Goal: Complete application form

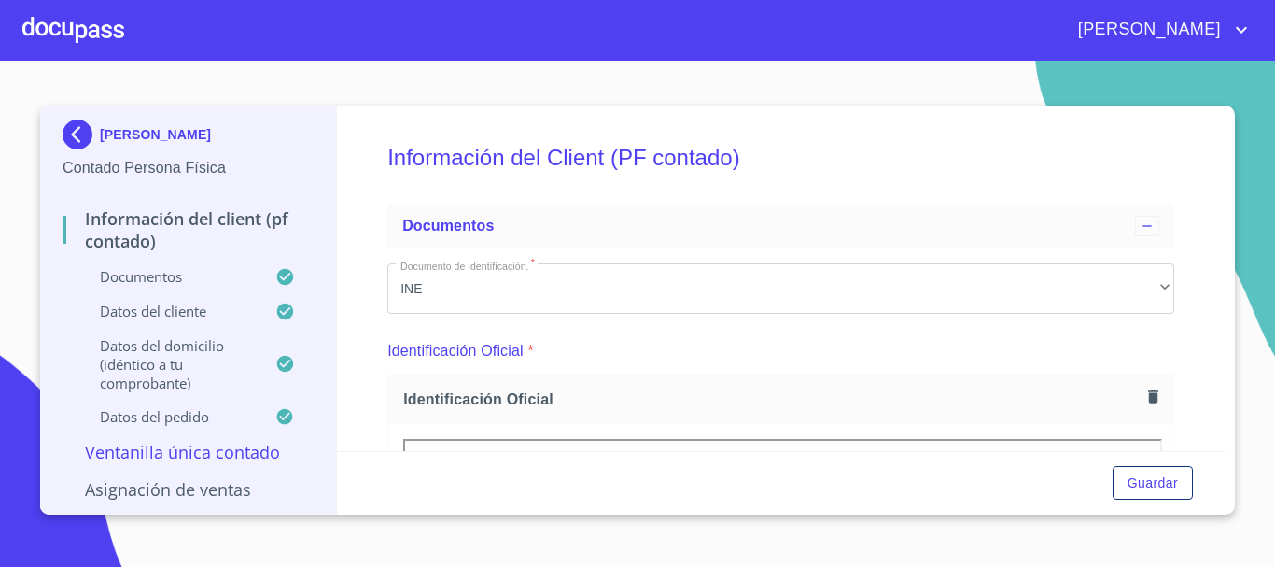
scroll to position [5102, 0]
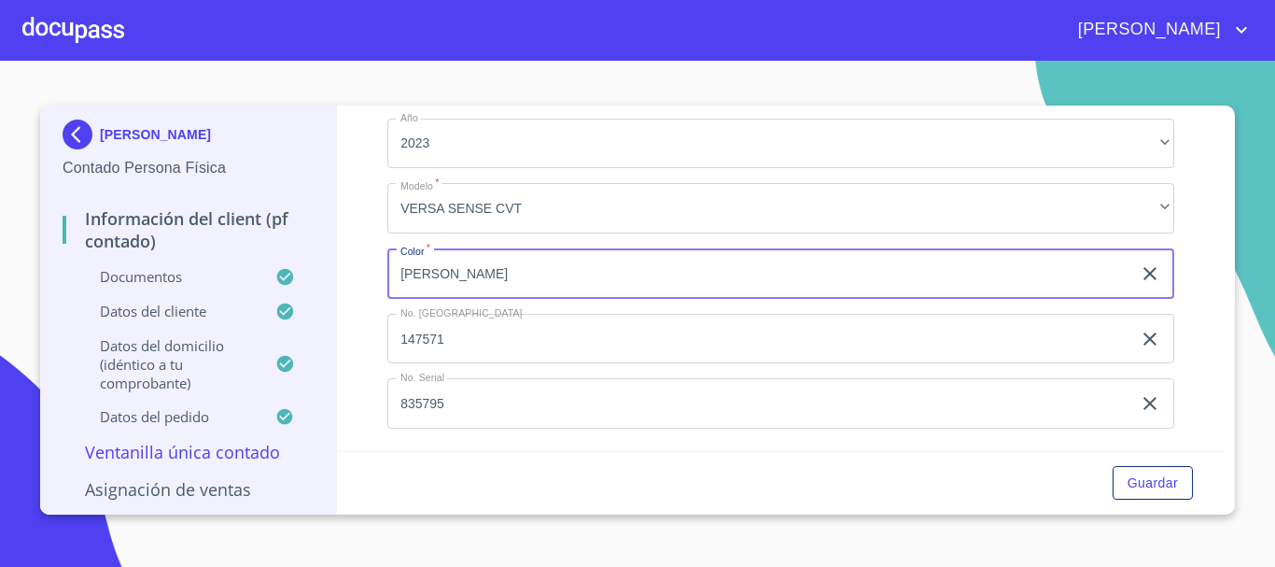
click at [97, 45] on div at bounding box center [73, 30] width 102 height 60
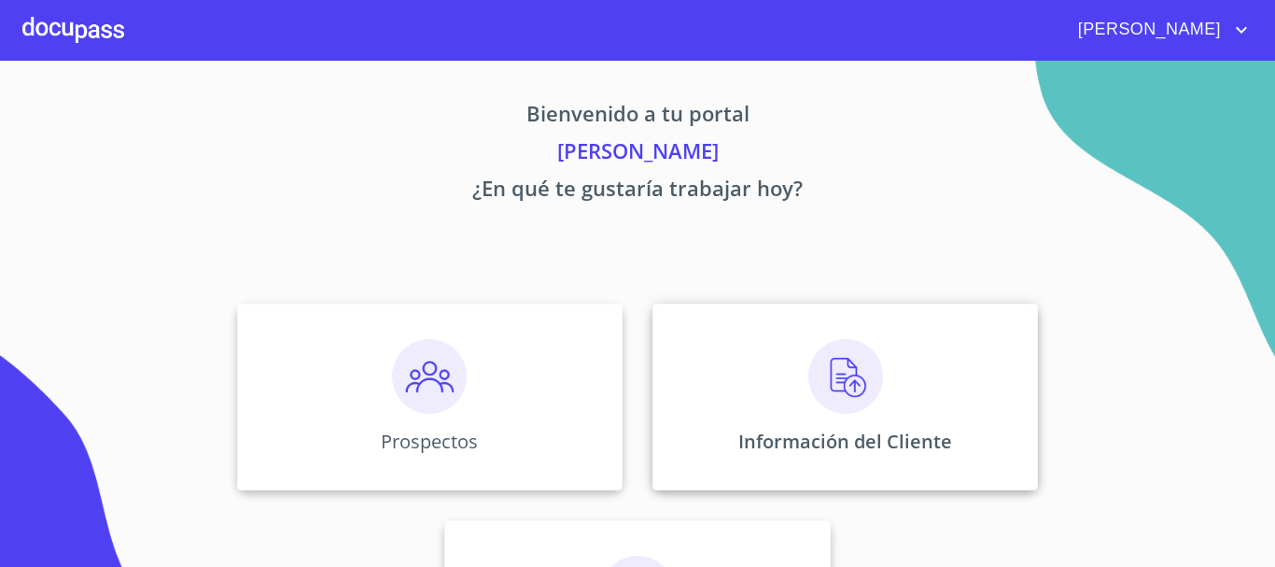
click at [809, 405] on img at bounding box center [846, 376] width 75 height 75
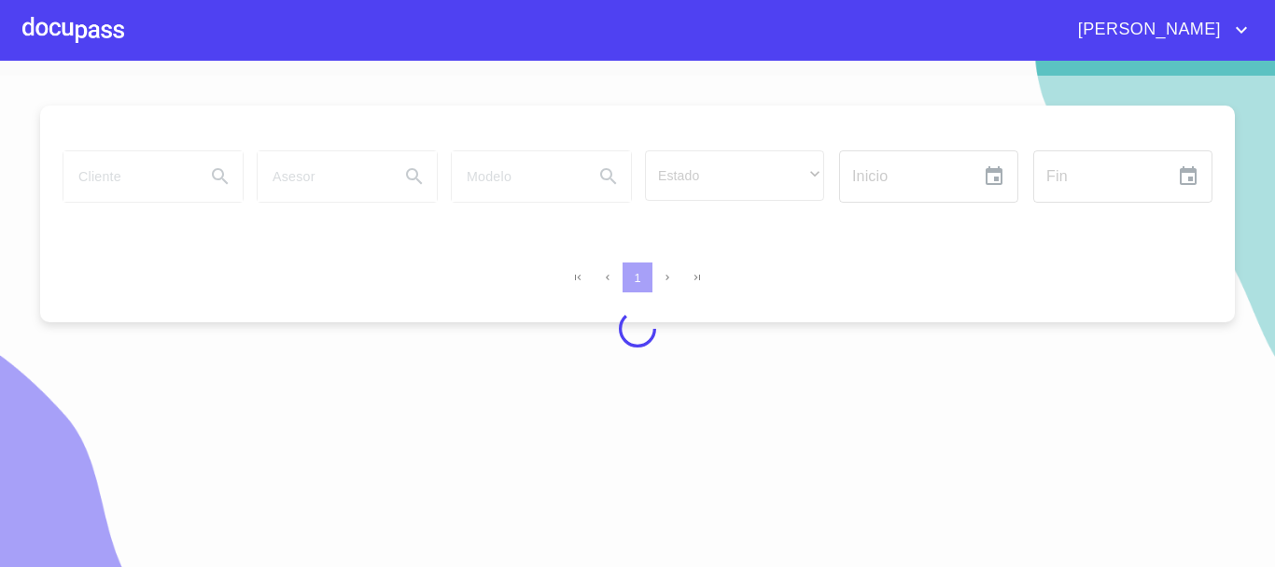
click at [63, 21] on div at bounding box center [73, 30] width 102 height 60
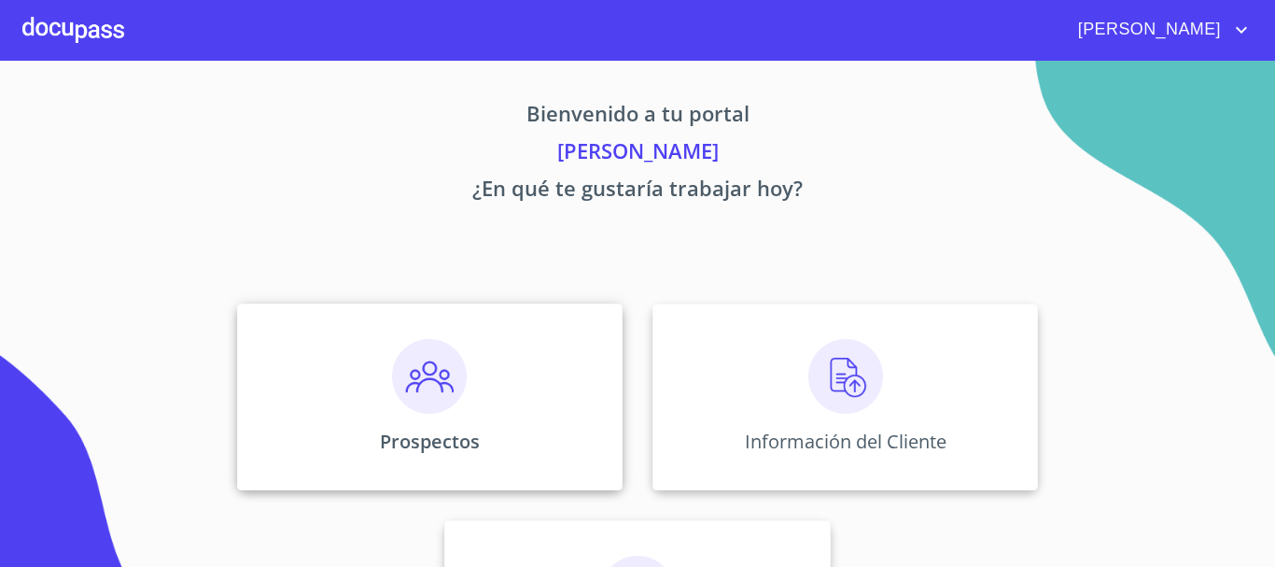
click at [463, 400] on div "Prospectos" at bounding box center [430, 396] width 386 height 187
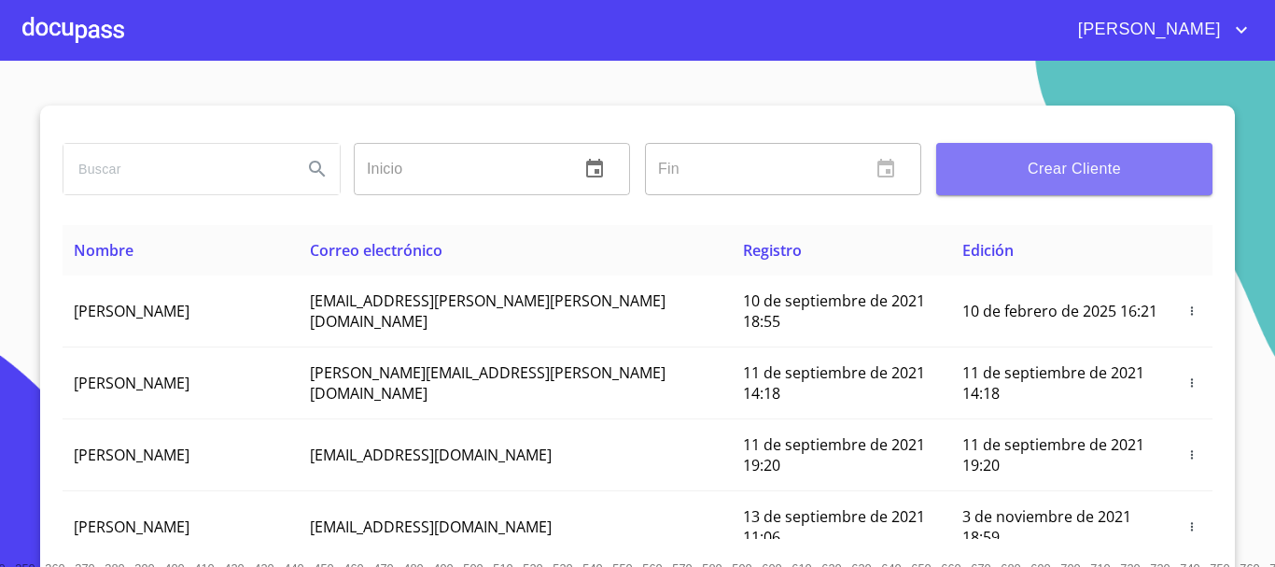
click at [1059, 188] on button "Crear Cliente" at bounding box center [1074, 169] width 276 height 52
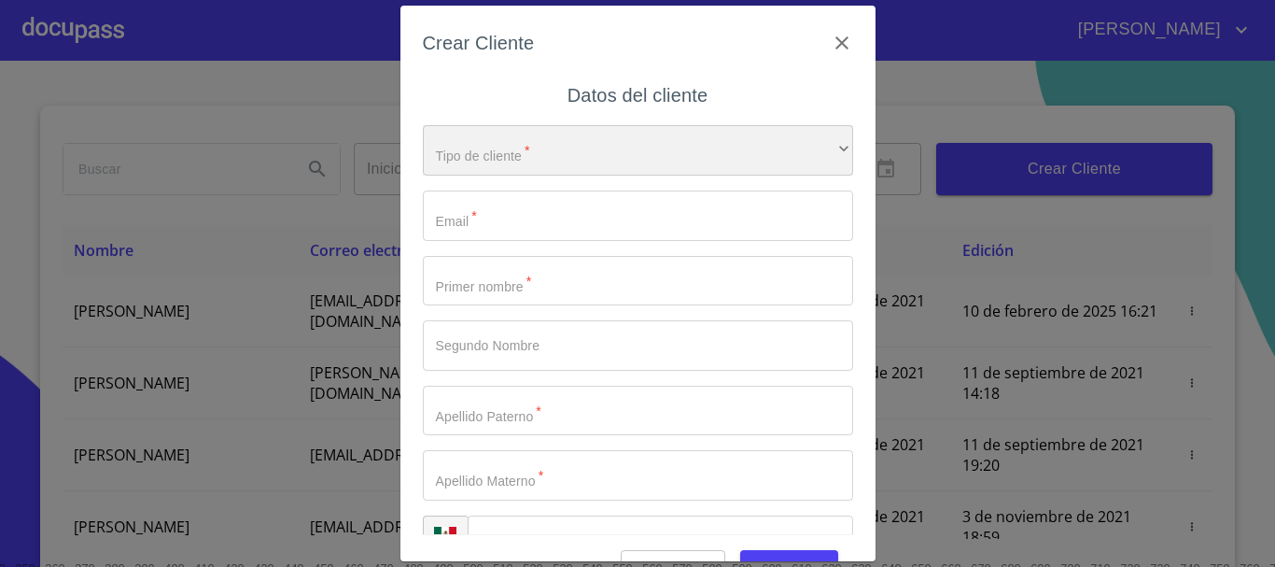
click at [480, 150] on div "​" at bounding box center [638, 150] width 430 height 50
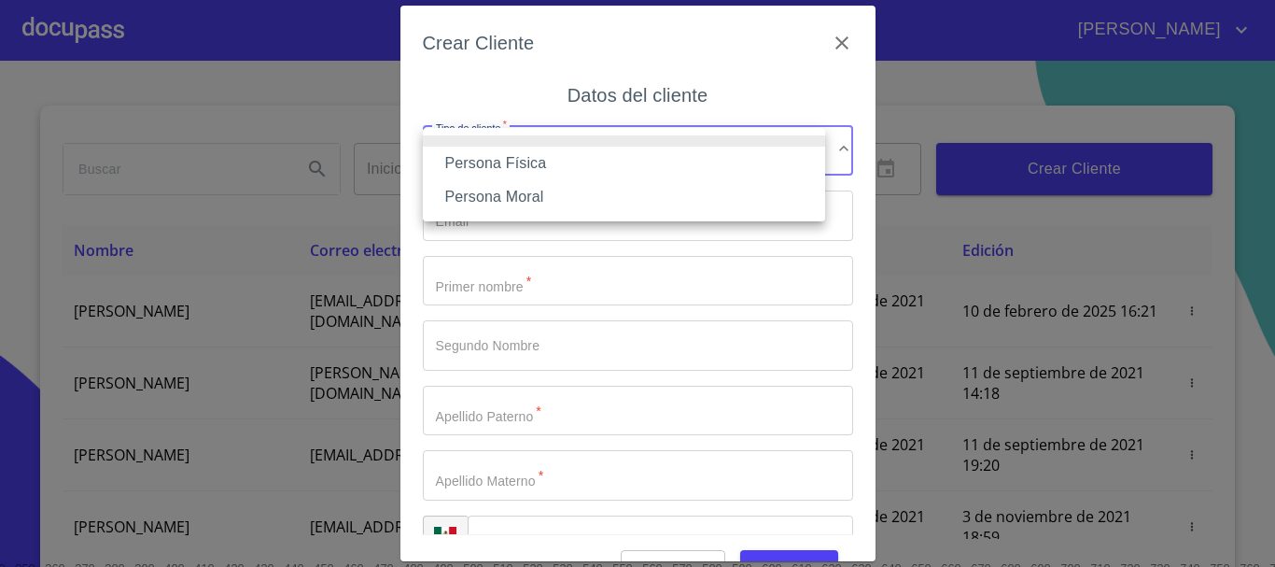
click at [512, 162] on li "Persona Física" at bounding box center [624, 164] width 402 height 34
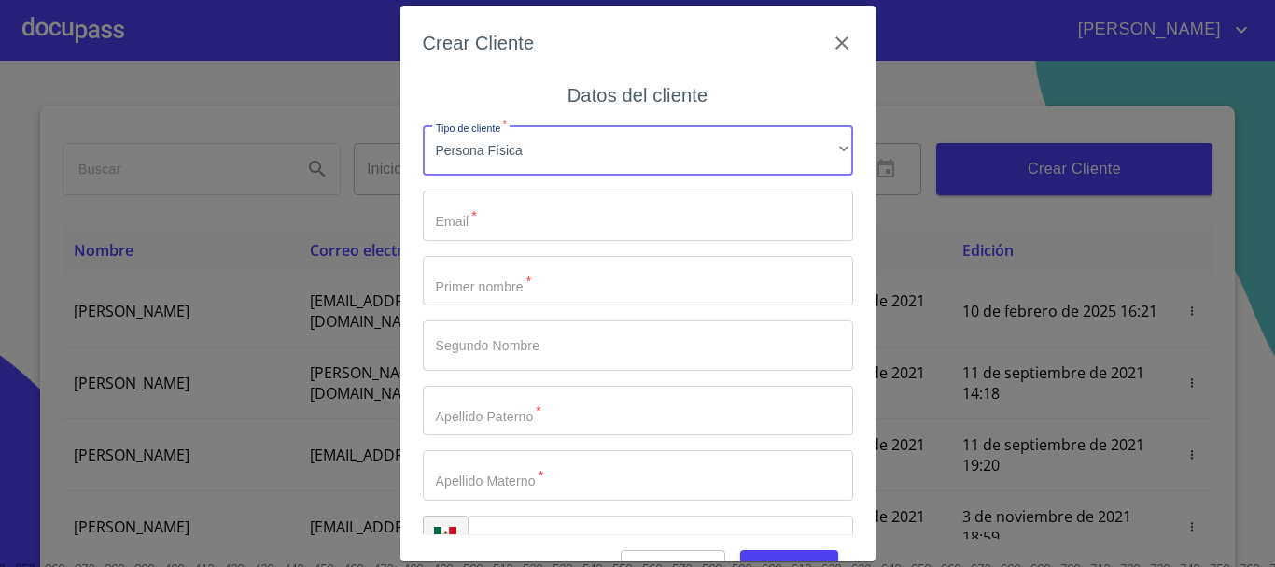
click at [480, 216] on input "Tipo de cliente   *" at bounding box center [638, 215] width 430 height 50
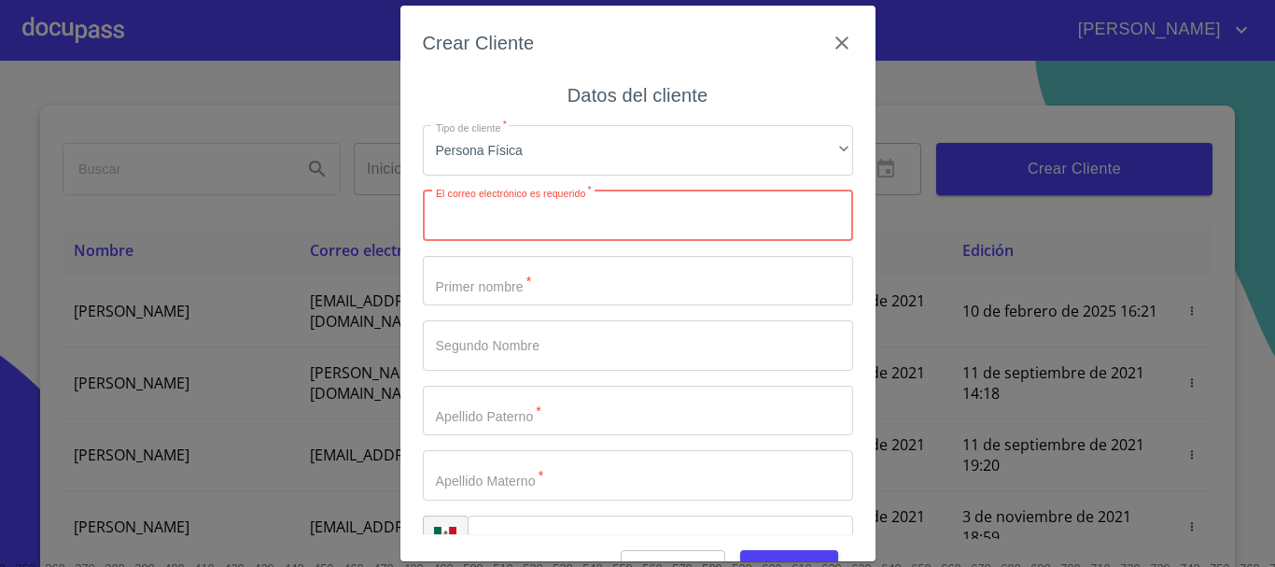
paste input "[EMAIL_ADDRESS][DOMAIN_NAME]"
type input "[EMAIL_ADDRESS][DOMAIN_NAME]"
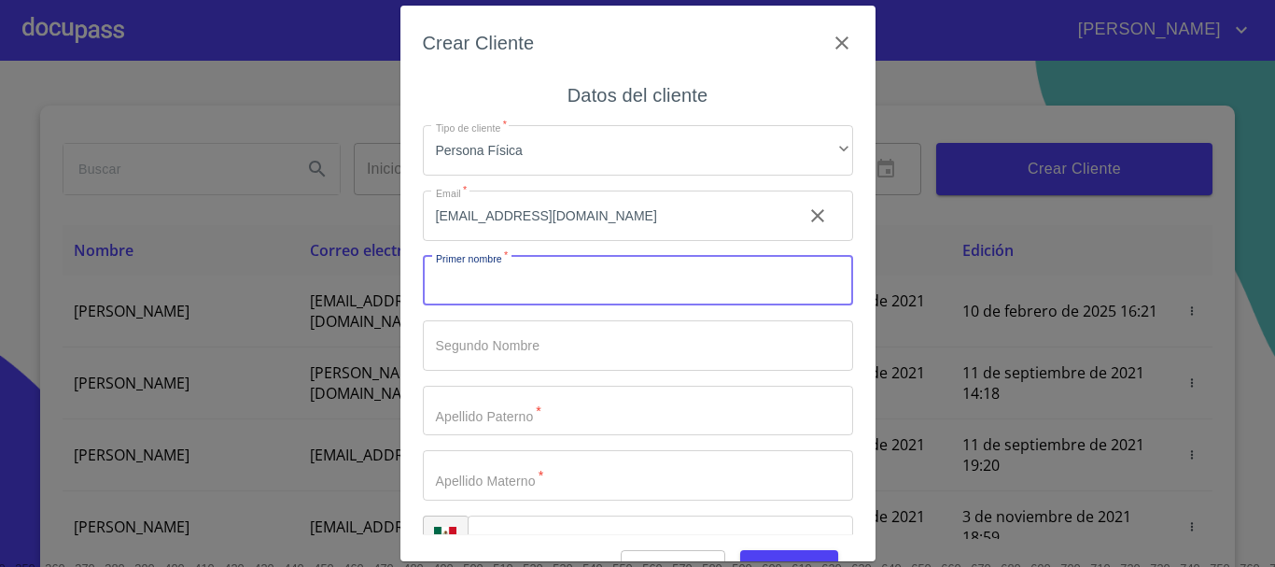
click at [504, 283] on input "Tipo de cliente   *" at bounding box center [638, 281] width 430 height 50
type input "[PERSON_NAME] DE [PERSON_NAME]"
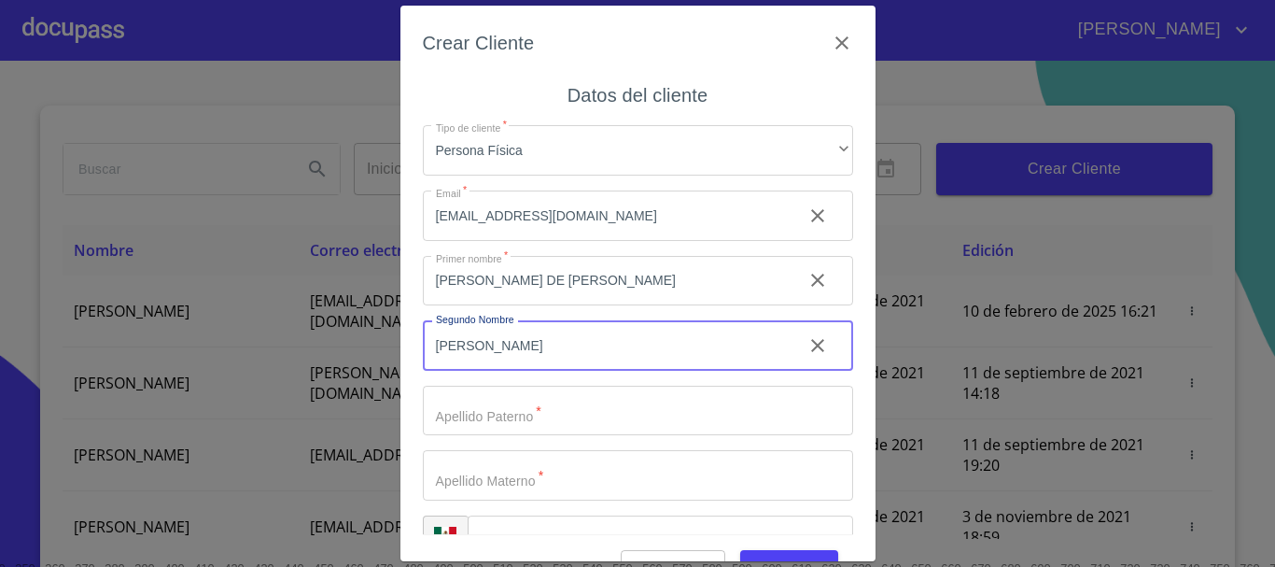
type input "[PERSON_NAME]"
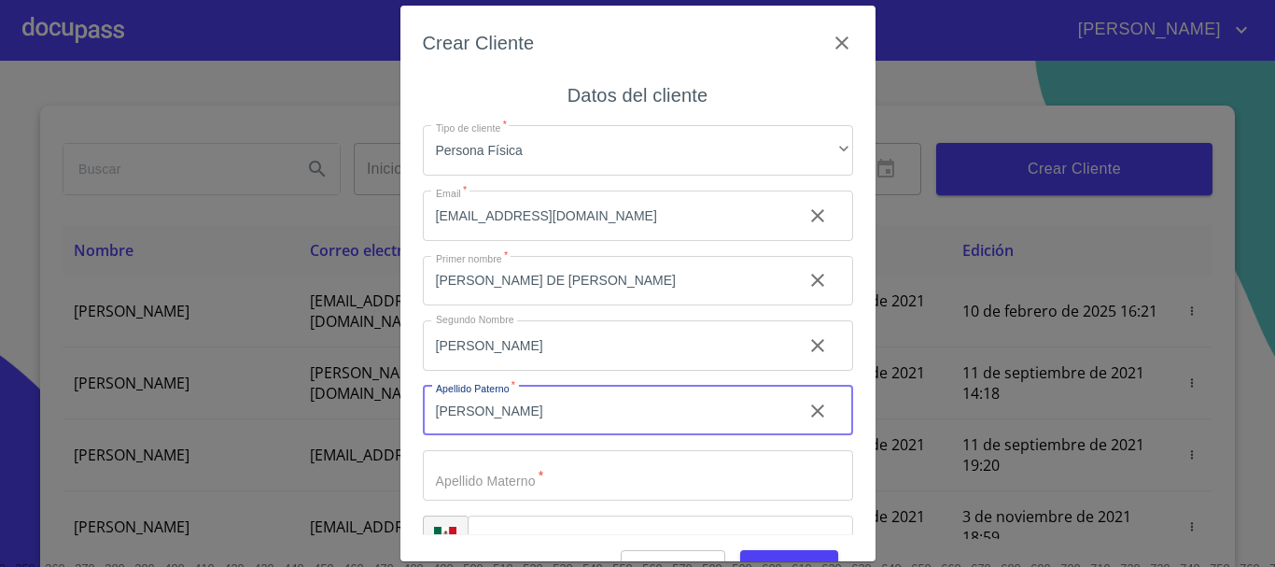
type input "[PERSON_NAME]"
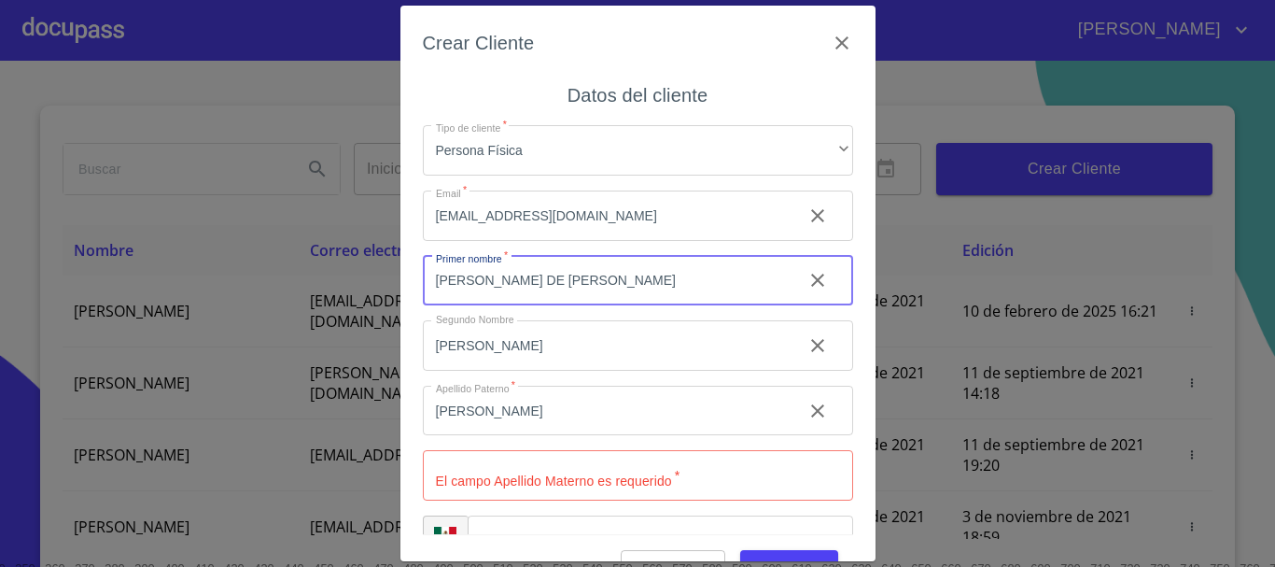
drag, startPoint x: 532, startPoint y: 305, endPoint x: 263, endPoint y: 305, distance: 268.9
click at [263, 305] on div "Crear Cliente Datos del cliente Tipo de cliente   * Persona Física ​ Email   * …" at bounding box center [637, 283] width 1275 height 567
type input "[PERSON_NAME]"
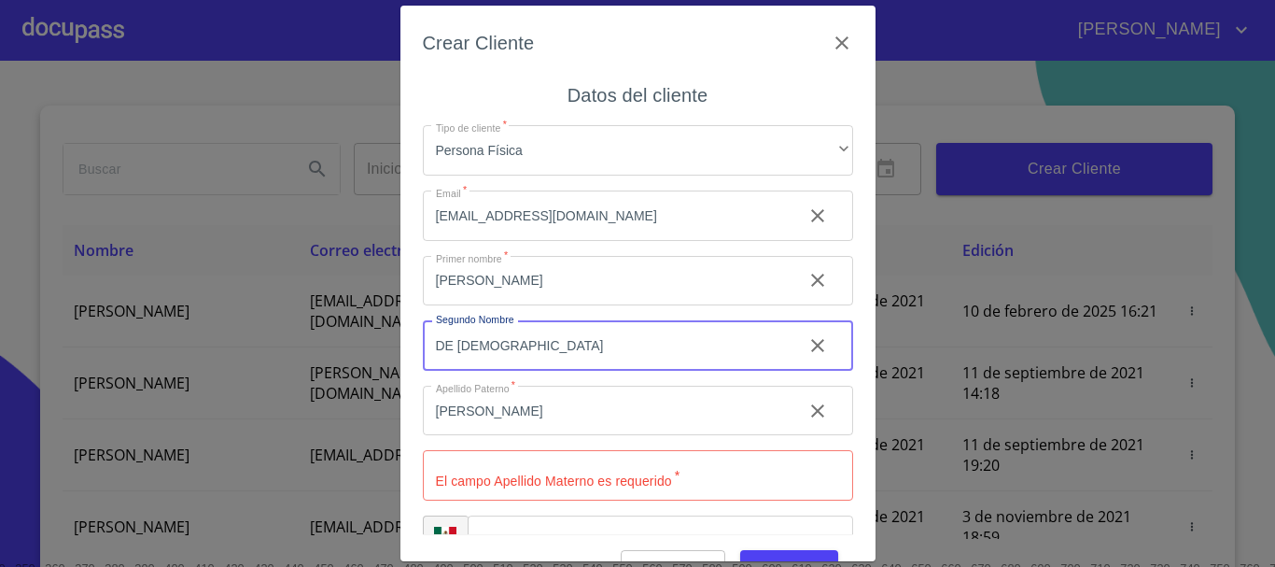
type input "DE [DEMOGRAPHIC_DATA]"
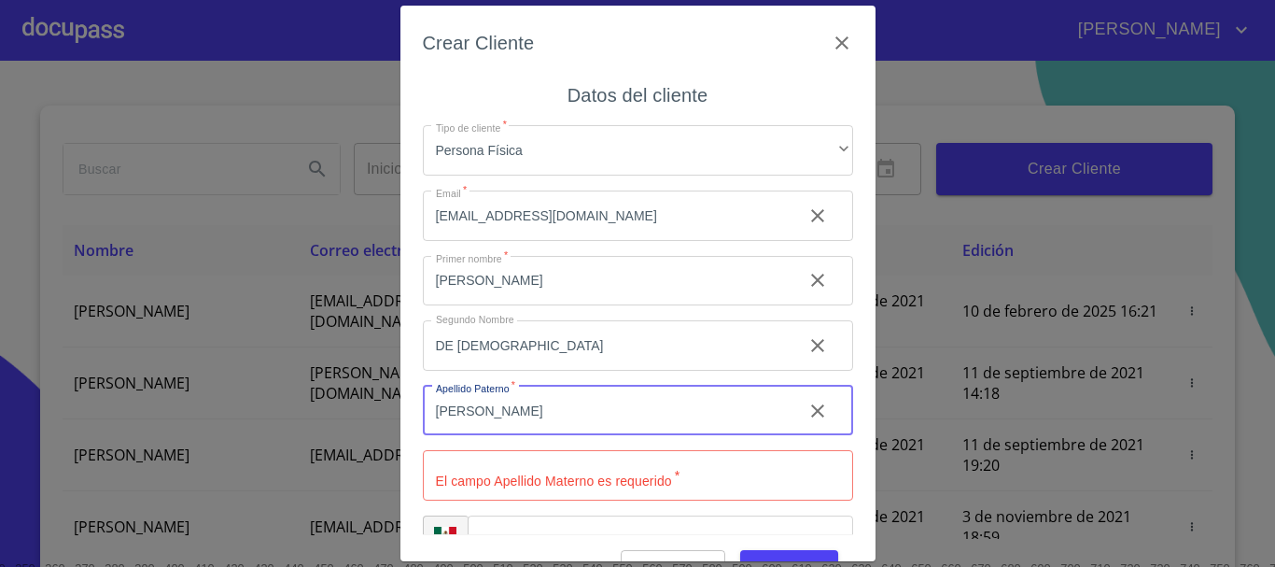
type input "[PERSON_NAME]"
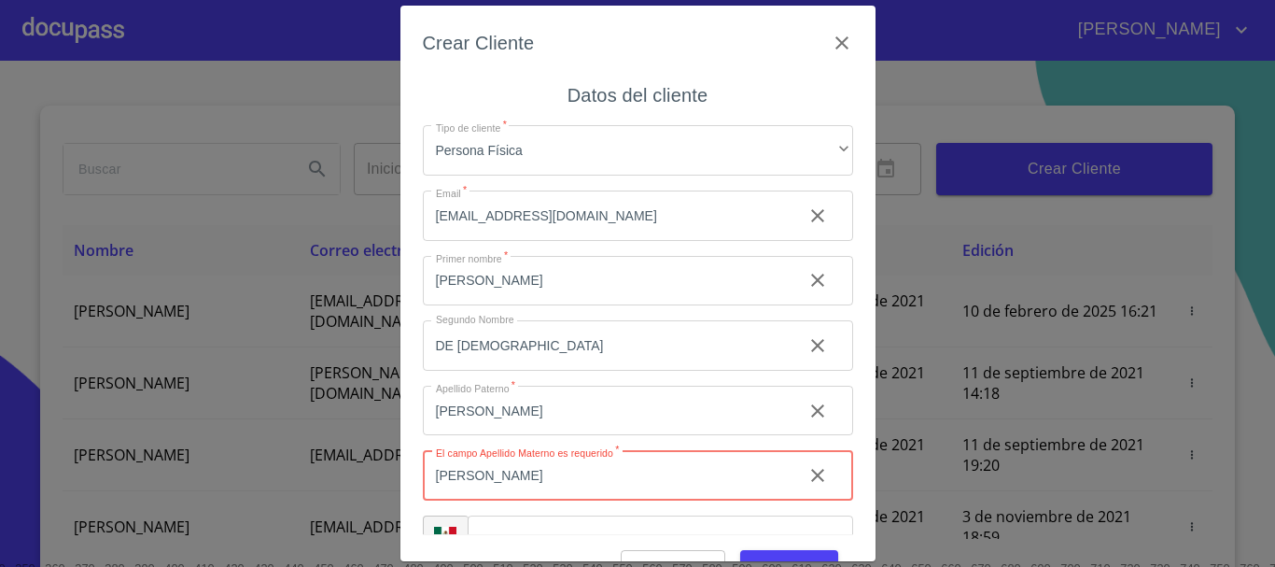
type input "[PERSON_NAME]"
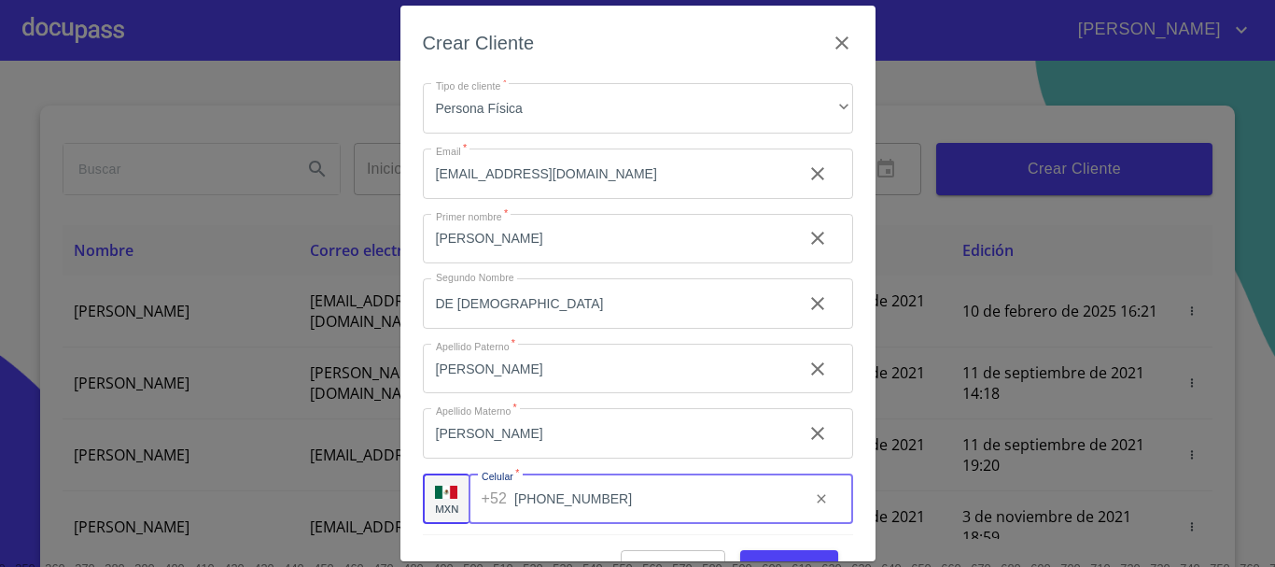
scroll to position [47, 0]
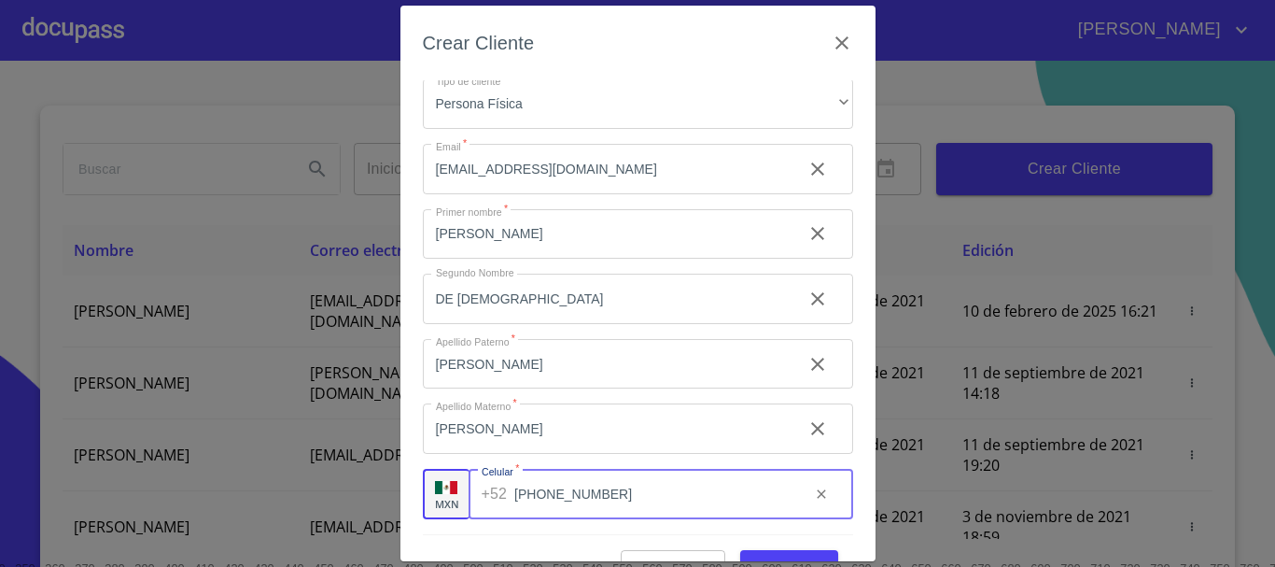
type input "[PHONE_NUMBER]"
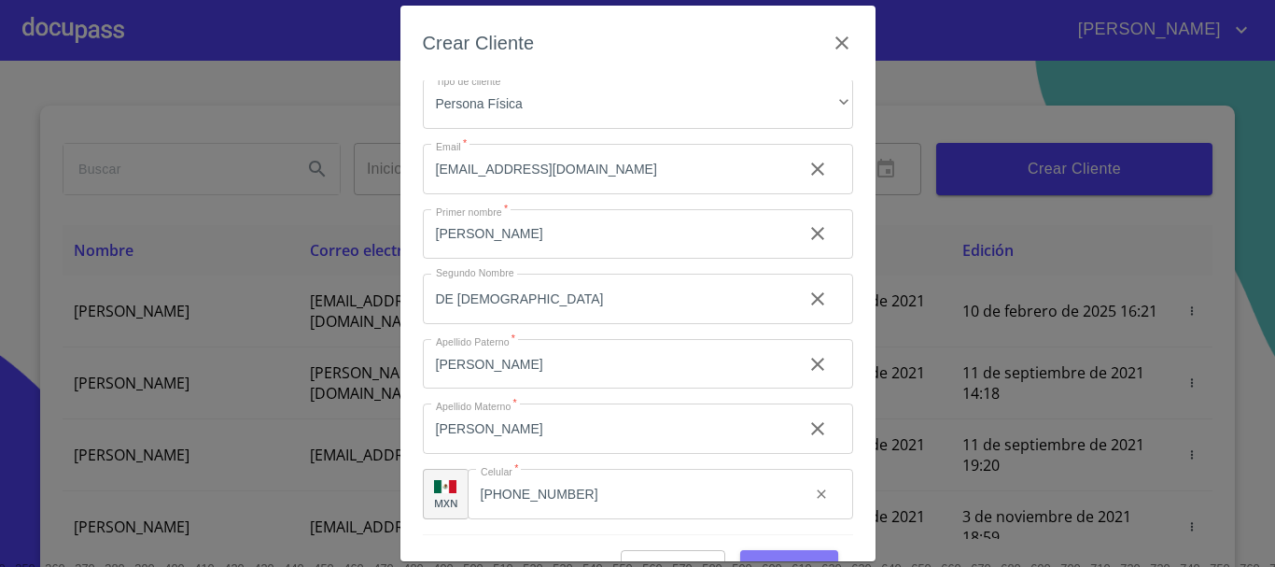
click at [761, 556] on span "Guardar" at bounding box center [789, 567] width 68 height 23
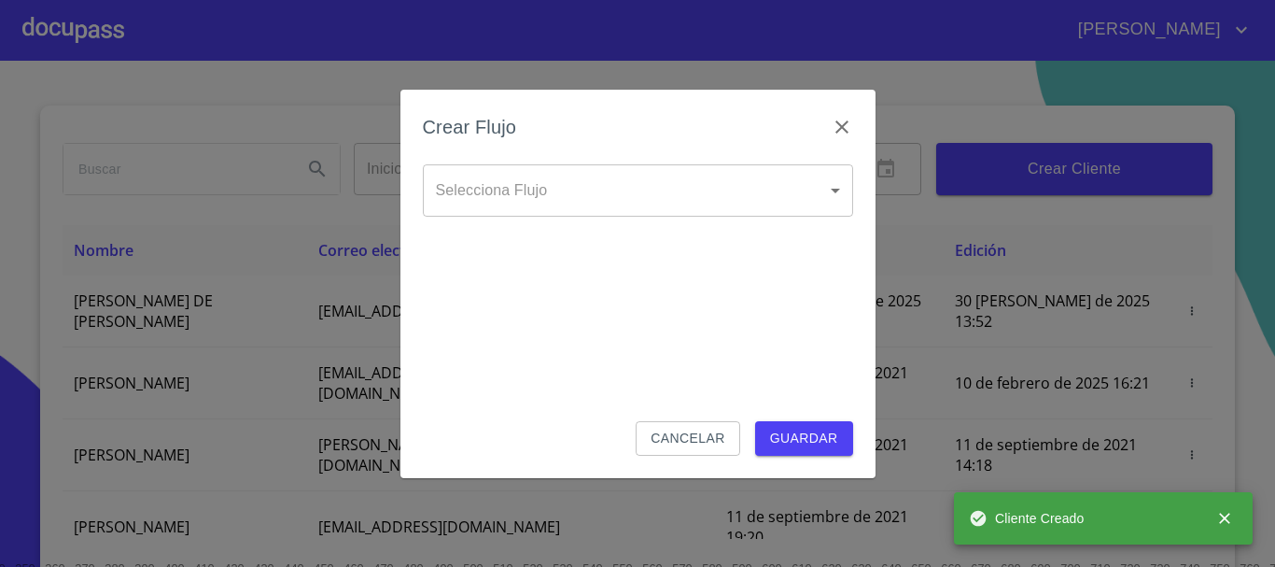
click at [599, 173] on body "[PERSON_NAME] ​ Fin ​ Crear Cliente Nombre Correo electrónico Registro Edición …" at bounding box center [637, 283] width 1275 height 567
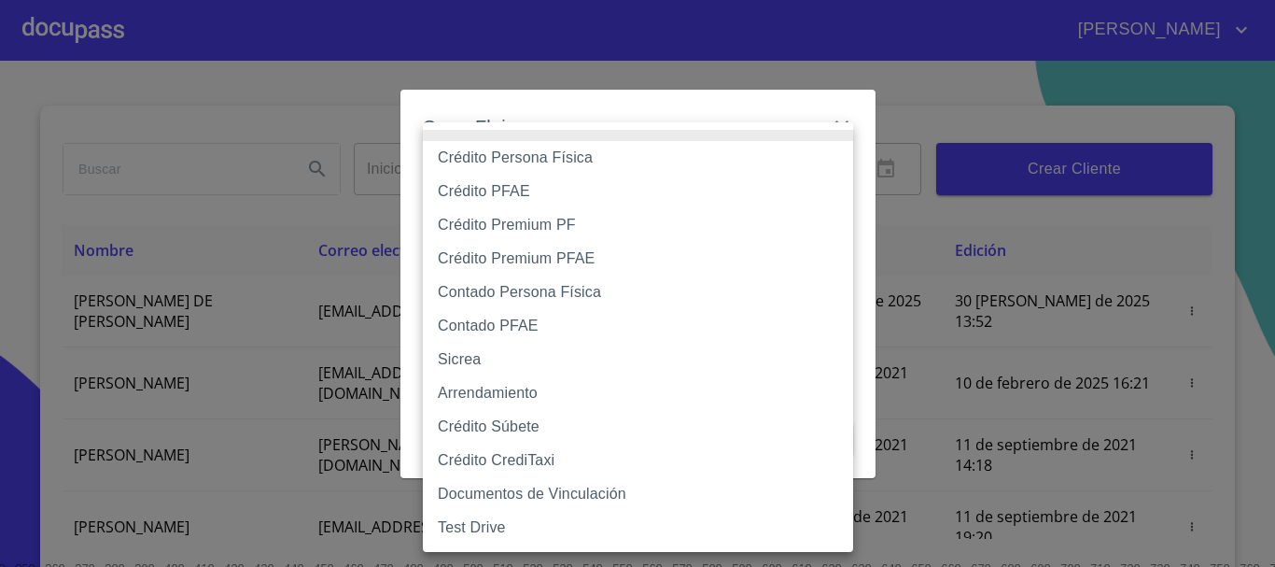
click at [557, 167] on li "Crédito Persona Física" at bounding box center [638, 158] width 430 height 34
type input "6009fb3c7d1714eb8809aa97"
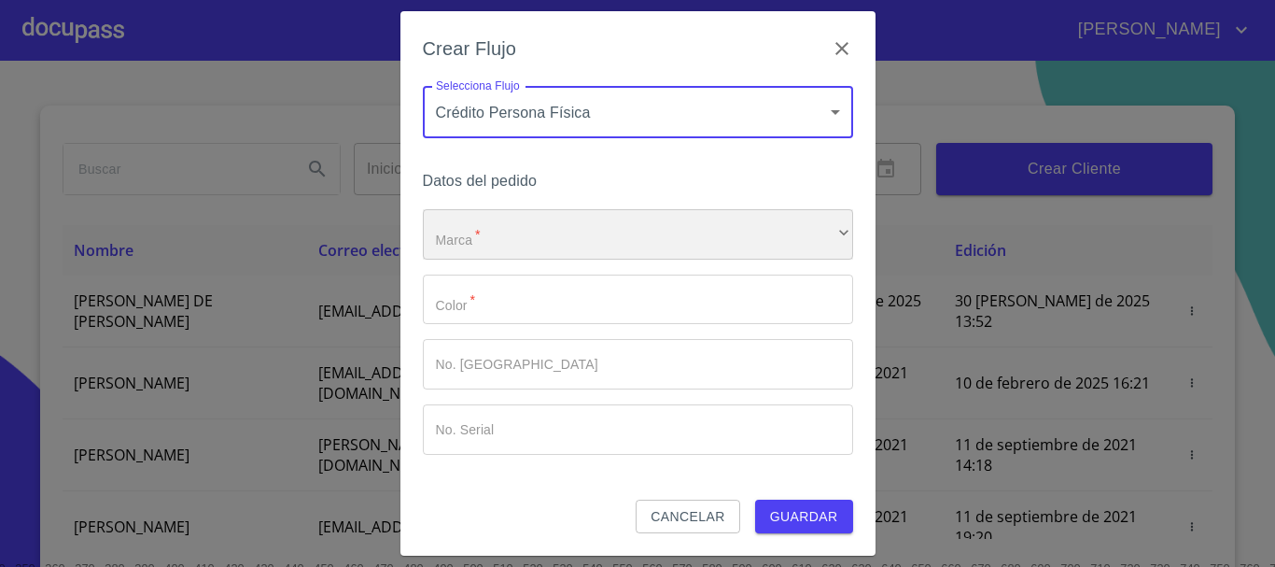
click at [536, 229] on div "​" at bounding box center [638, 234] width 430 height 50
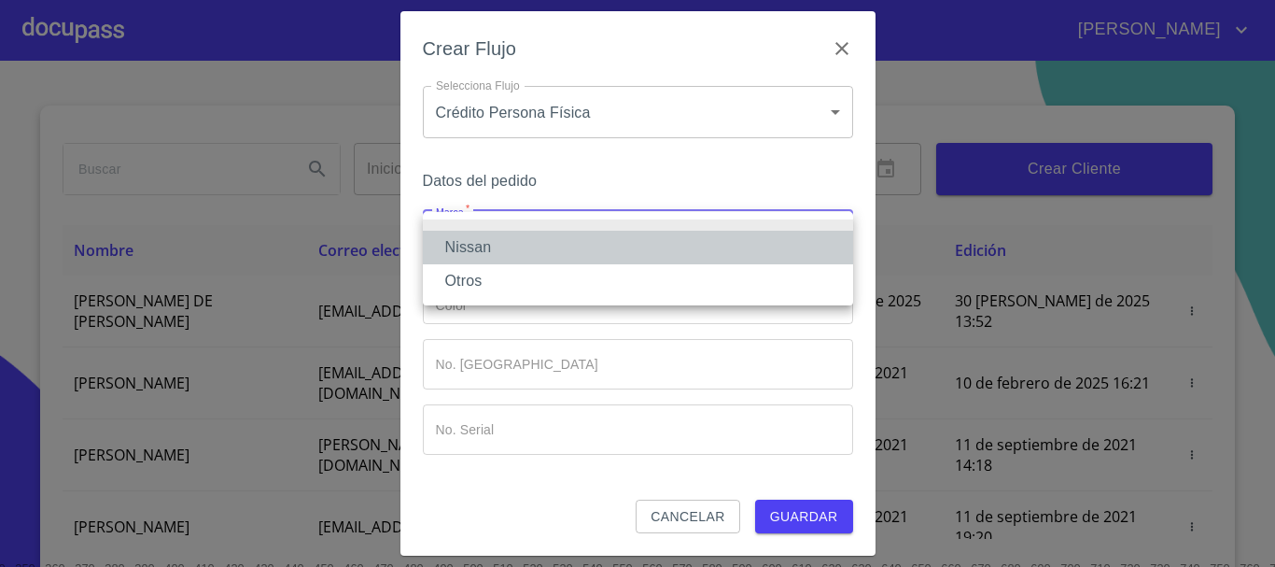
click at [519, 249] on li "Nissan" at bounding box center [638, 248] width 430 height 34
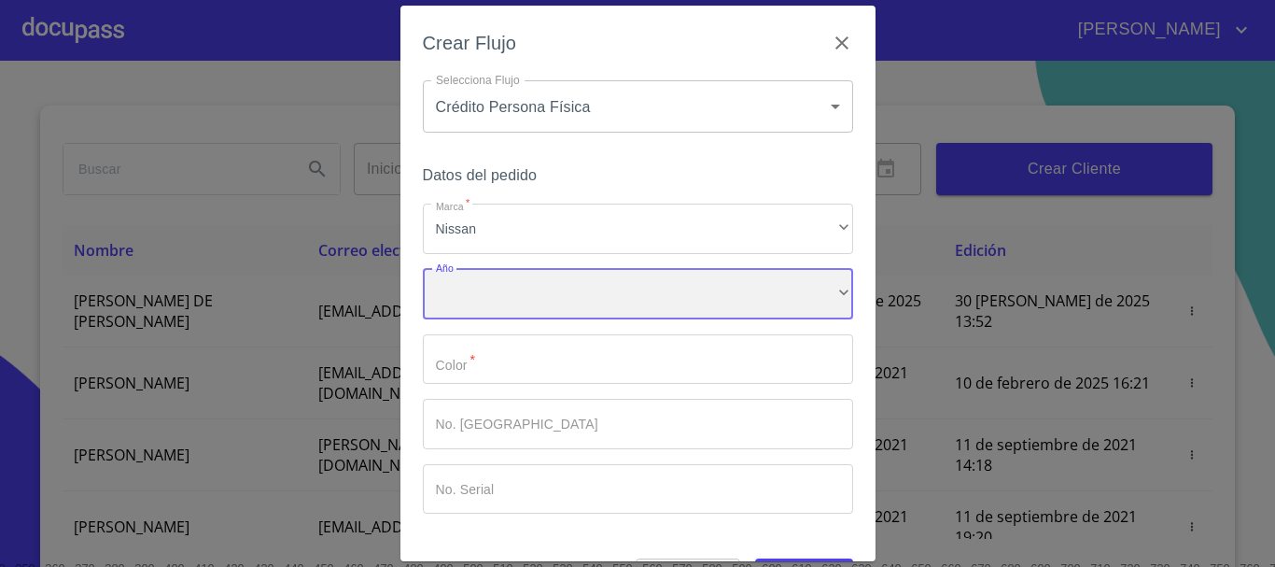
click at [504, 282] on div "​" at bounding box center [638, 294] width 430 height 50
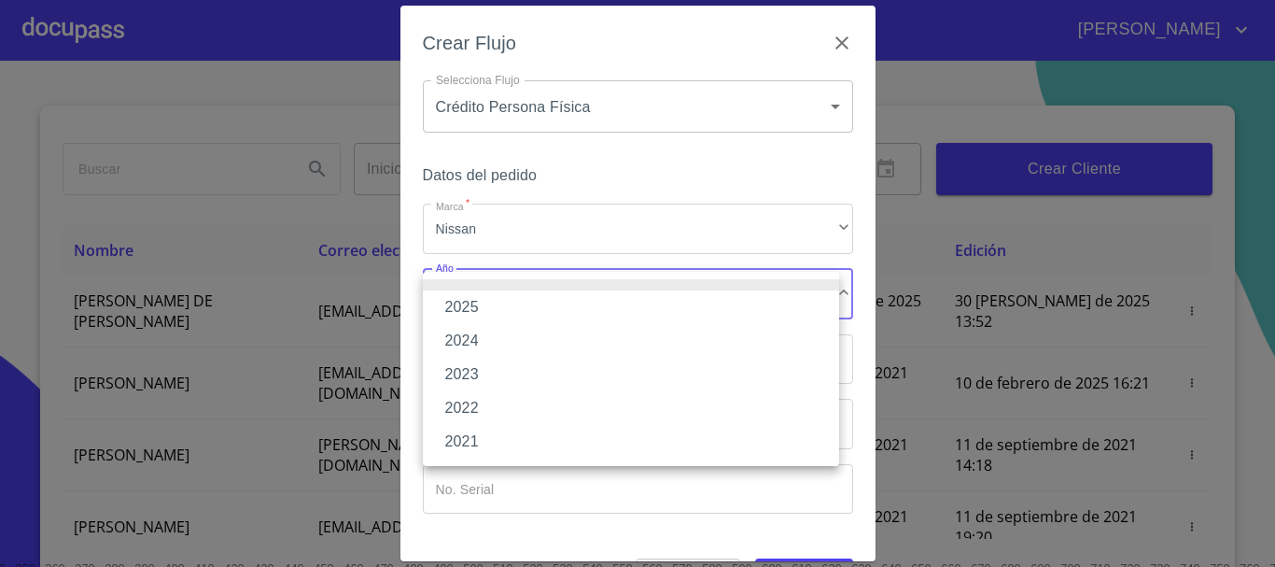
click at [496, 376] on li "2023" at bounding box center [631, 375] width 416 height 34
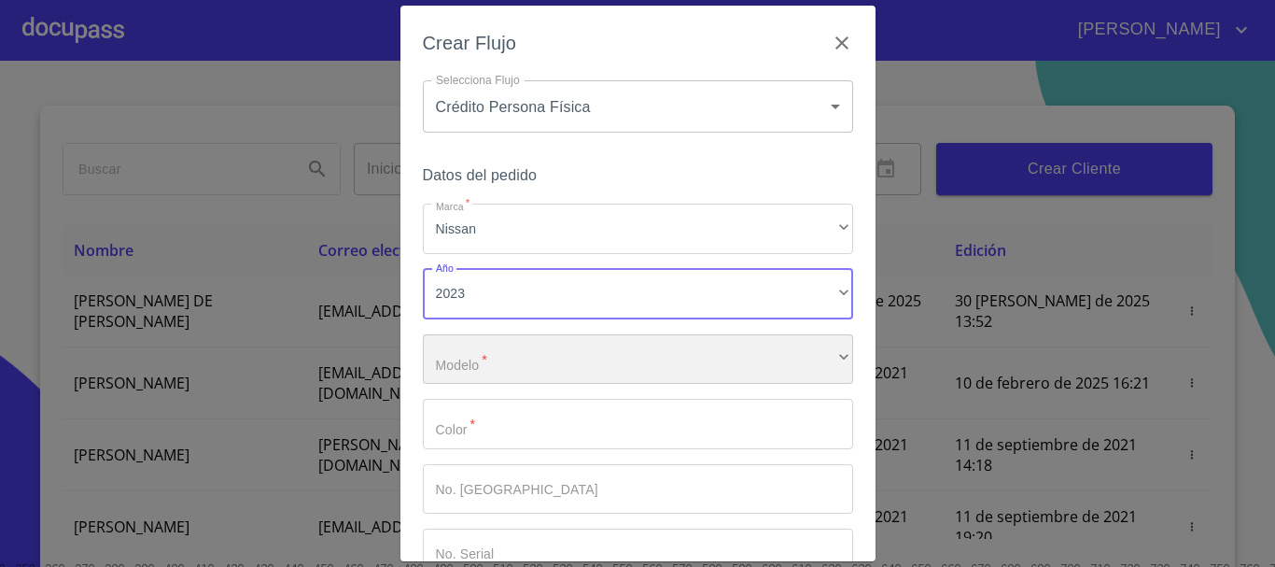
click at [499, 345] on div "​" at bounding box center [638, 359] width 430 height 50
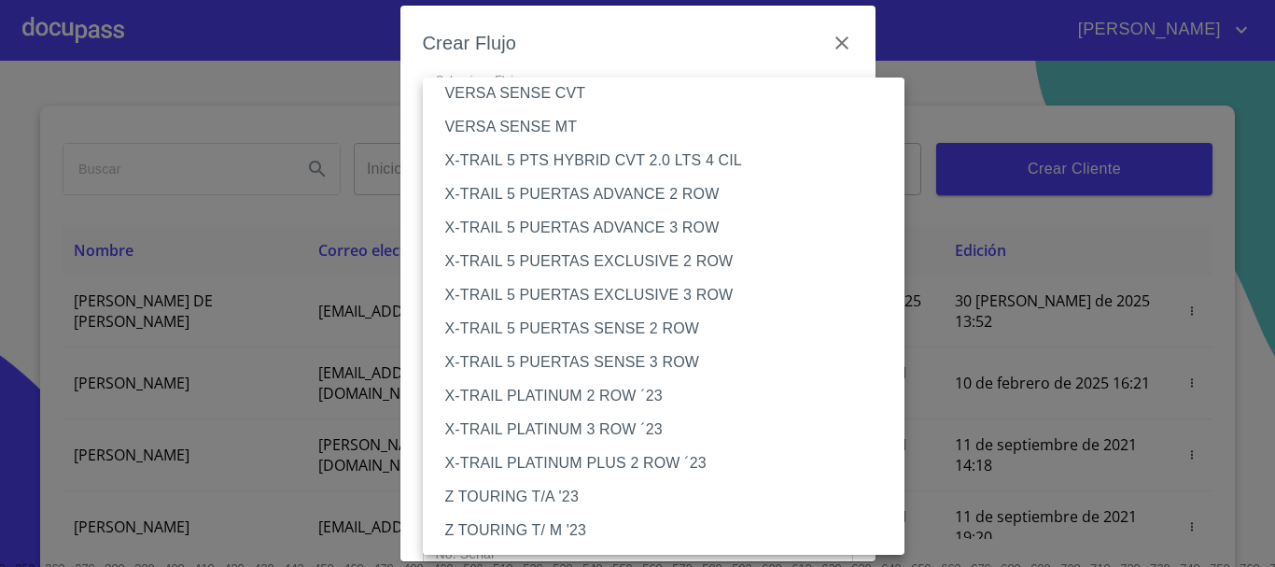
scroll to position [234, 0]
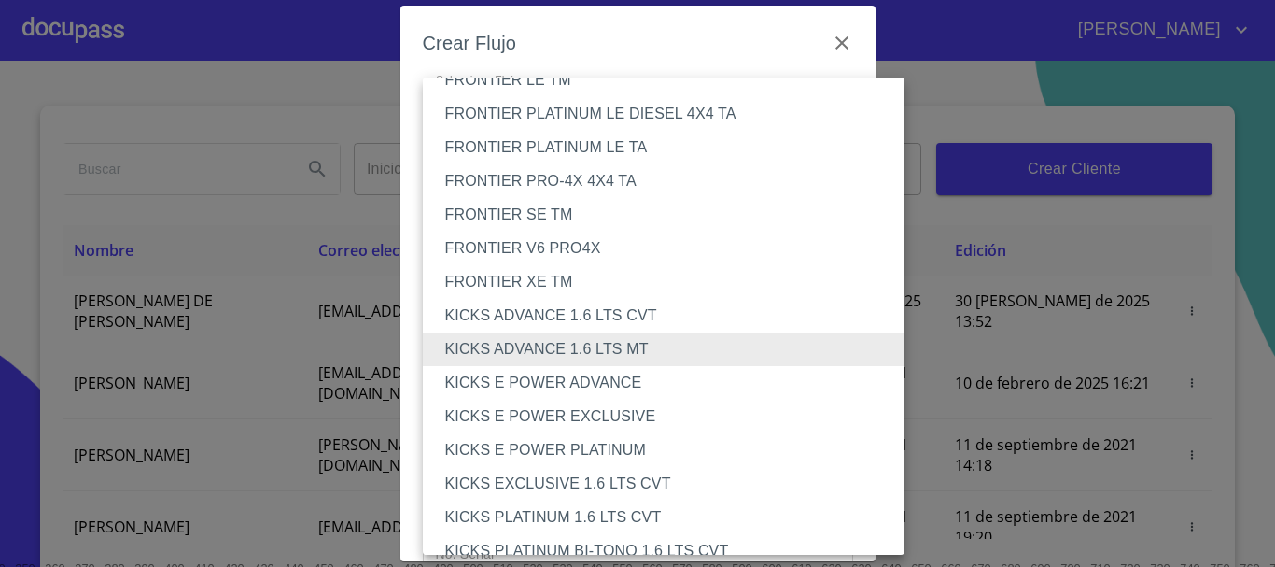
click at [573, 317] on li "KICKS ADVANCE 1.6 LTS CVT" at bounding box center [671, 316] width 497 height 34
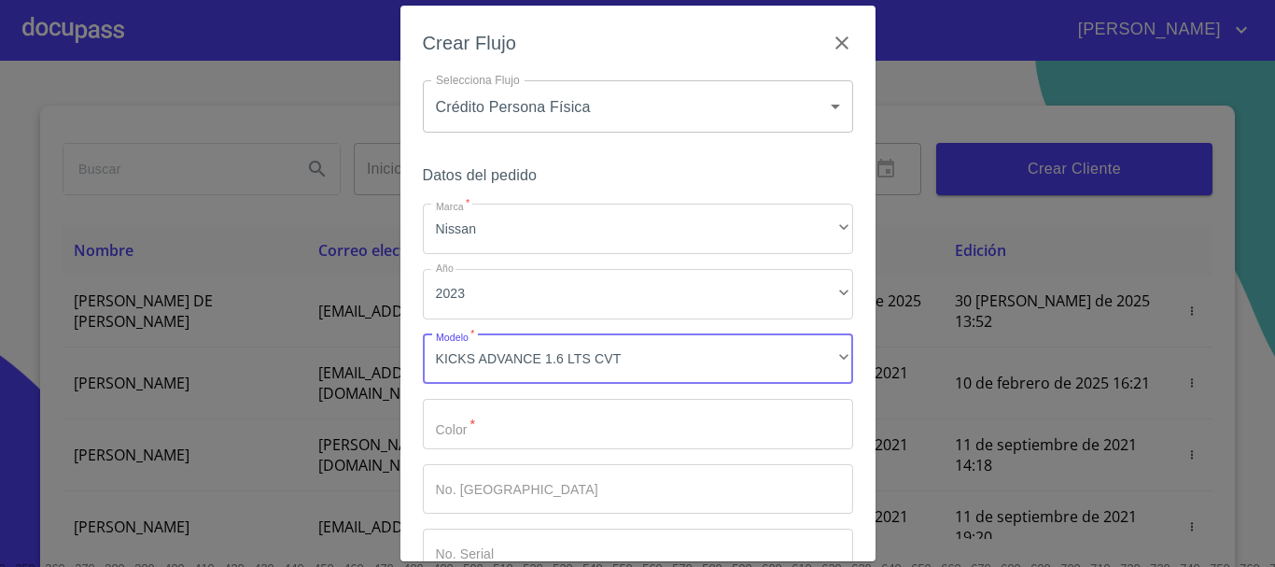
click at [503, 438] on input "Marca   *" at bounding box center [638, 424] width 430 height 50
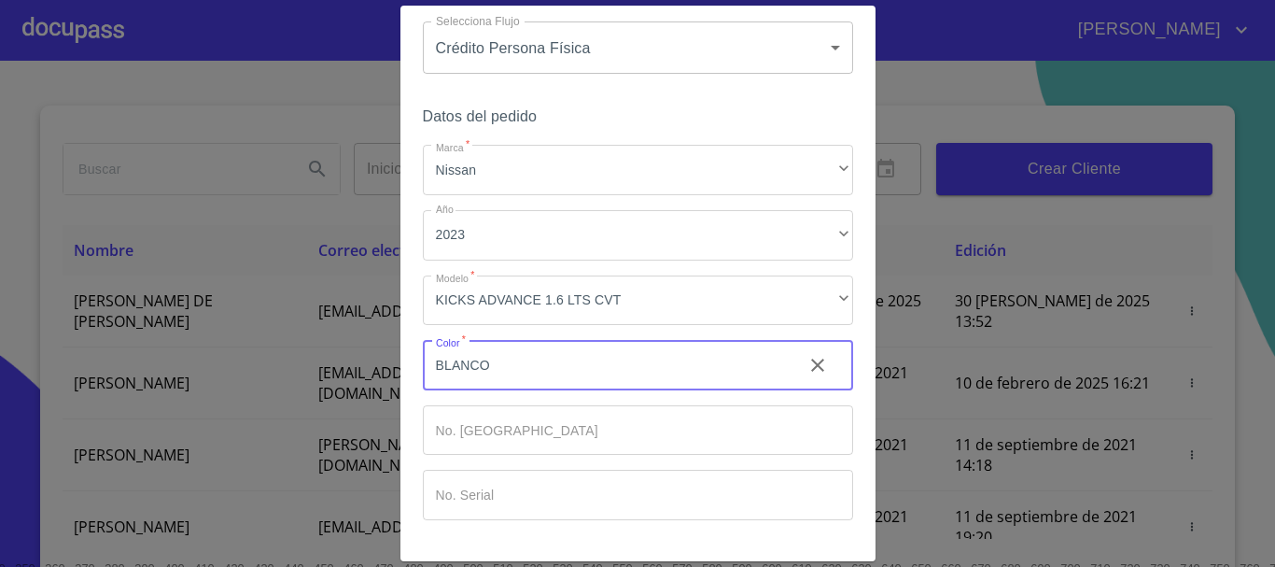
scroll to position [120, 0]
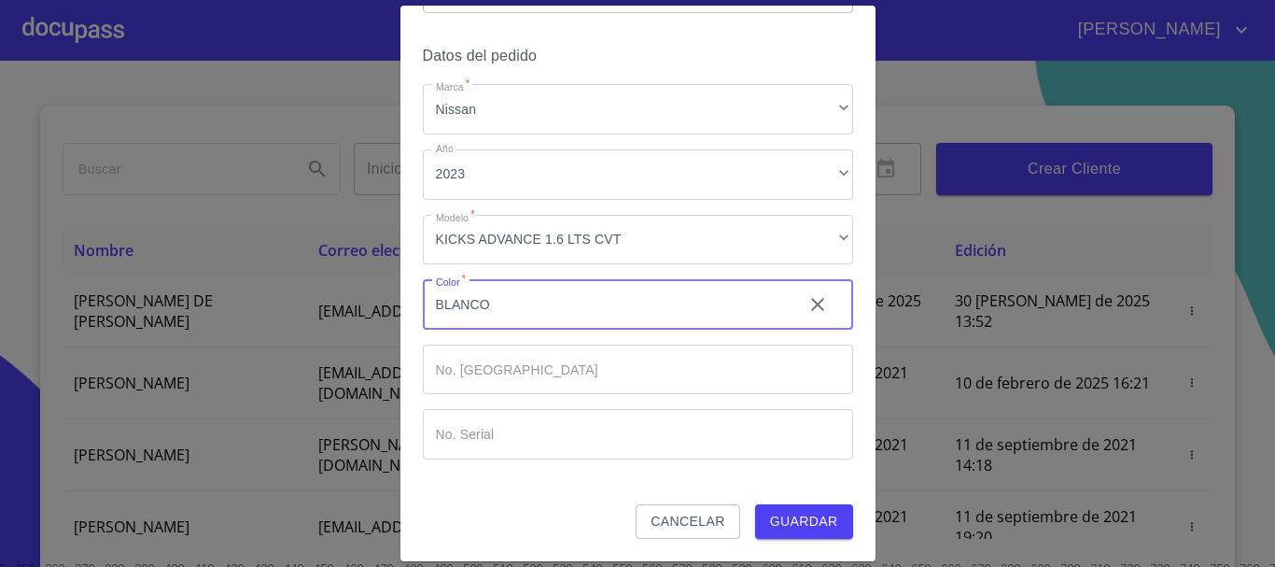
type input "BLANCO"
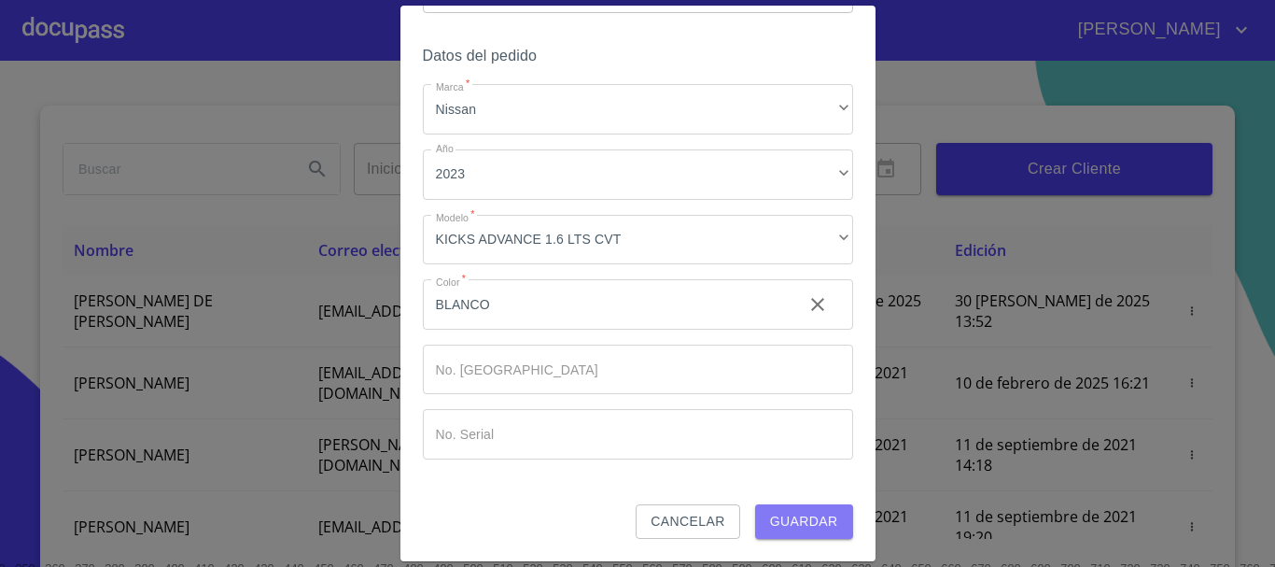
click at [786, 528] on span "Guardar" at bounding box center [804, 521] width 68 height 23
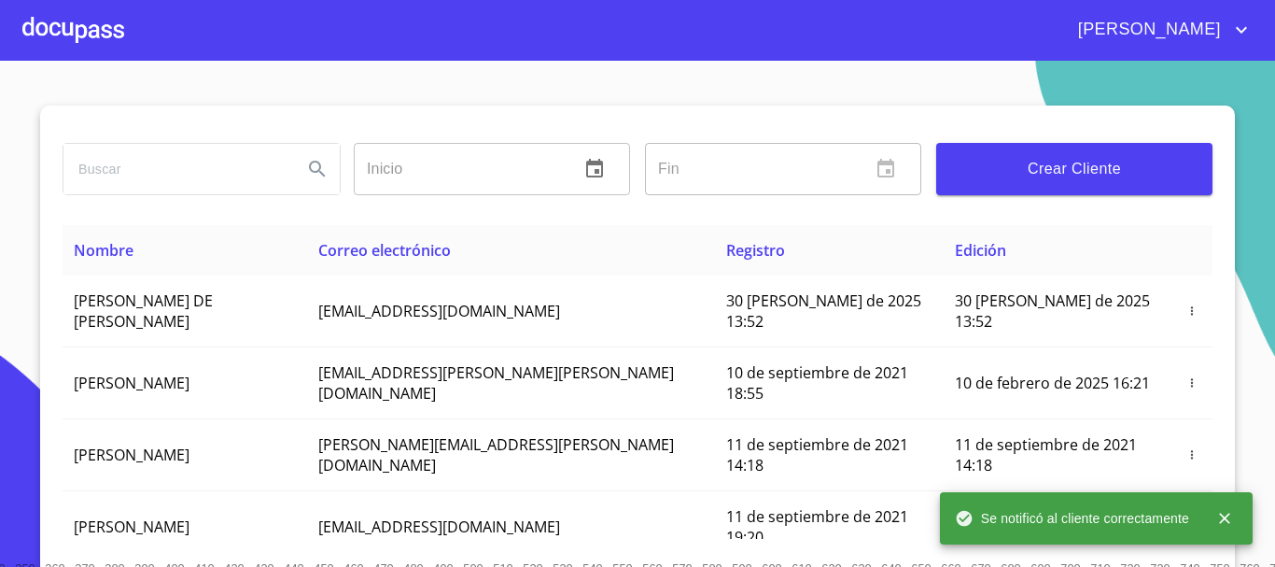
click at [81, 46] on div at bounding box center [73, 30] width 102 height 60
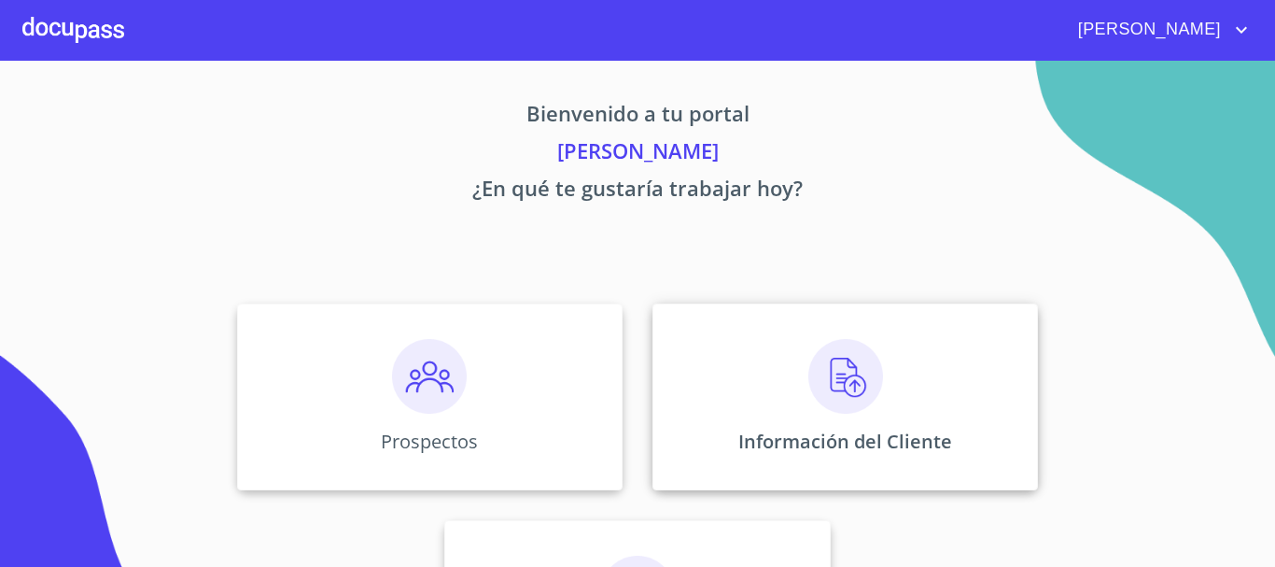
click at [934, 431] on p "Información del Cliente" at bounding box center [846, 441] width 214 height 25
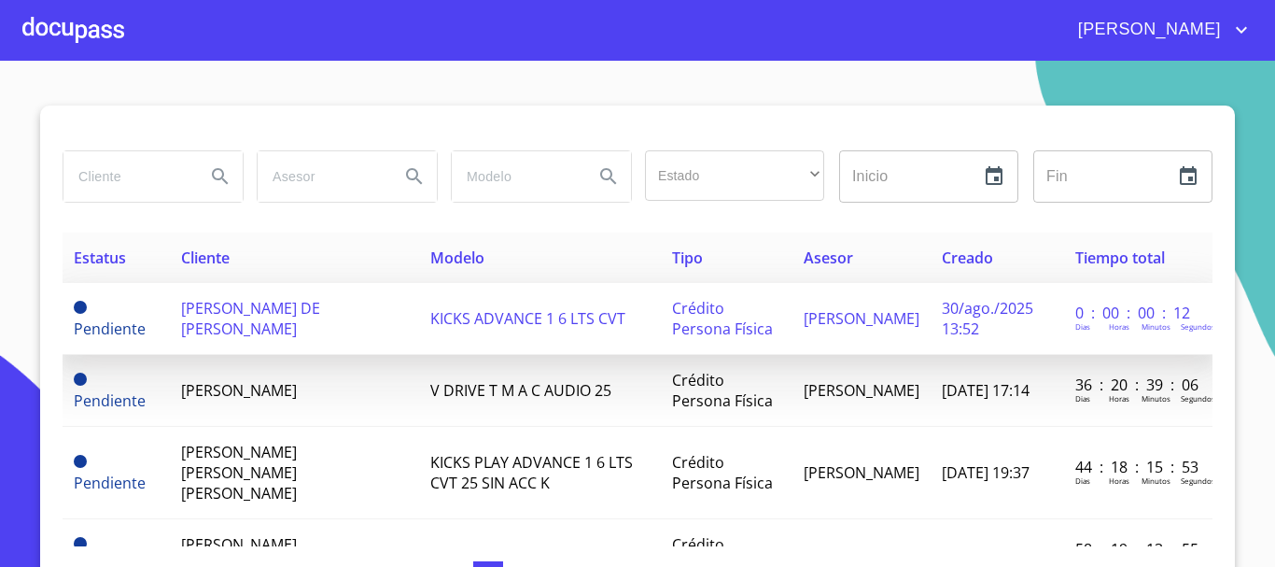
click at [261, 330] on span "[PERSON_NAME] DE [PERSON_NAME]" at bounding box center [250, 318] width 139 height 41
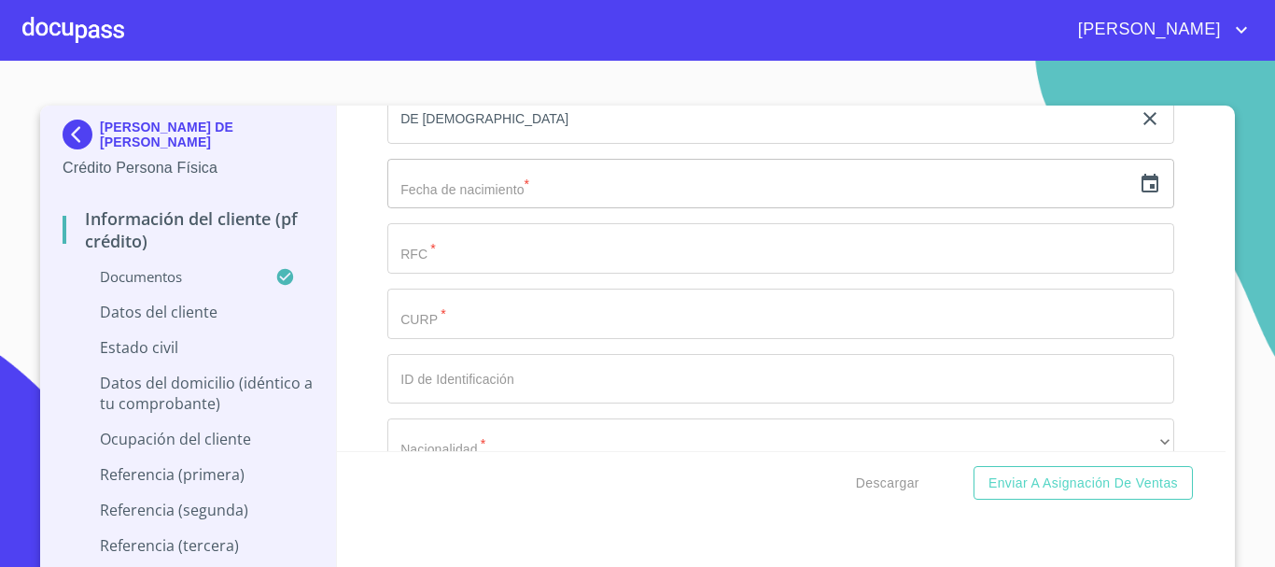
scroll to position [5650, 0]
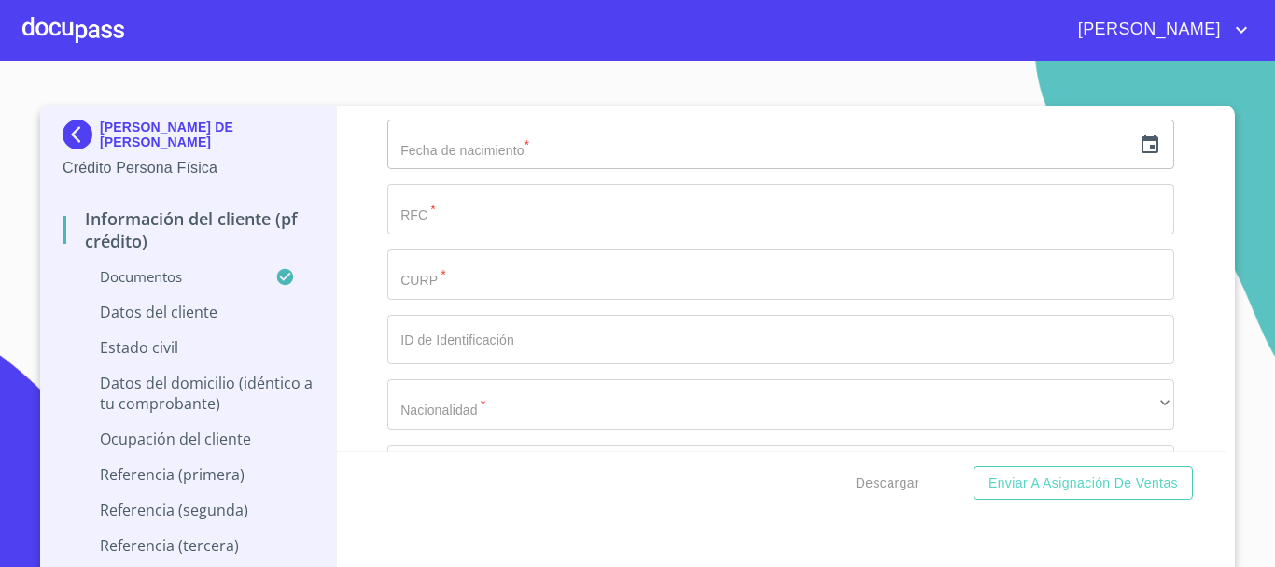
click at [482, 162] on input "text" at bounding box center [759, 145] width 744 height 50
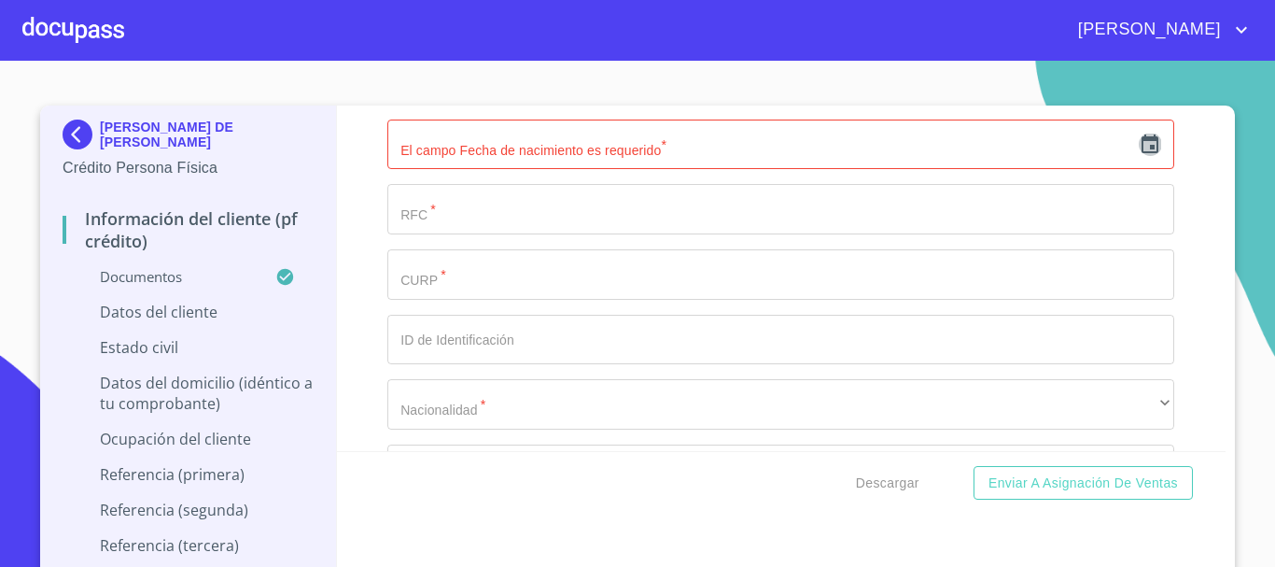
click at [1139, 156] on icon "button" at bounding box center [1150, 145] width 22 height 22
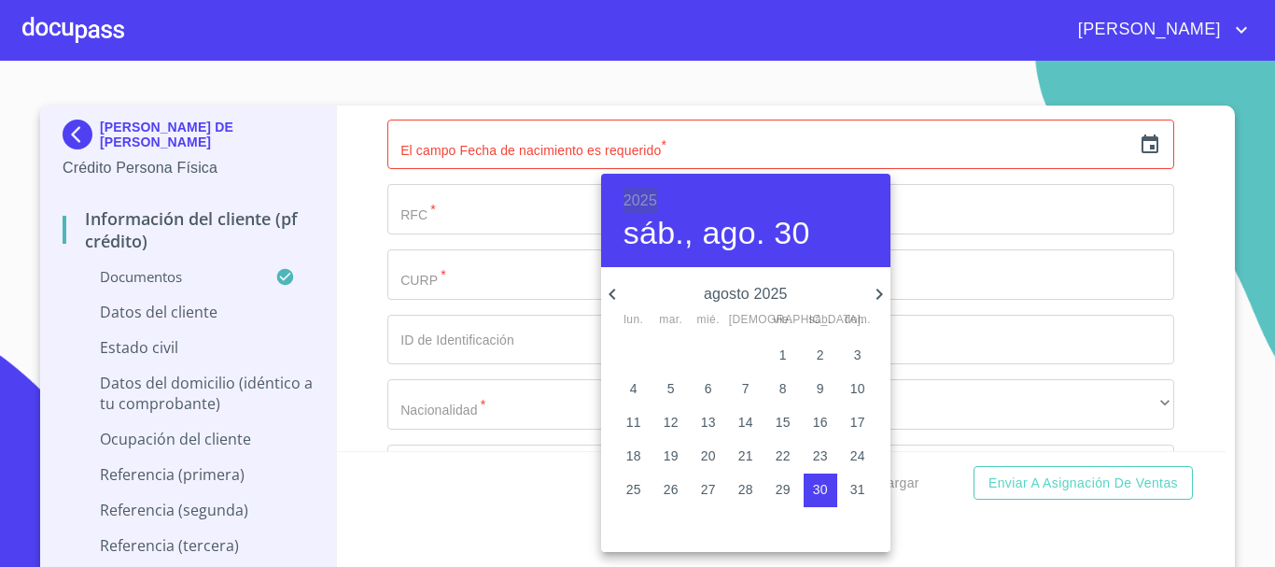
click at [654, 192] on h6 "2025" at bounding box center [641, 201] width 34 height 26
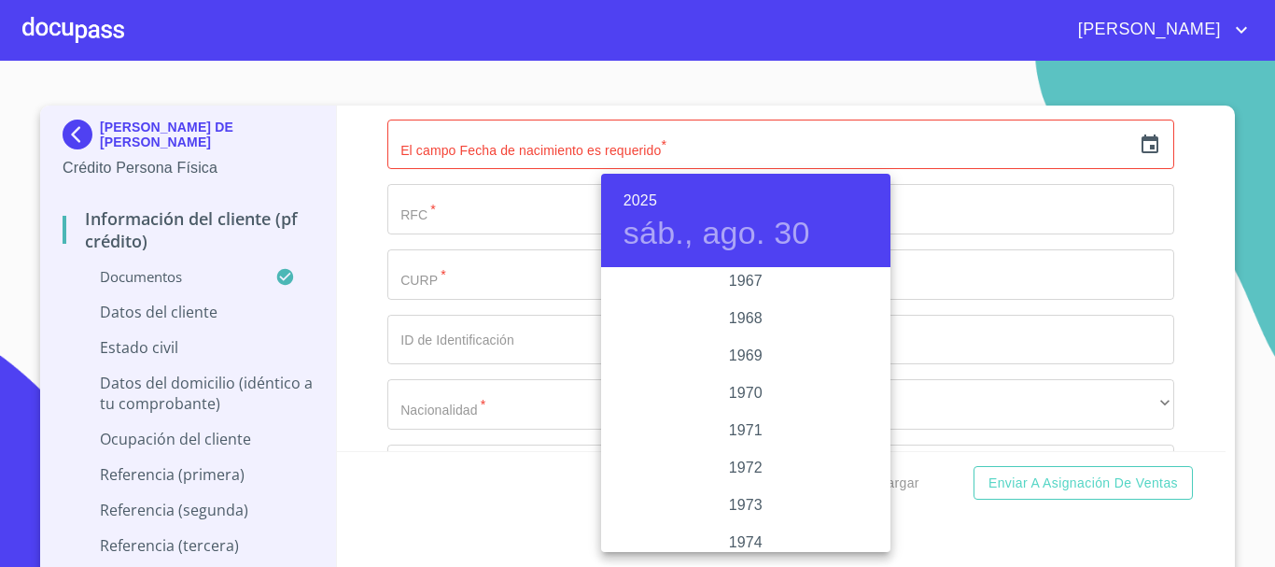
scroll to position [1569, 0]
click at [746, 296] on div "1967" at bounding box center [745, 288] width 289 height 37
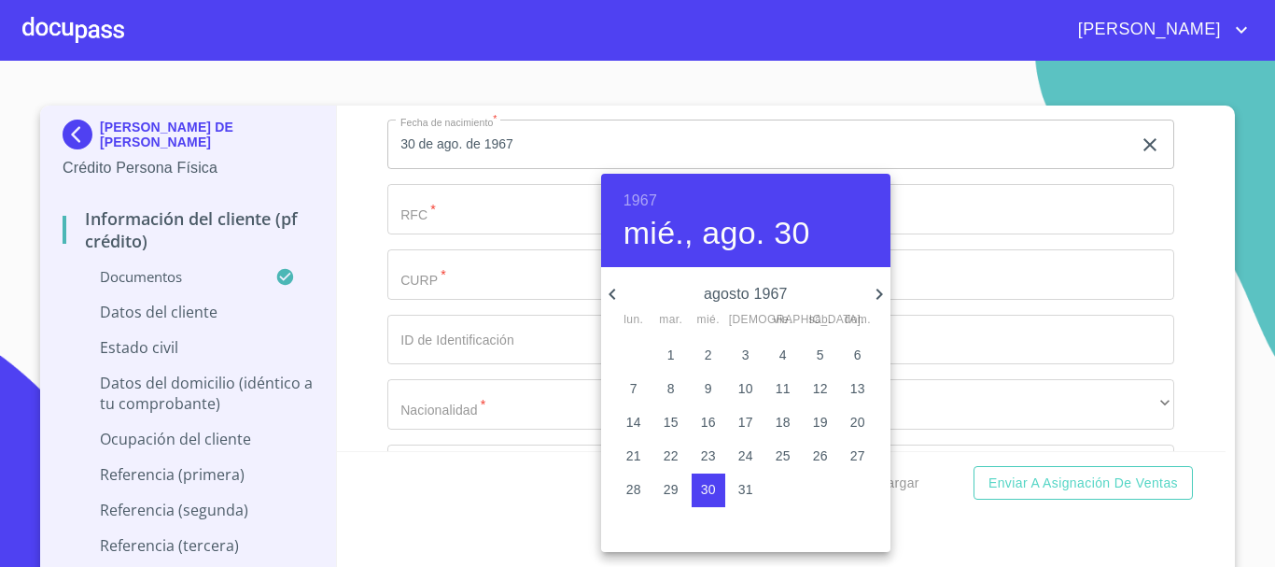
click at [852, 350] on span "6" at bounding box center [858, 354] width 34 height 19
click at [608, 299] on icon "button" at bounding box center [612, 294] width 22 height 22
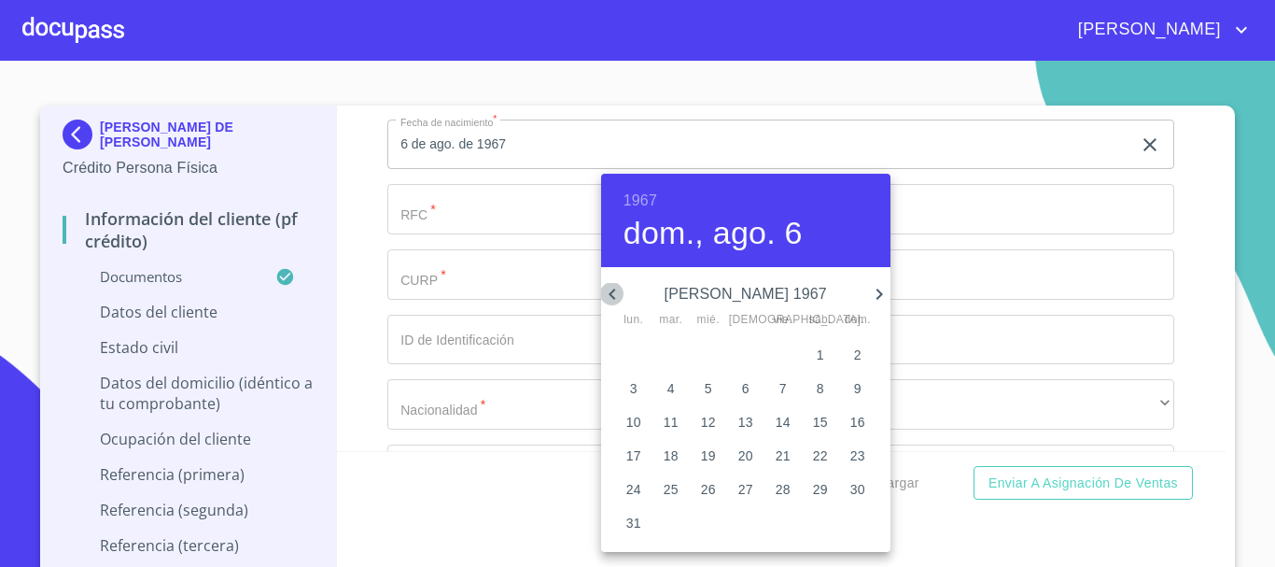
click at [612, 299] on icon "button" at bounding box center [612, 294] width 22 height 22
click at [678, 388] on span "6" at bounding box center [671, 388] width 34 height 19
type input "6 de jun. de 1967"
click at [502, 293] on div at bounding box center [637, 283] width 1275 height 567
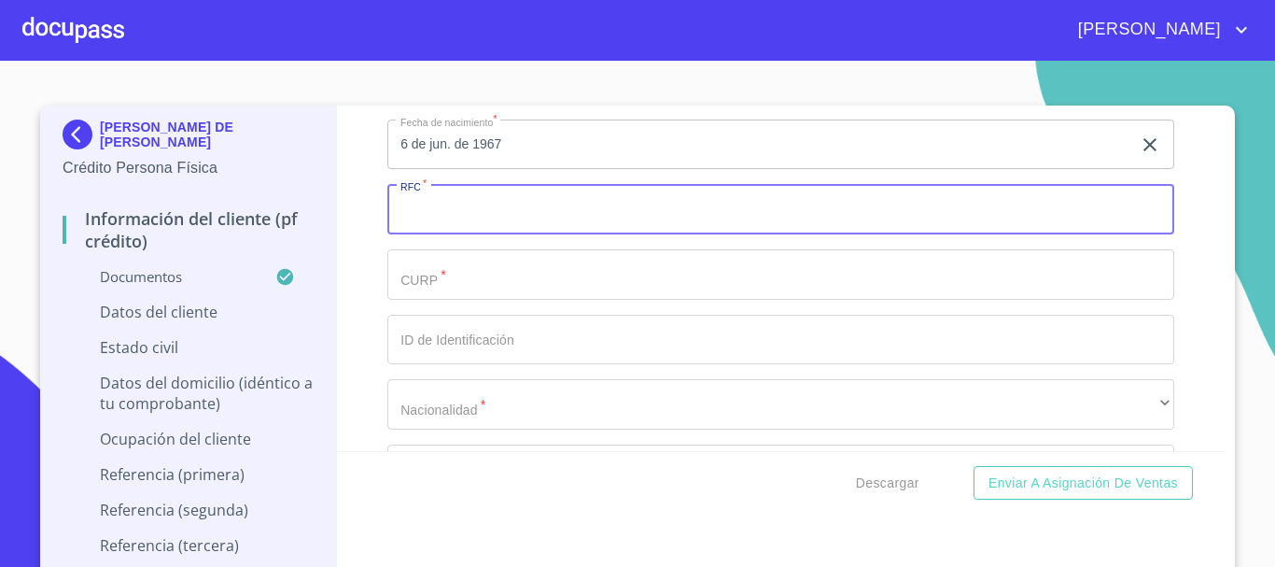
click at [475, 232] on input "Documento de identificación.   *" at bounding box center [780, 209] width 787 height 50
paste input "ROAT670606MJCDYR06"
drag, startPoint x: 495, startPoint y: 244, endPoint x: 473, endPoint y: 248, distance: 22.0
click at [473, 234] on input "ROAT670606MJCDYR06" at bounding box center [759, 209] width 744 height 50
type input "ROAT670606"
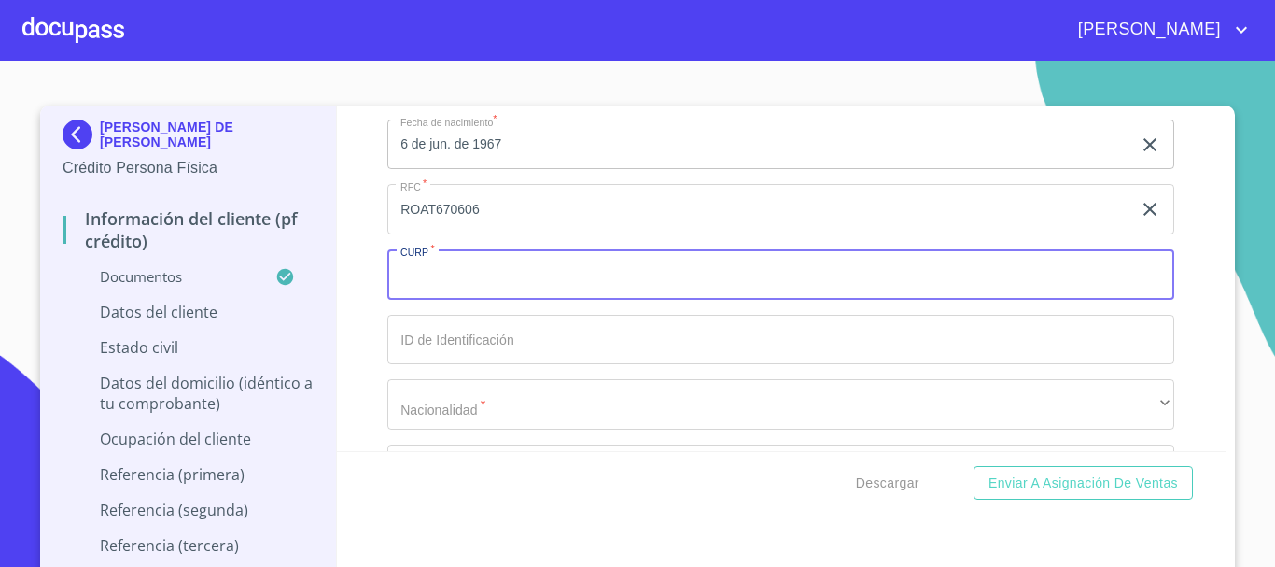
click at [465, 300] on input "Documento de identificación.   *" at bounding box center [780, 274] width 787 height 50
paste input "ROAT670606MJCDYR06"
type input "ROAT670606MJCDYR06"
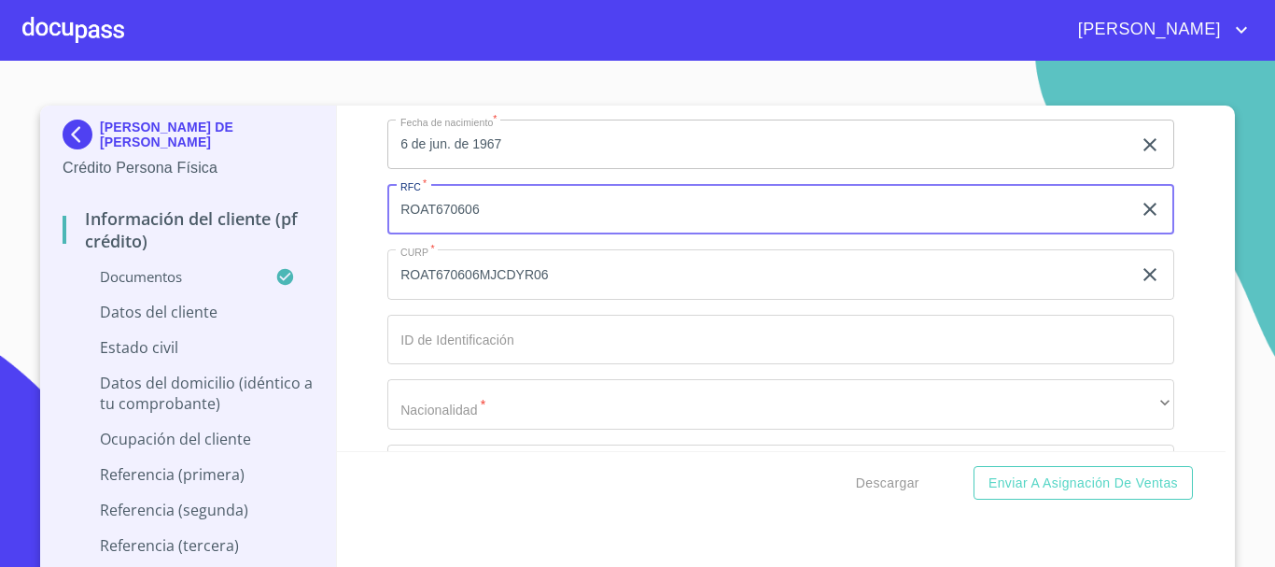
drag, startPoint x: 292, startPoint y: 224, endPoint x: 1, endPoint y: 244, distance: 292.0
click at [1, 239] on section "[PERSON_NAME] DE [PERSON_NAME] Crédito Persona Física Información del cliente (…" at bounding box center [637, 314] width 1275 height 506
paste input "182"
type input "ROAT670606182"
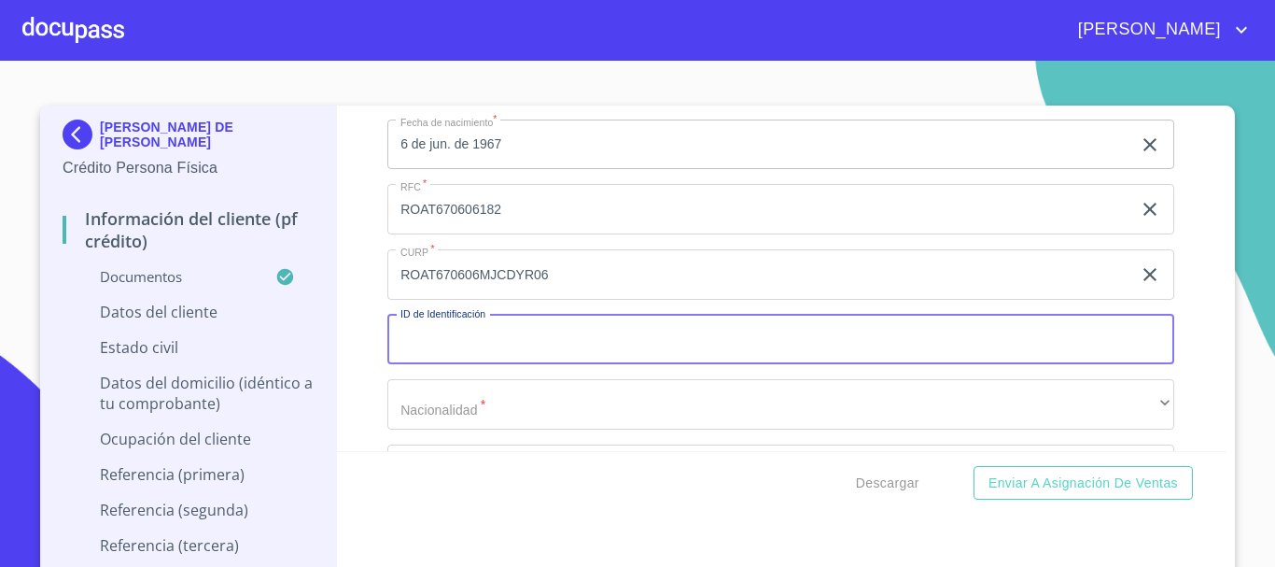
click at [413, 365] on input "Documento de identificación.   *" at bounding box center [780, 340] width 787 height 50
type input "2580438329"
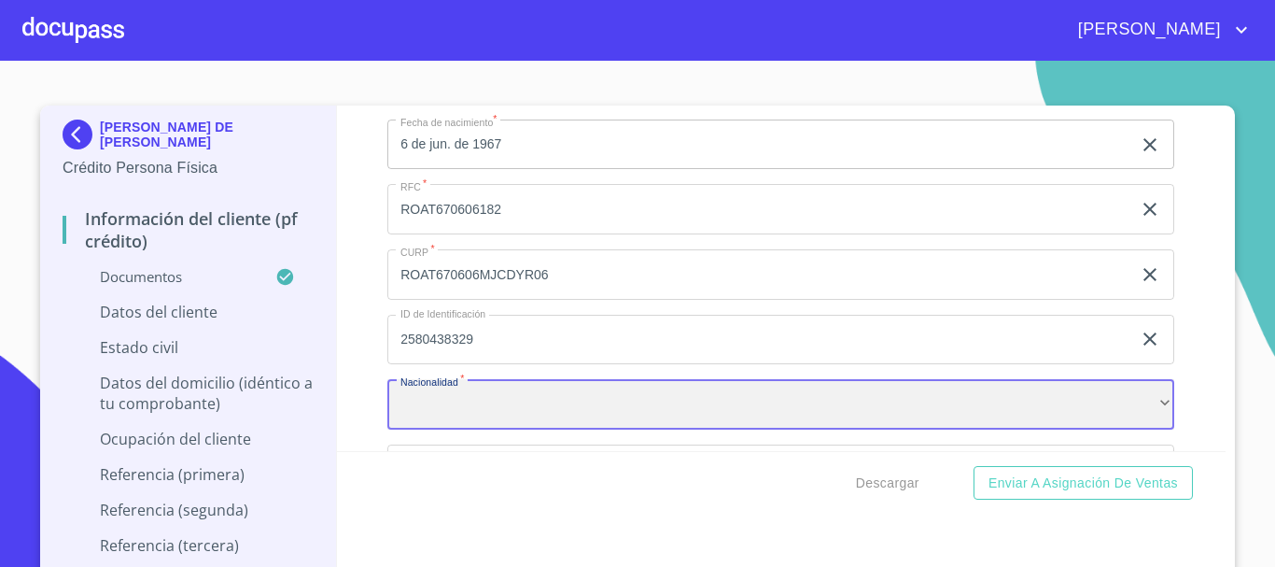
click at [447, 414] on div "​" at bounding box center [780, 404] width 787 height 50
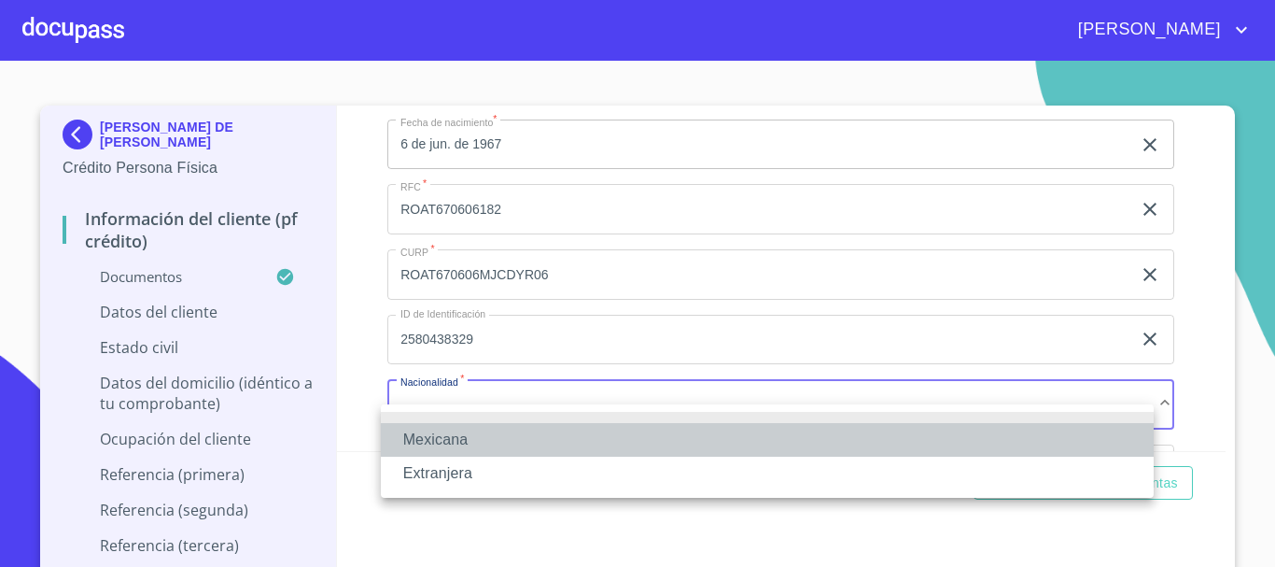
click at [453, 434] on li "Mexicana" at bounding box center [767, 440] width 773 height 34
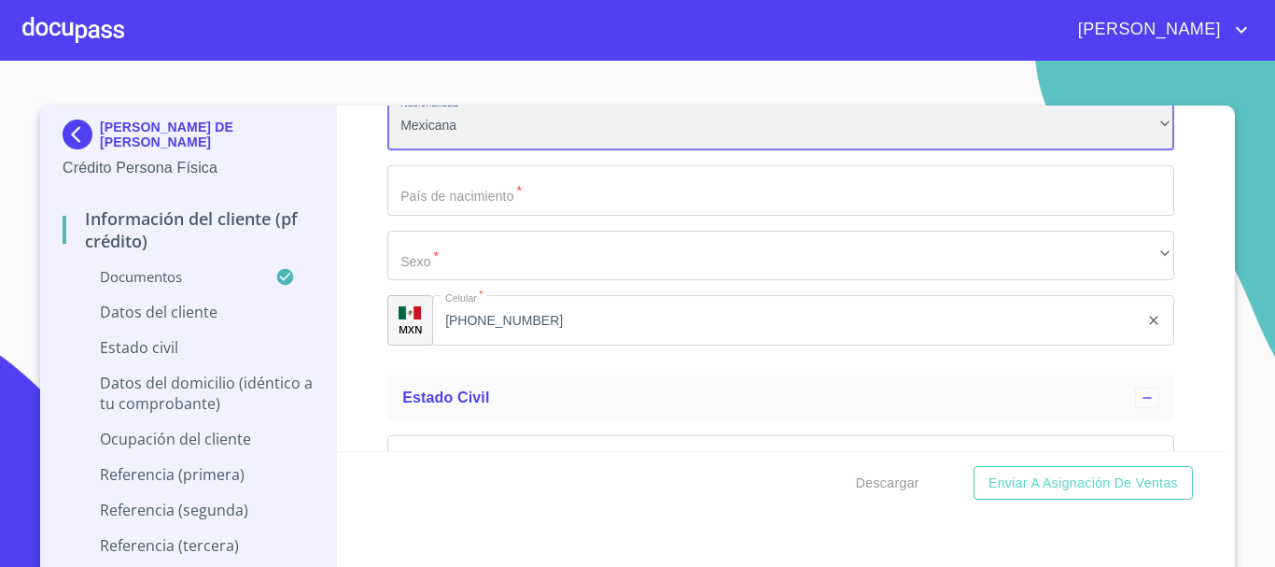
scroll to position [5931, 0]
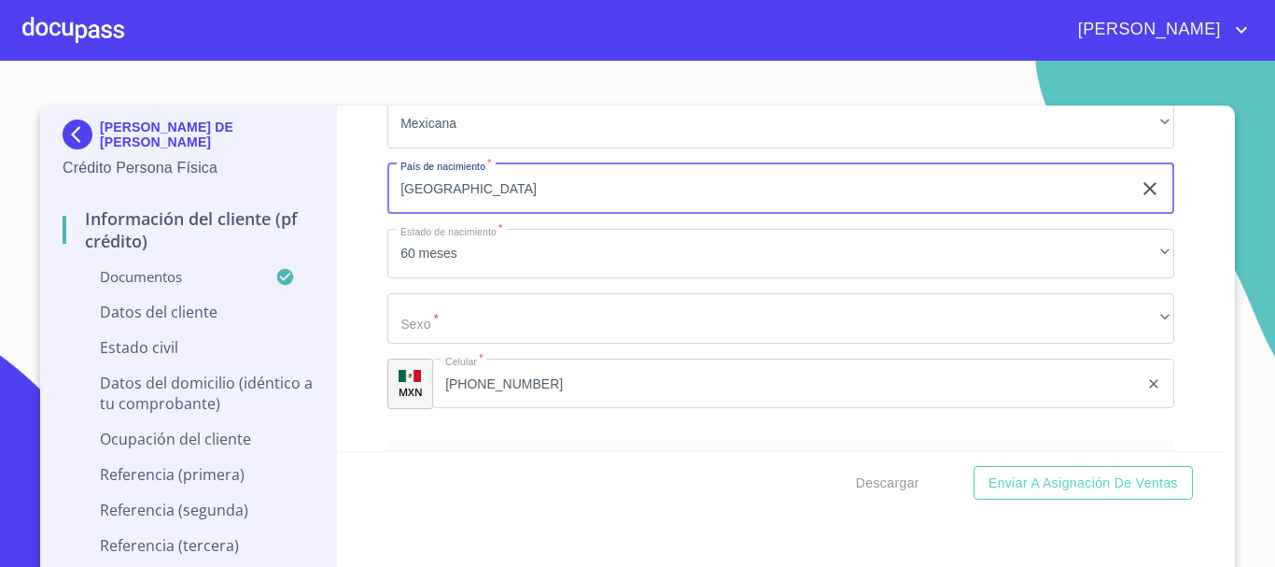
type input "[GEOGRAPHIC_DATA]"
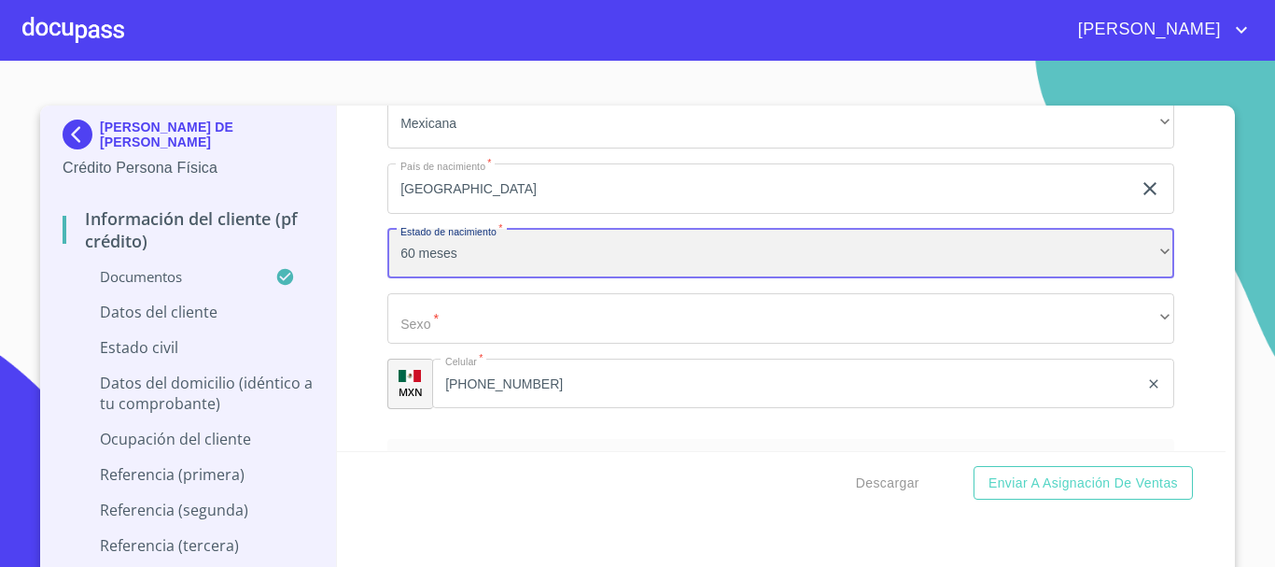
click at [479, 261] on div "60 meses" at bounding box center [780, 254] width 787 height 50
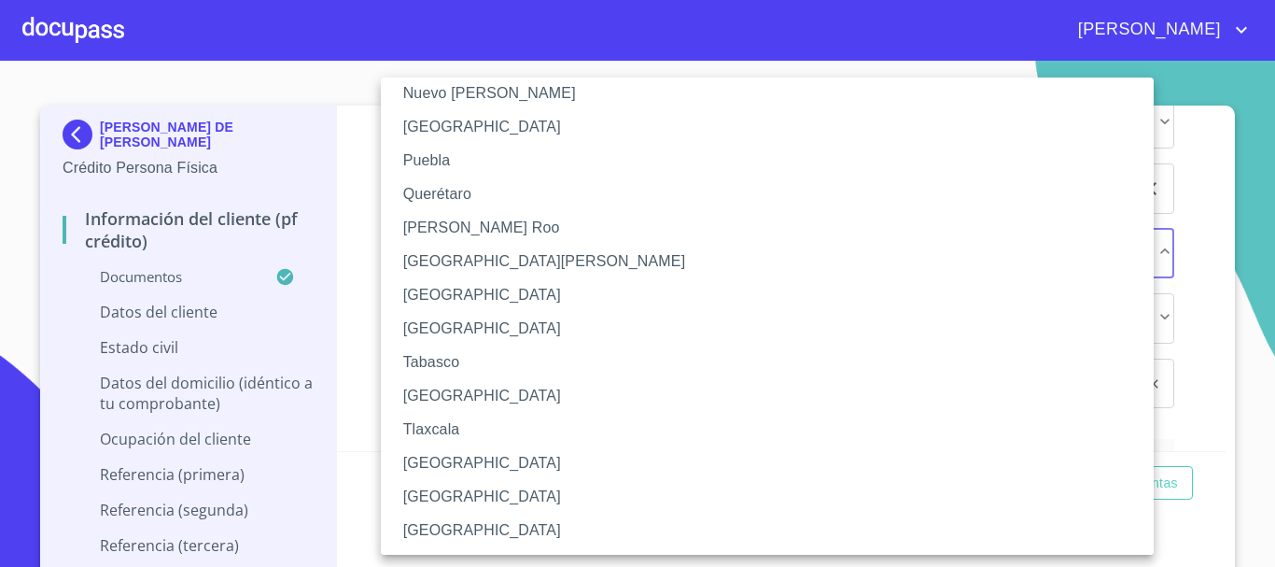
scroll to position [268, 0]
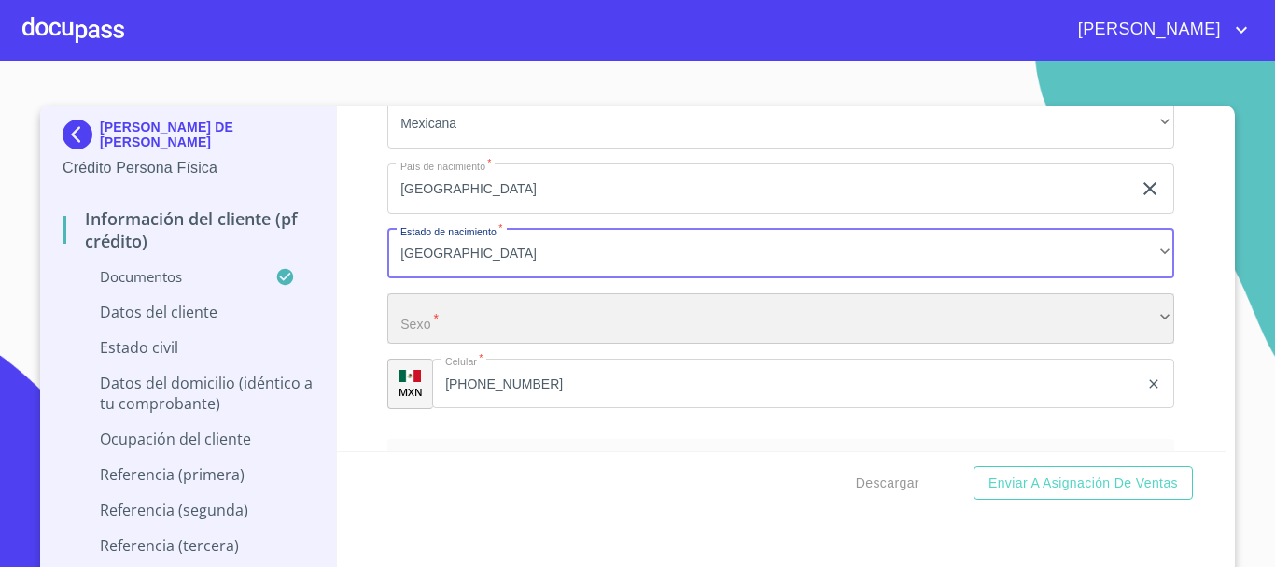
click at [411, 338] on div "​" at bounding box center [780, 318] width 787 height 50
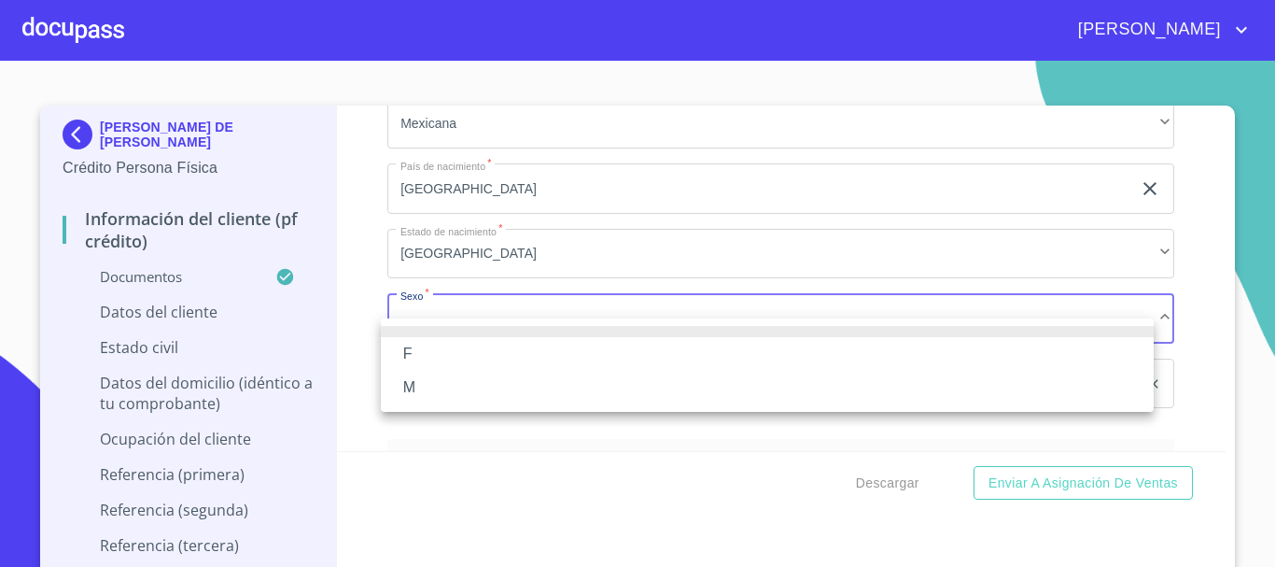
click at [450, 355] on li "F" at bounding box center [767, 354] width 773 height 34
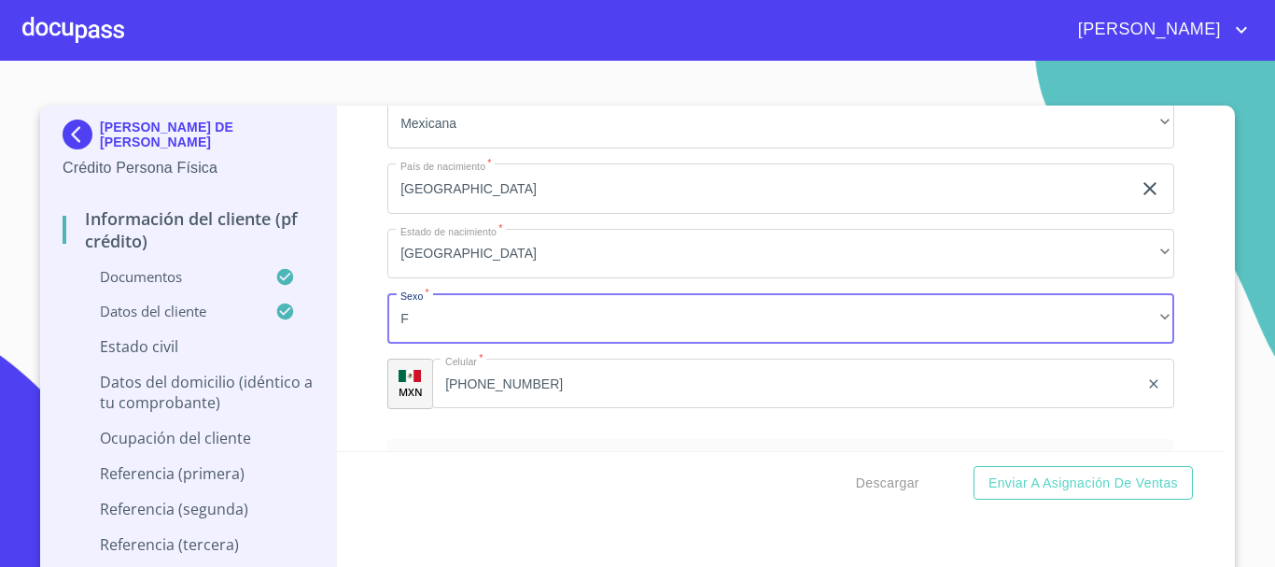
click at [359, 400] on div "Información del cliente (PF crédito) Documentos Documento de identificación.   …" at bounding box center [782, 278] width 890 height 345
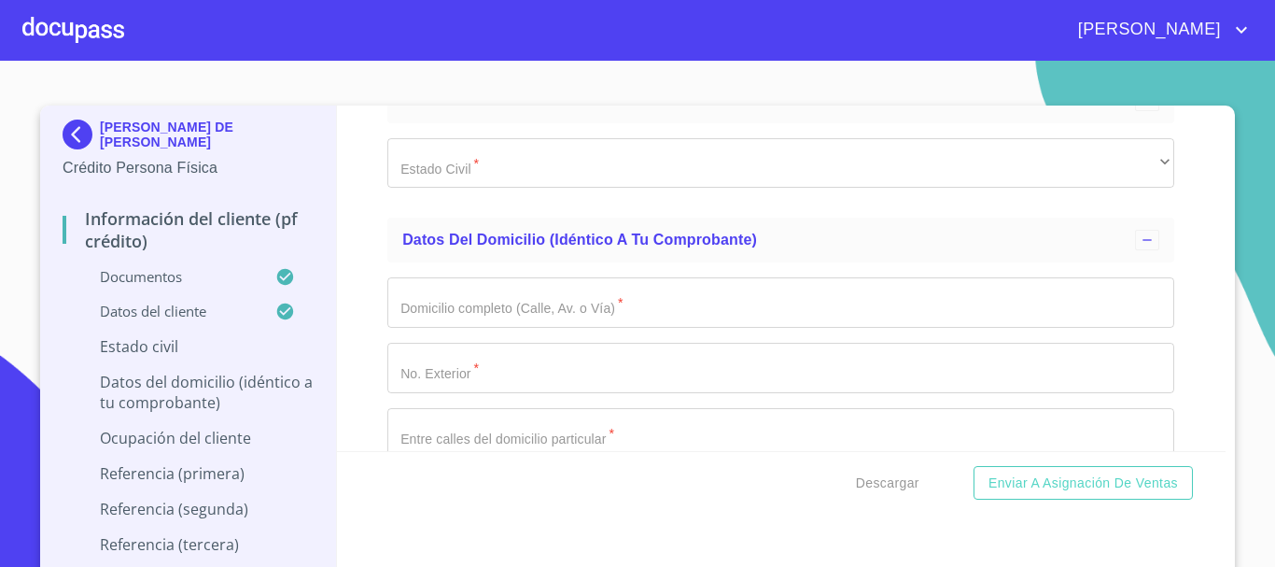
scroll to position [6305, 0]
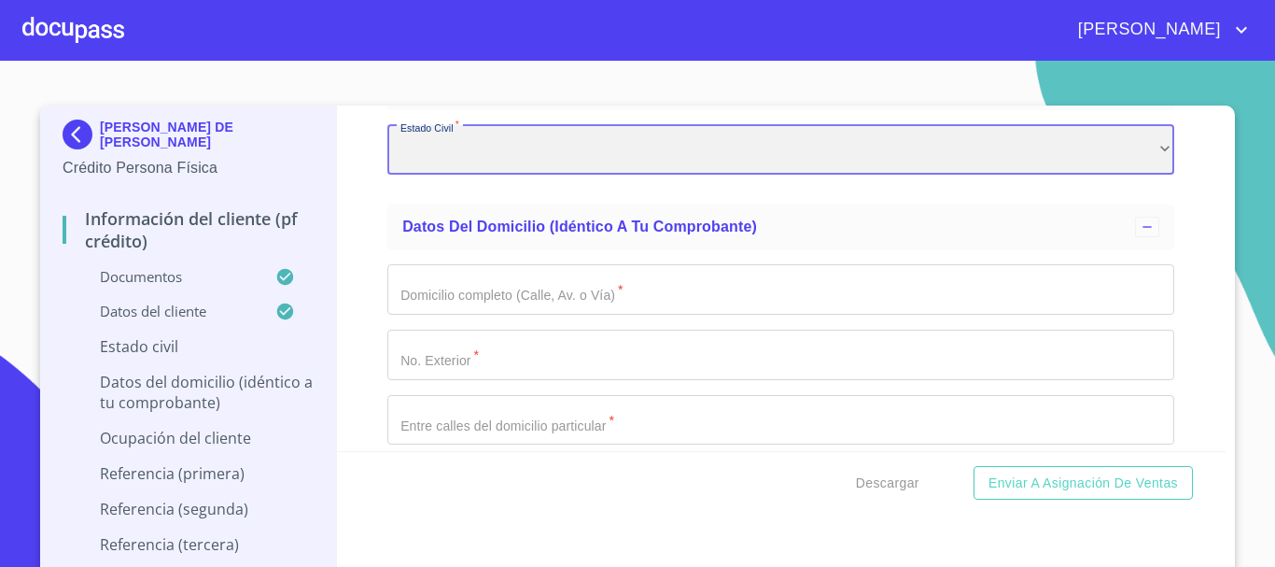
click at [488, 176] on div "​" at bounding box center [780, 150] width 787 height 50
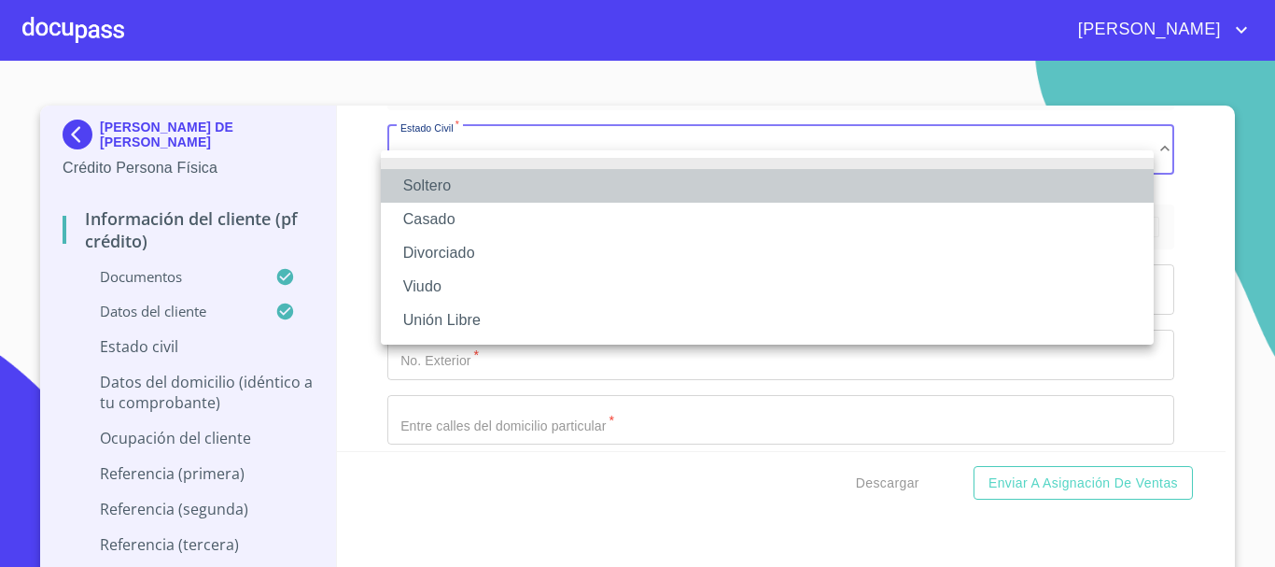
click at [470, 189] on li "Soltero" at bounding box center [767, 186] width 773 height 34
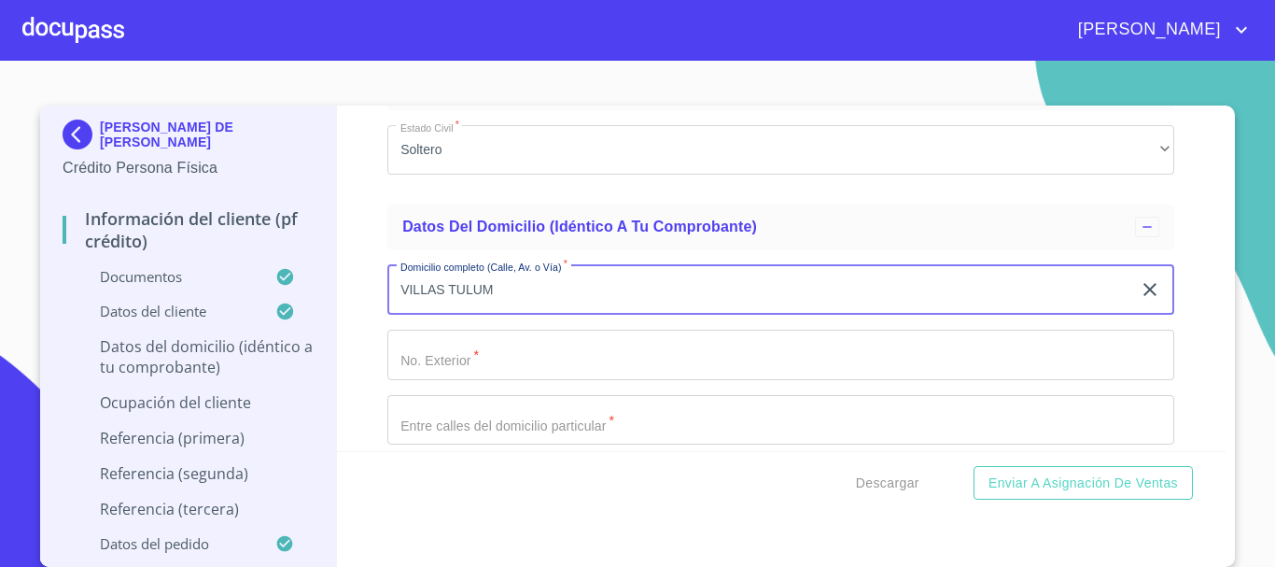
type input "VILLAS TULUM"
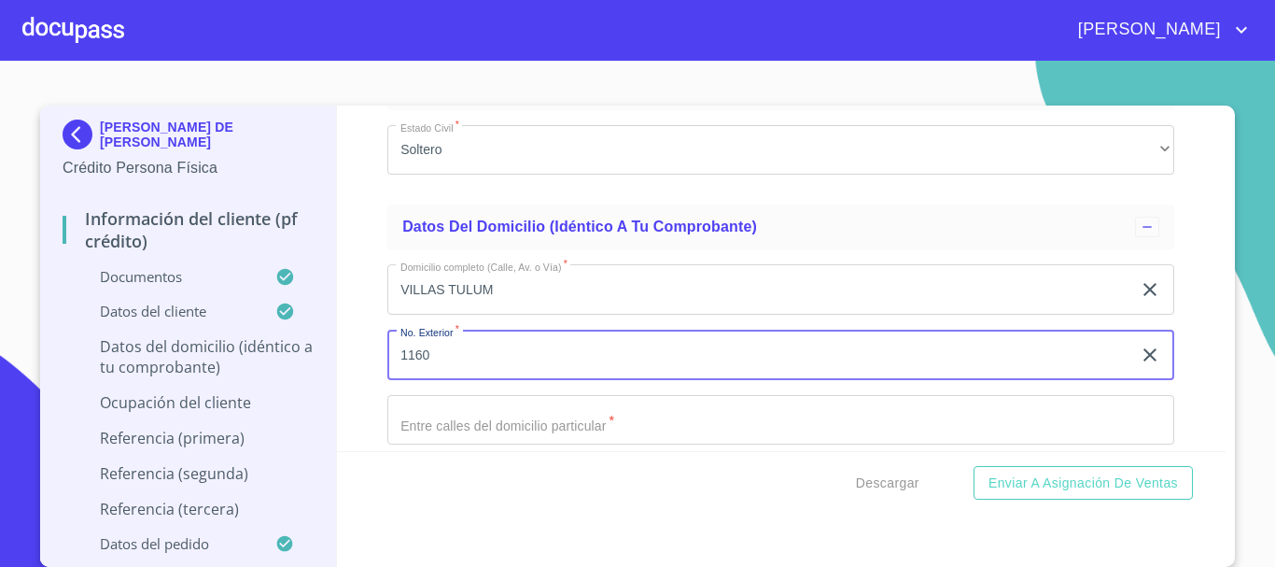
type input "1160"
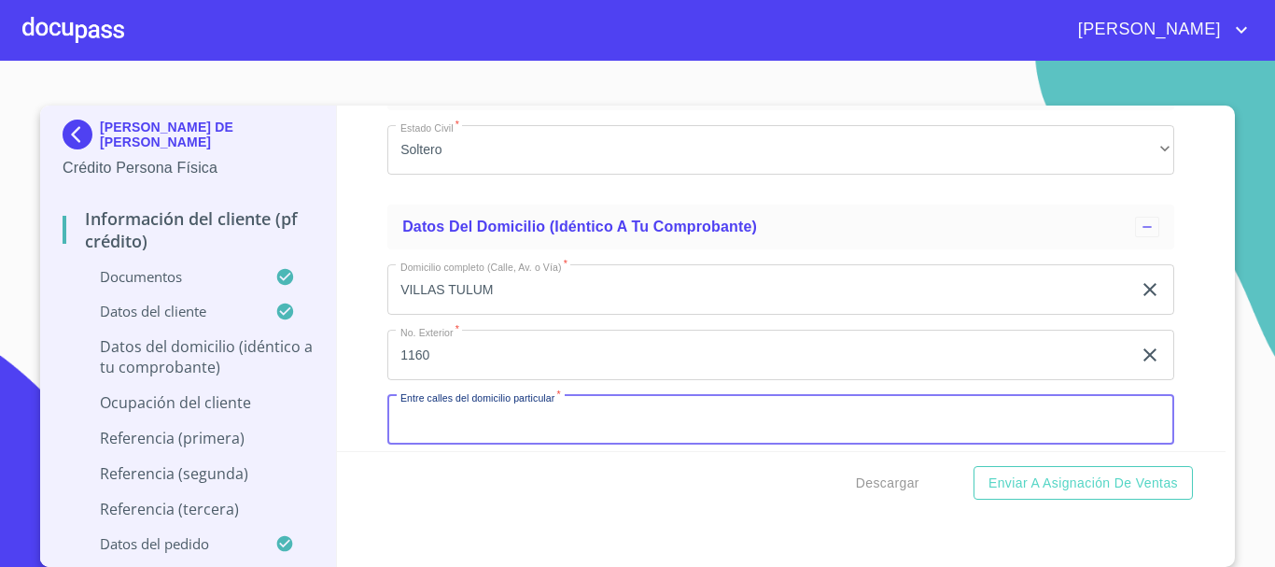
scroll to position [6322, 0]
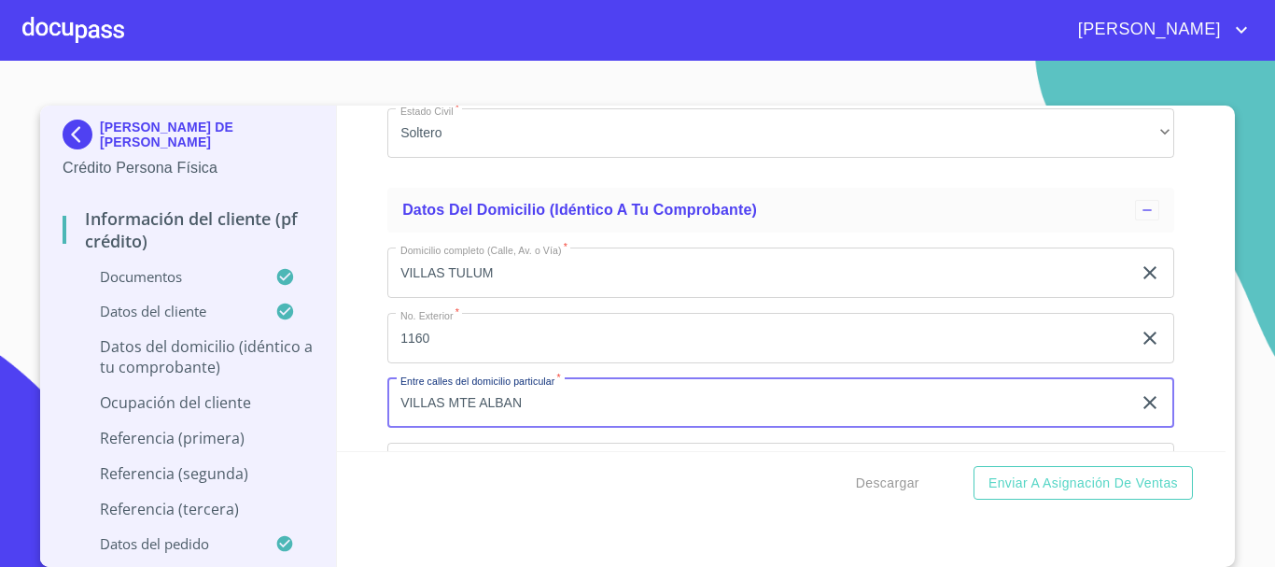
type input "VILLAS MTE ALBAN"
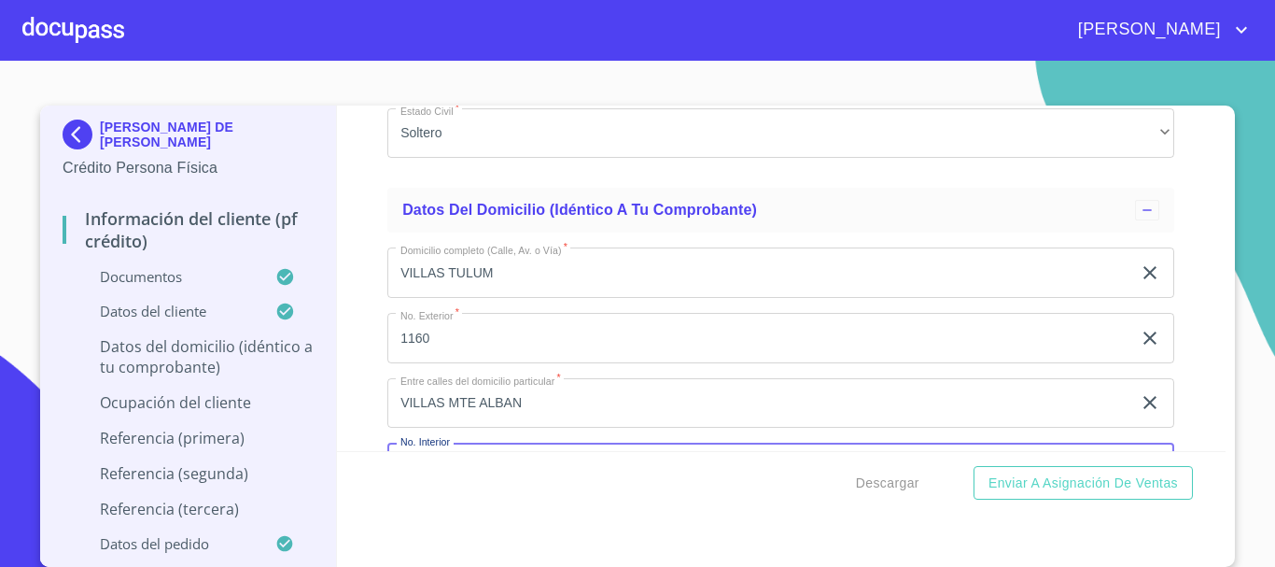
scroll to position [6534, 0]
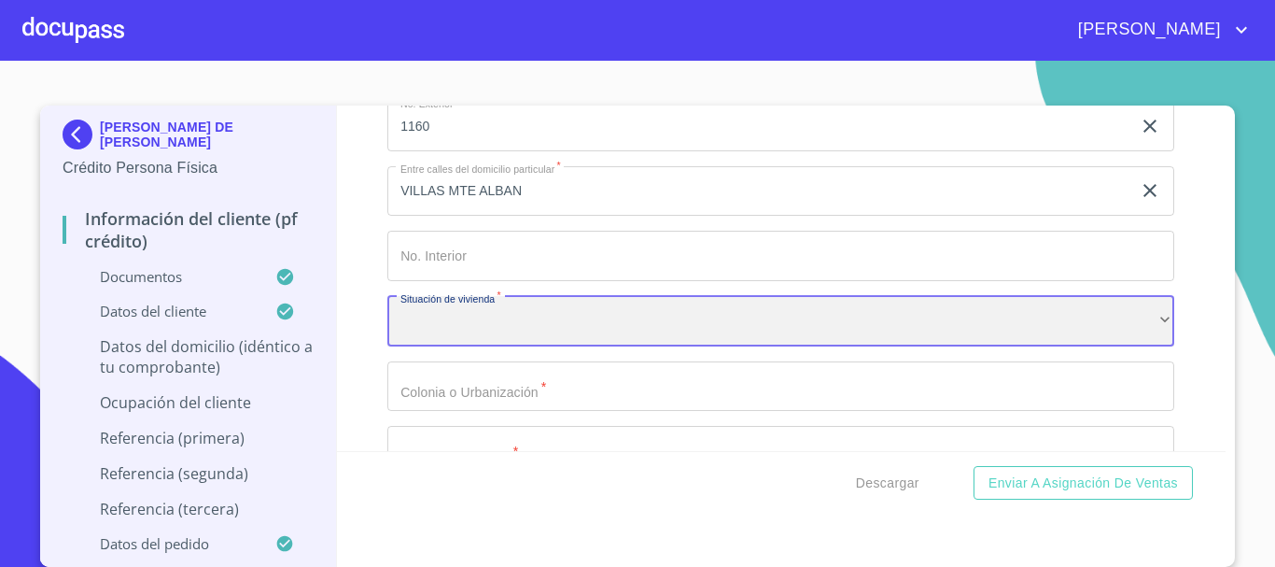
click at [470, 325] on div "​" at bounding box center [780, 321] width 787 height 50
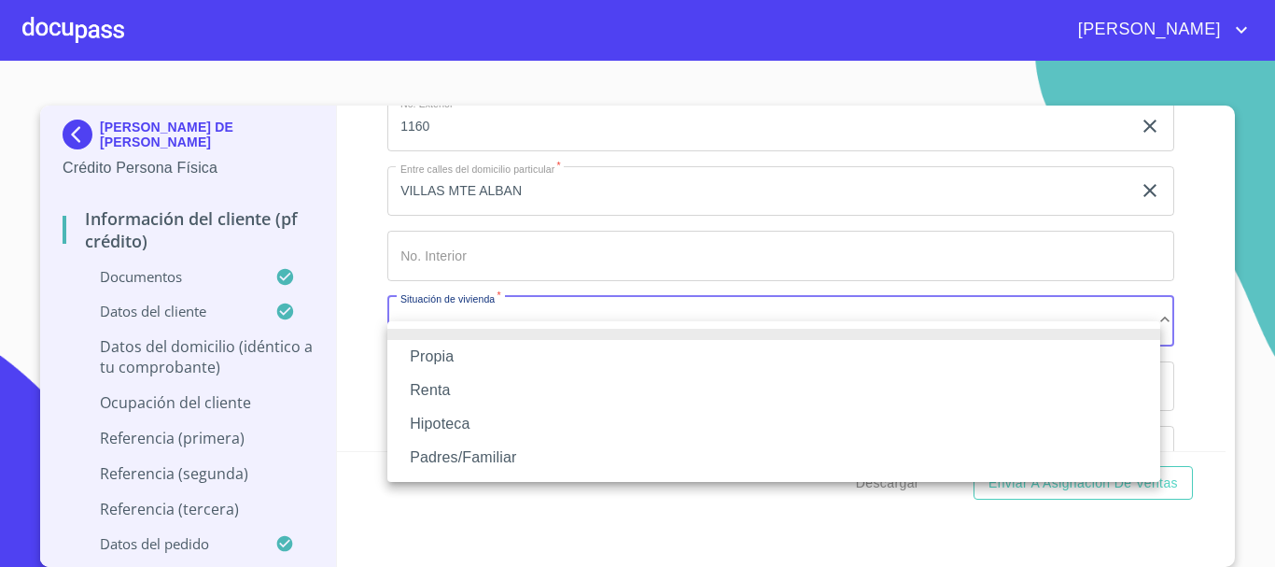
click at [480, 363] on li "Propia" at bounding box center [773, 357] width 773 height 34
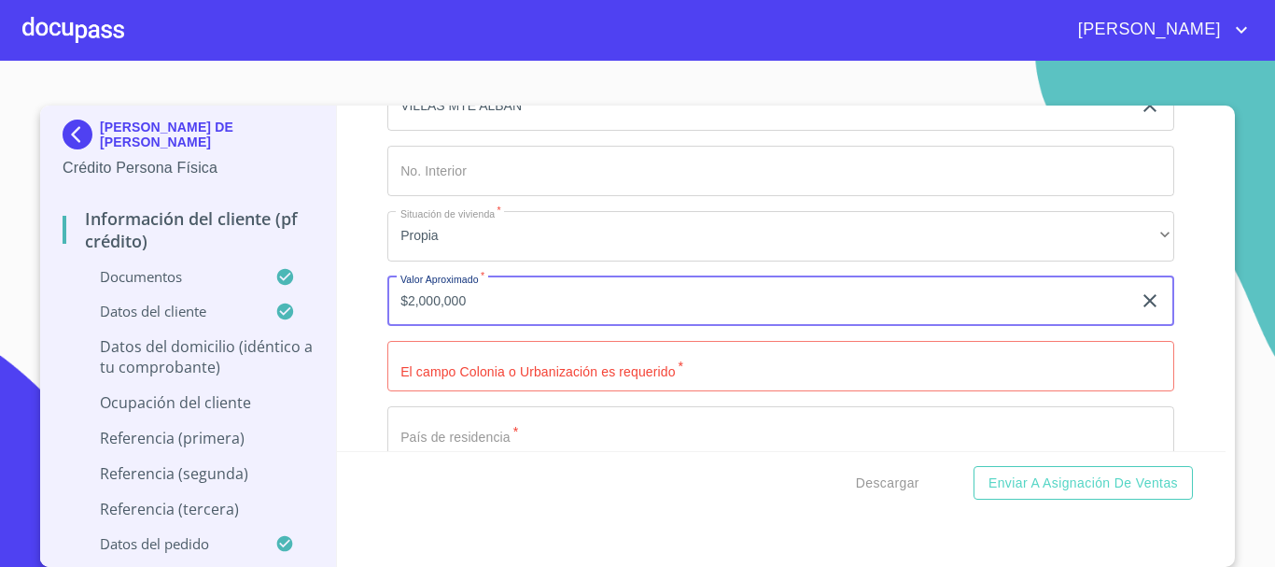
scroll to position [6814, 0]
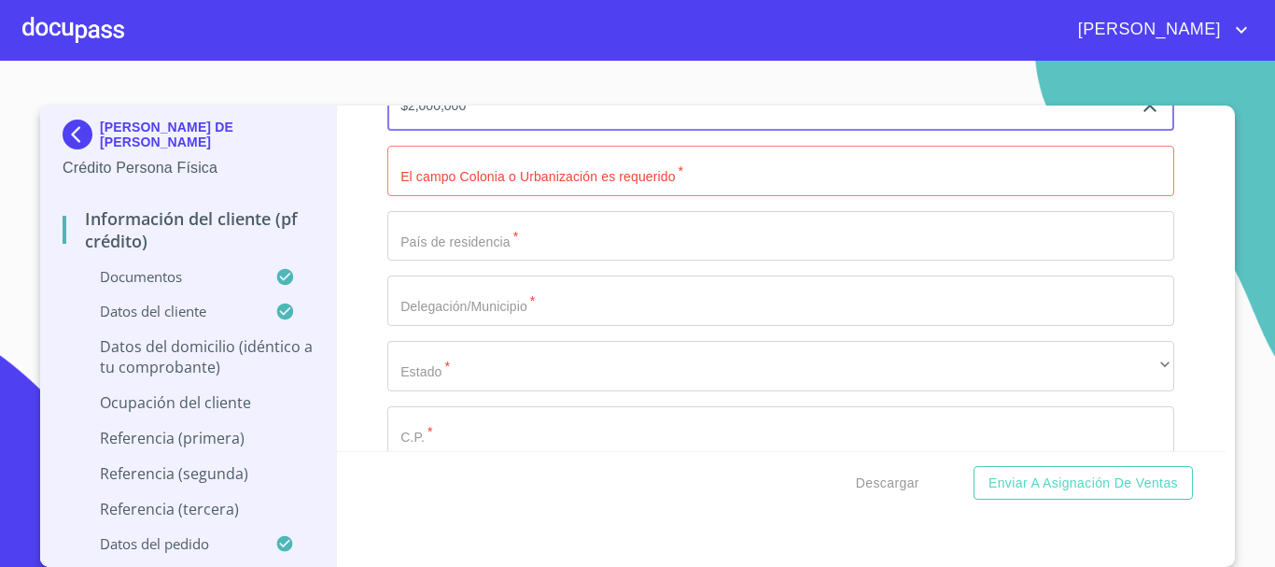
type input "$2,000,000"
click at [457, 218] on div "Domicilio completo (Calle, Av. o Vía)   * VILLAS TULUM ​ No. Exterior   * 1160…" at bounding box center [780, 137] width 787 height 795
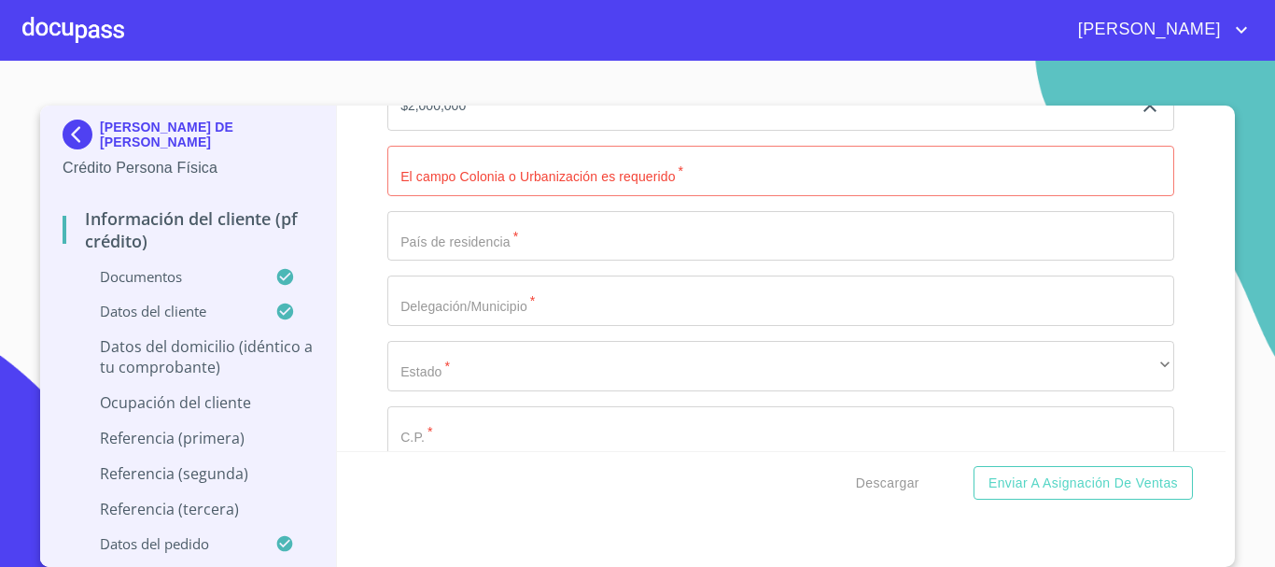
click at [474, 193] on input "Documento de identificación.   *" at bounding box center [780, 171] width 787 height 50
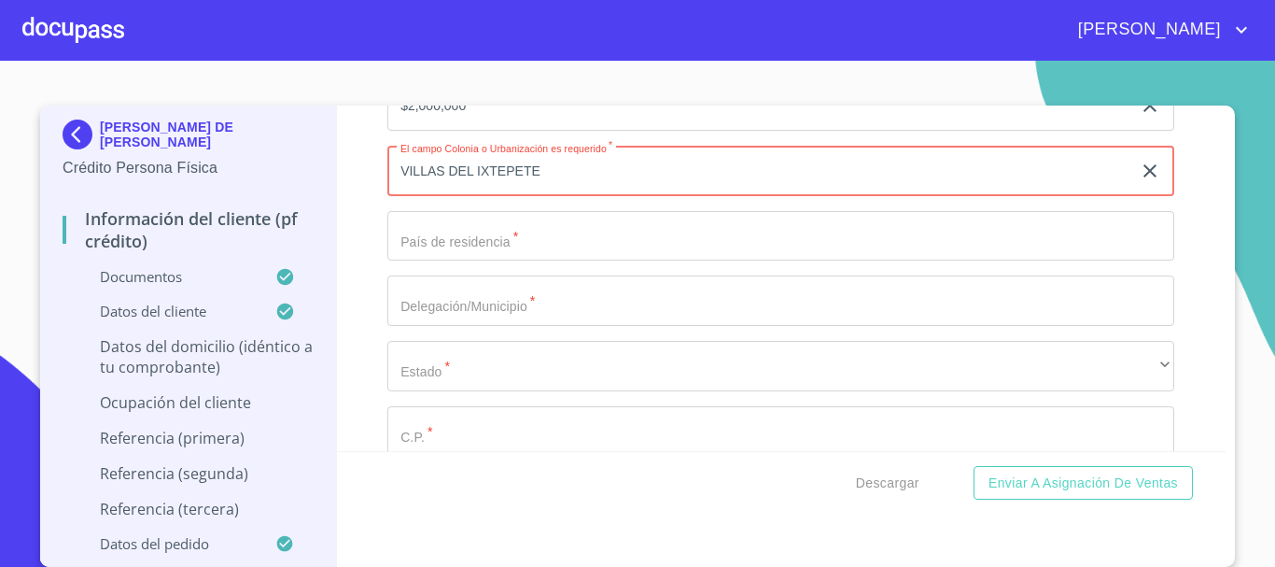
type input "VILLAS DEL IXTEPETE"
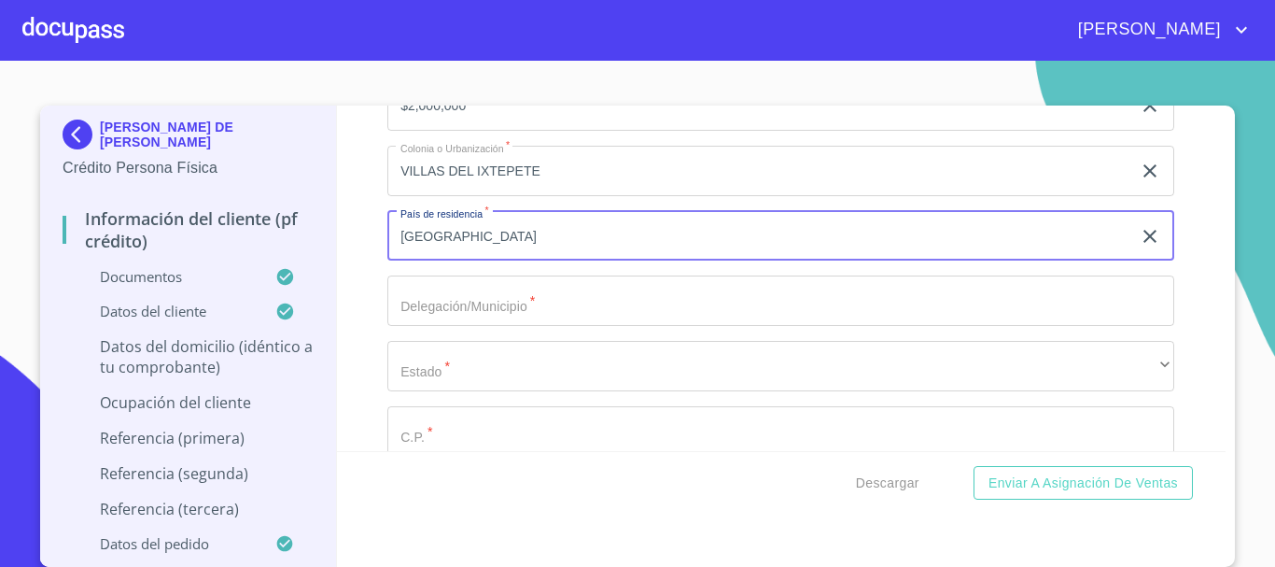
type input "[GEOGRAPHIC_DATA]"
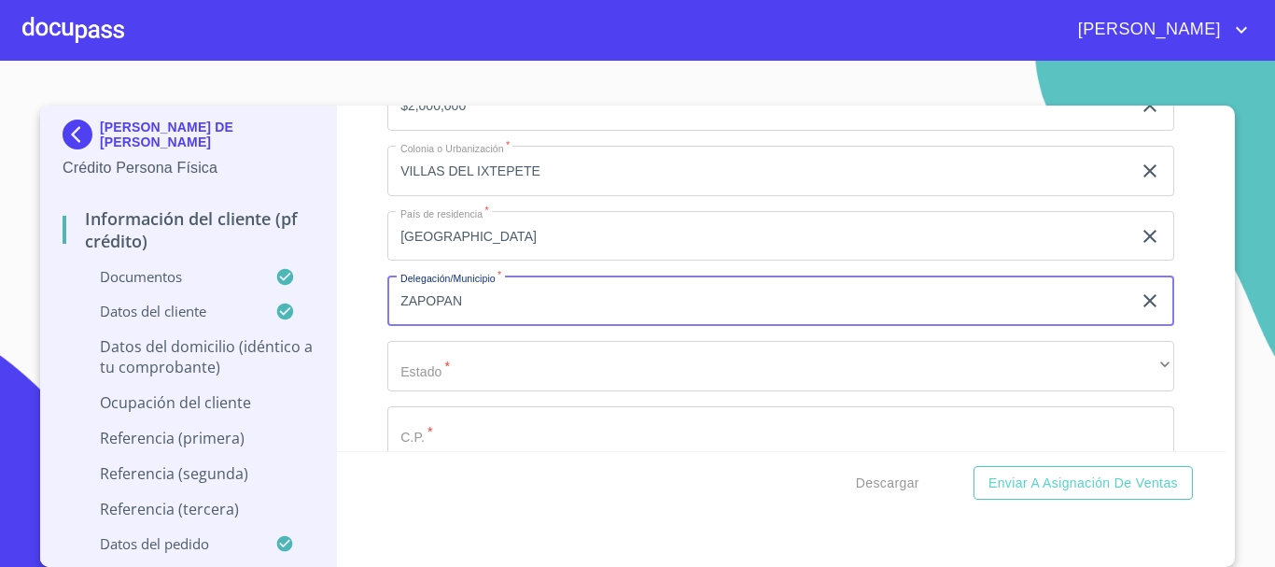
type input "ZAPOPAN"
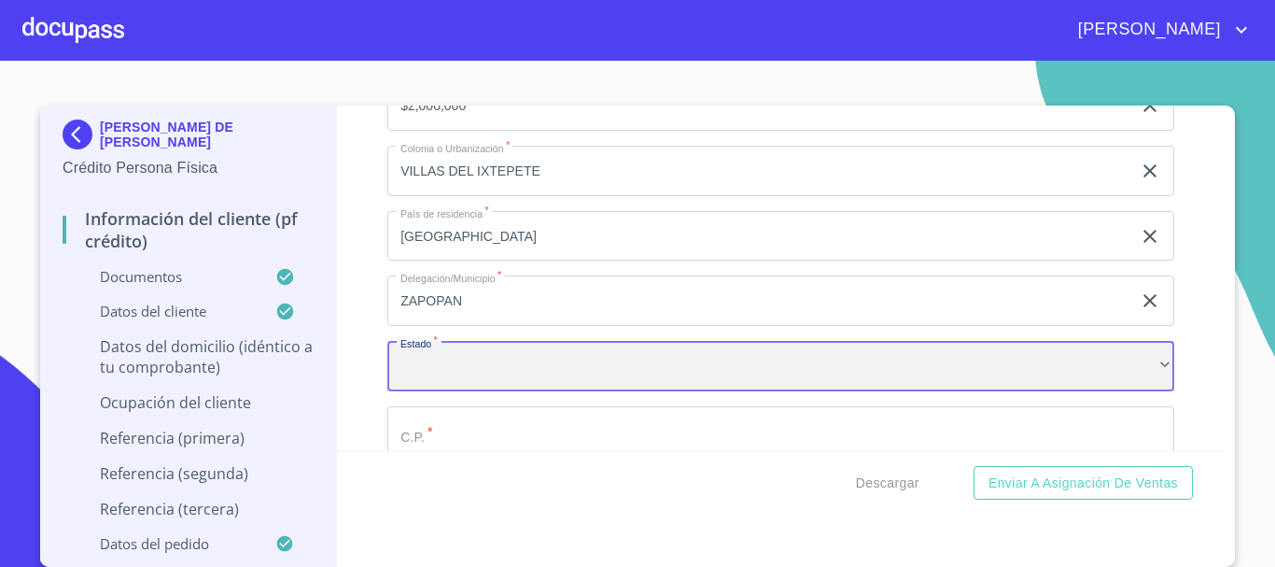
click at [543, 387] on div "​" at bounding box center [780, 366] width 787 height 50
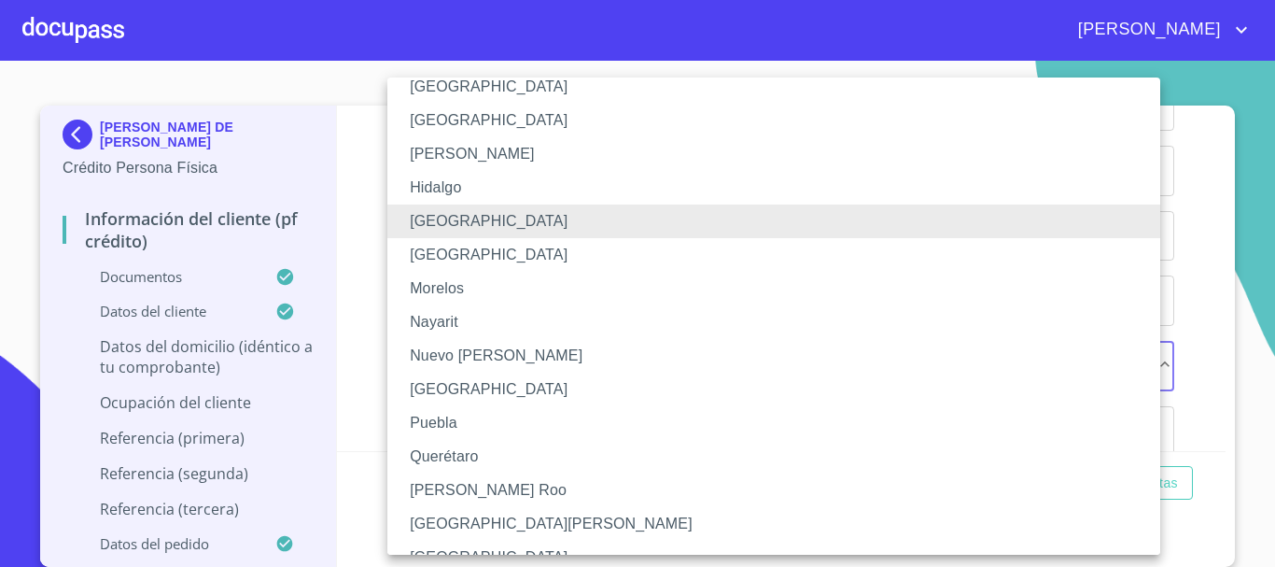
scroll to position [373, 0]
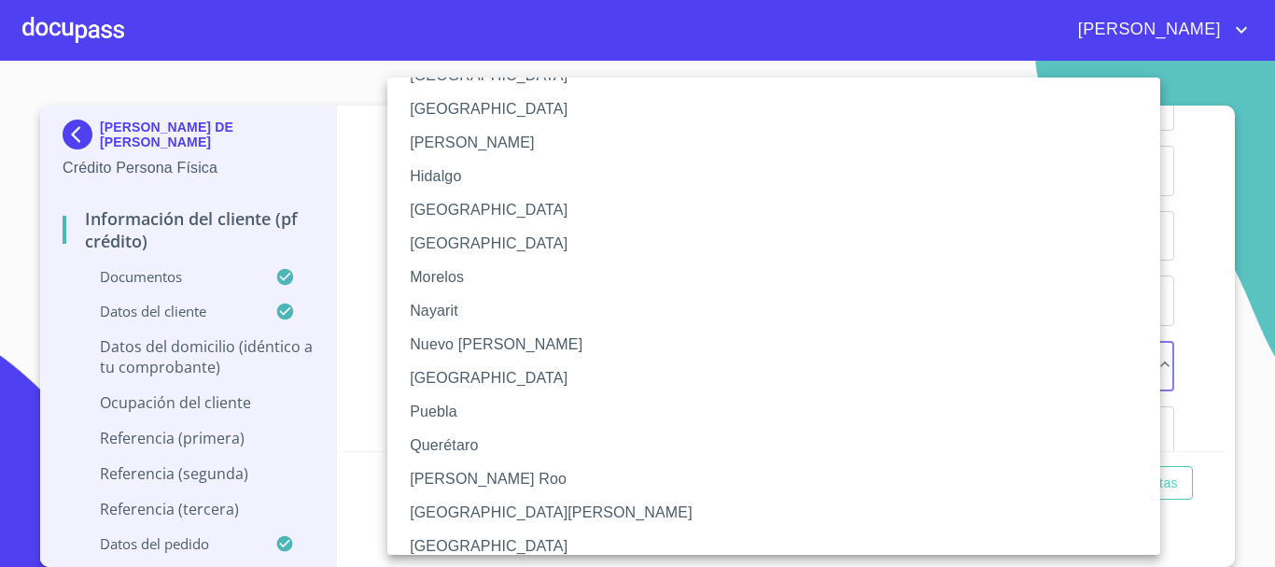
click at [466, 217] on li "[GEOGRAPHIC_DATA]" at bounding box center [780, 210] width 787 height 34
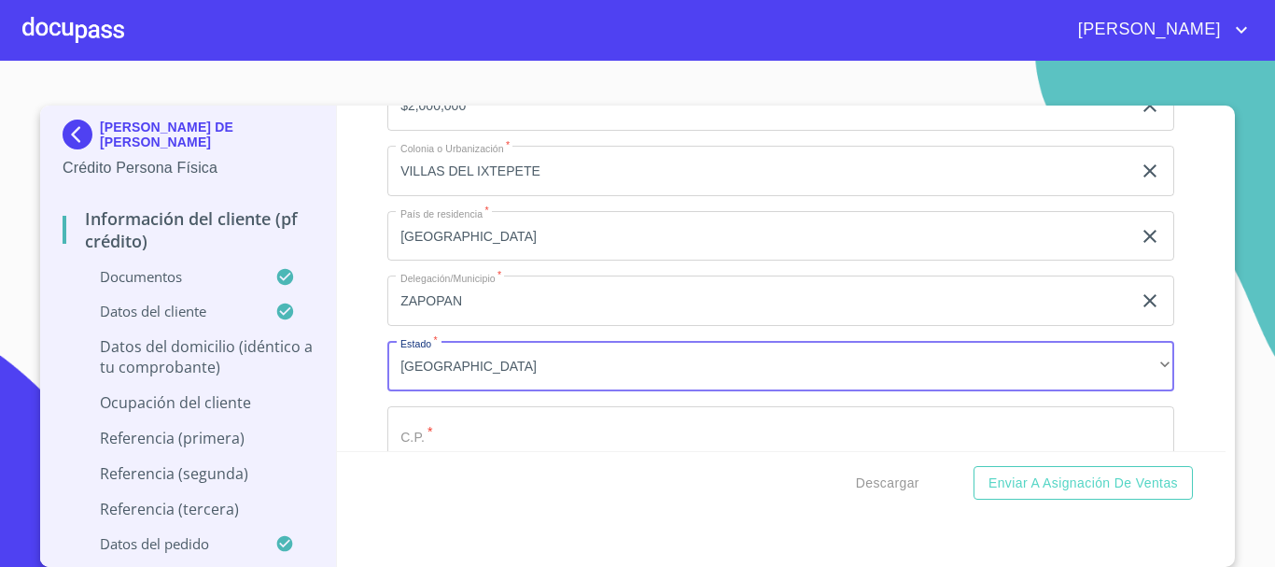
click at [375, 317] on div "Información del cliente (PF crédito) Documentos Documento de identificación.   …" at bounding box center [782, 278] width 890 height 345
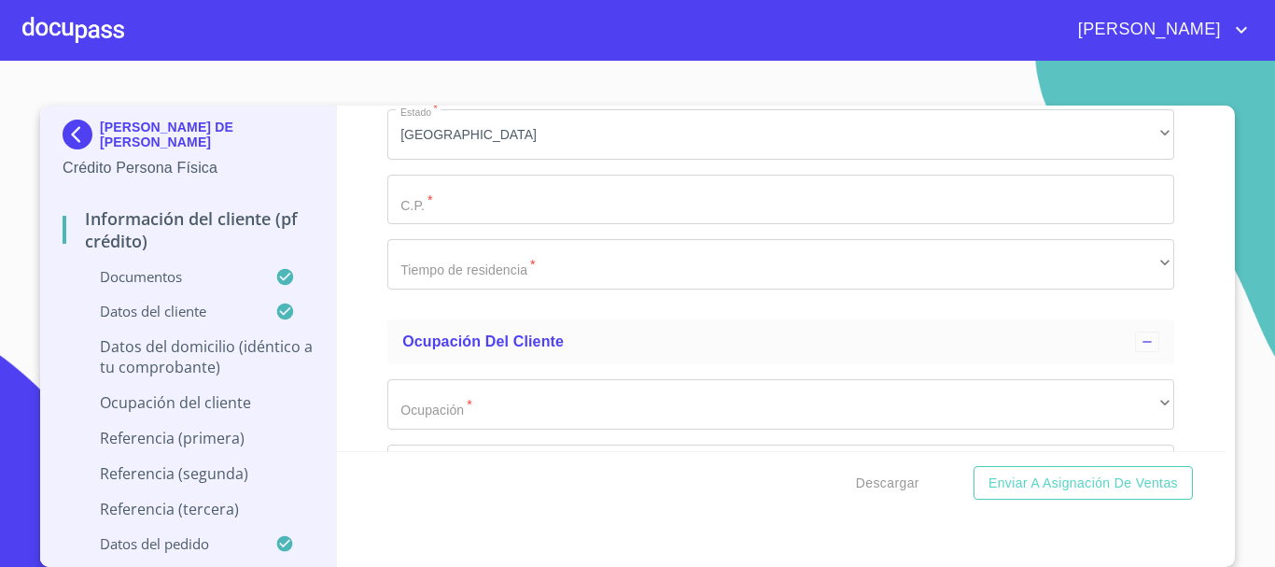
scroll to position [7094, 0]
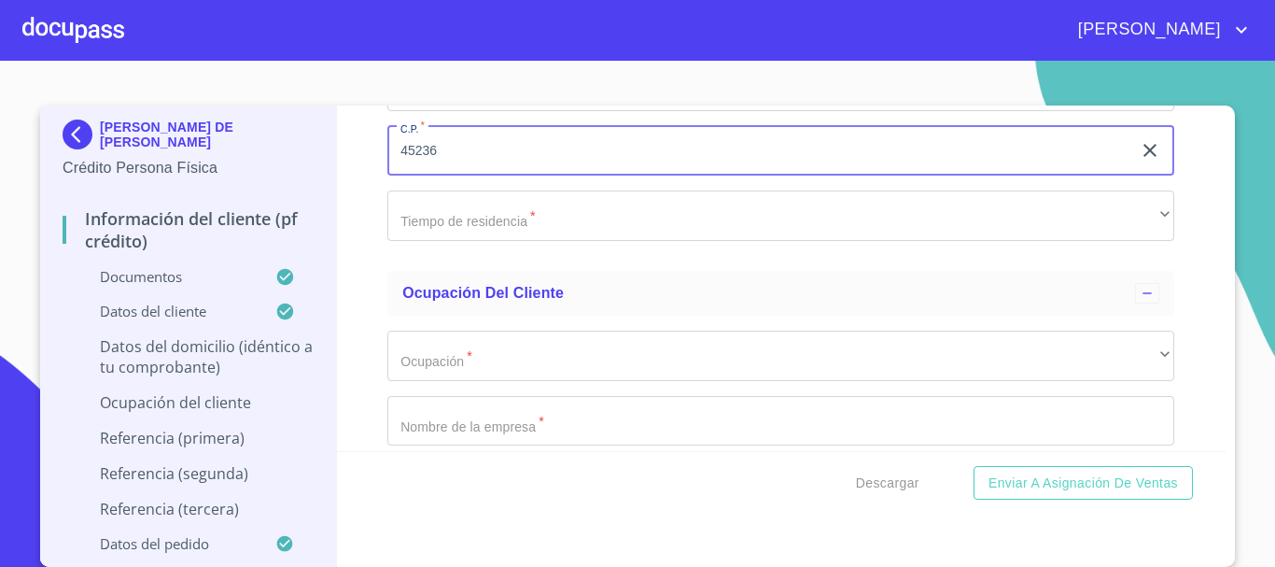
type input "45236"
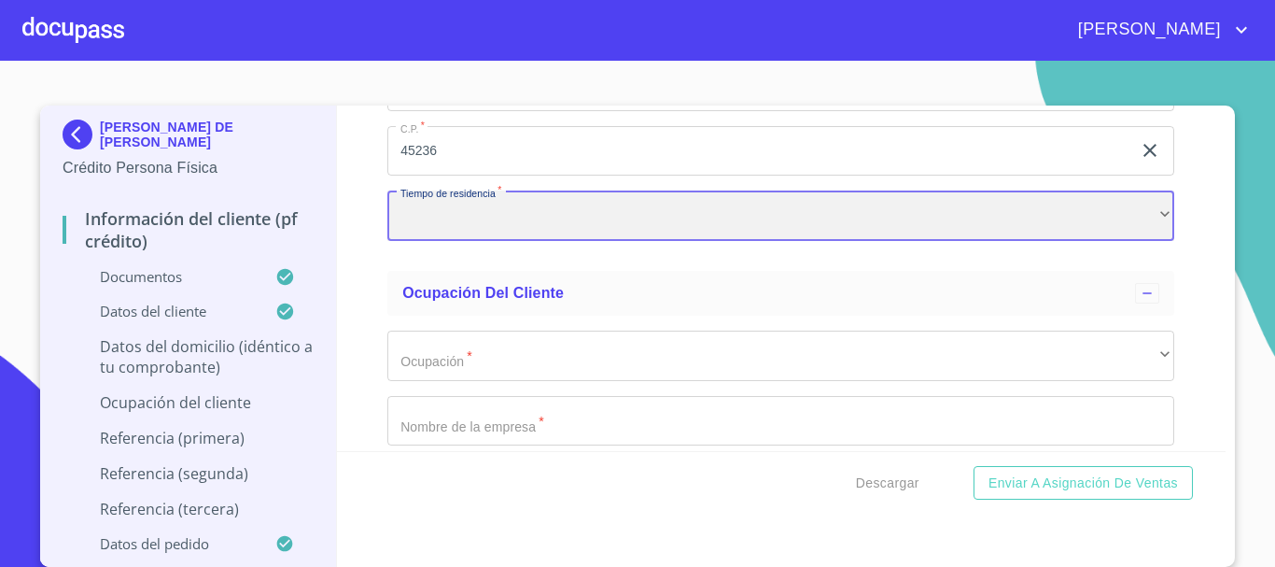
click at [426, 241] on div "​" at bounding box center [780, 215] width 787 height 50
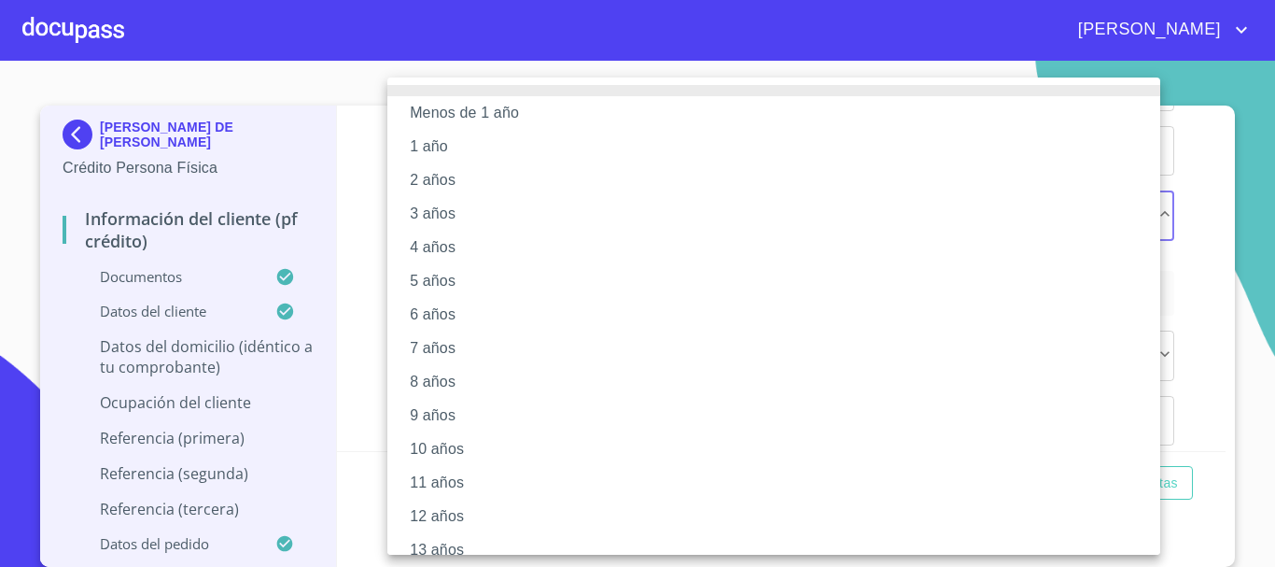
scroll to position [255, 0]
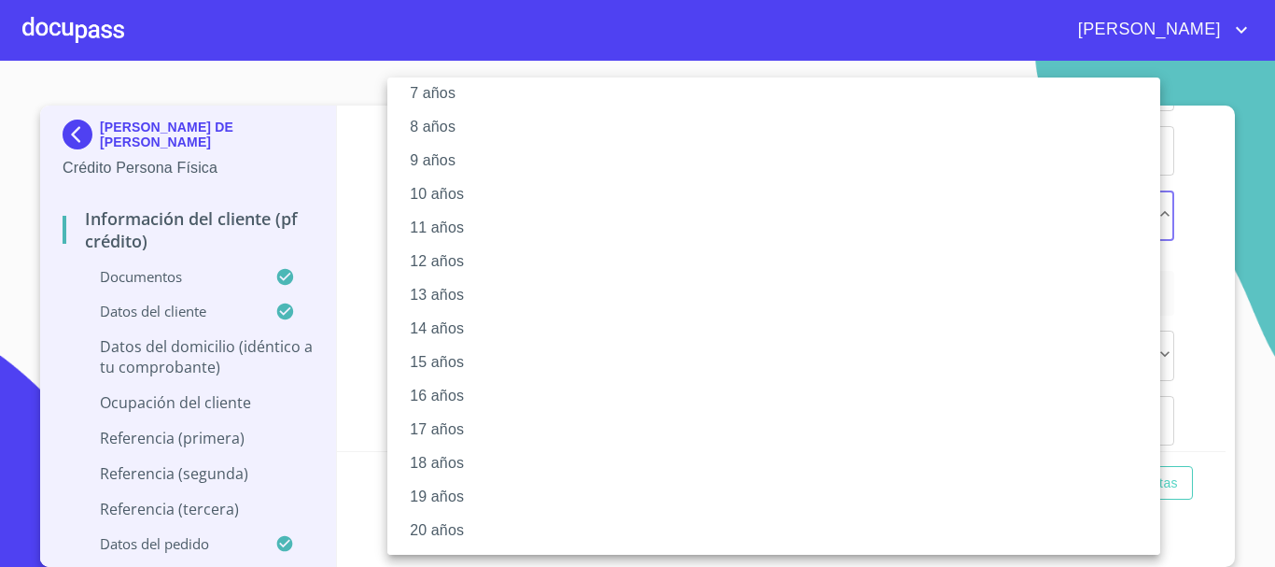
click at [460, 531] on li "20 años" at bounding box center [780, 531] width 787 height 34
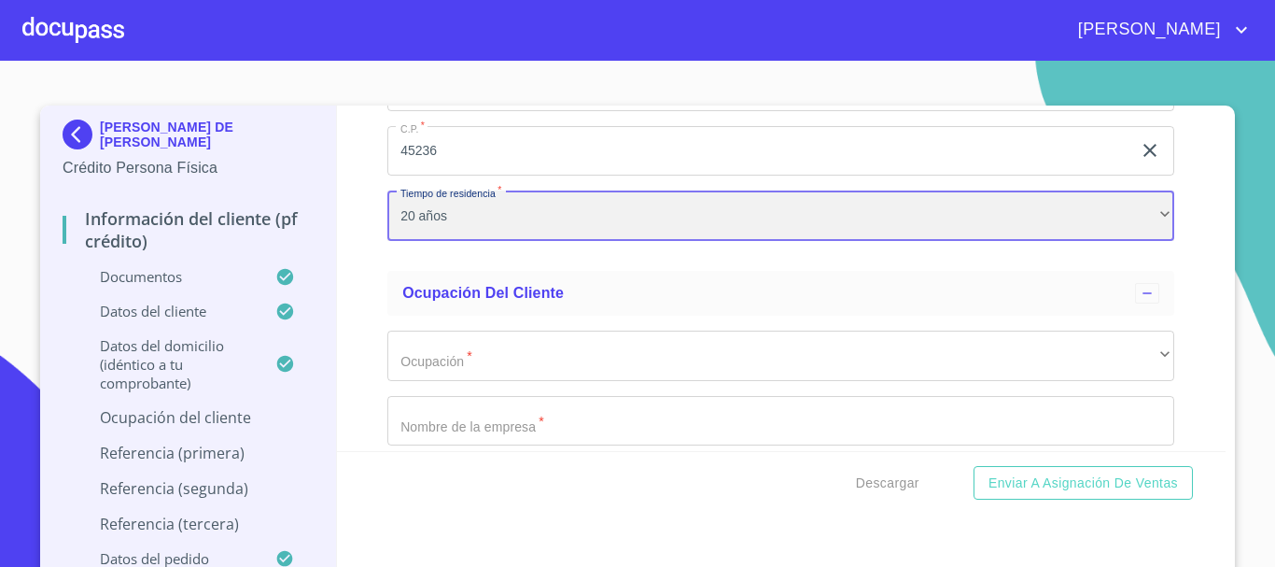
scroll to position [254, 0]
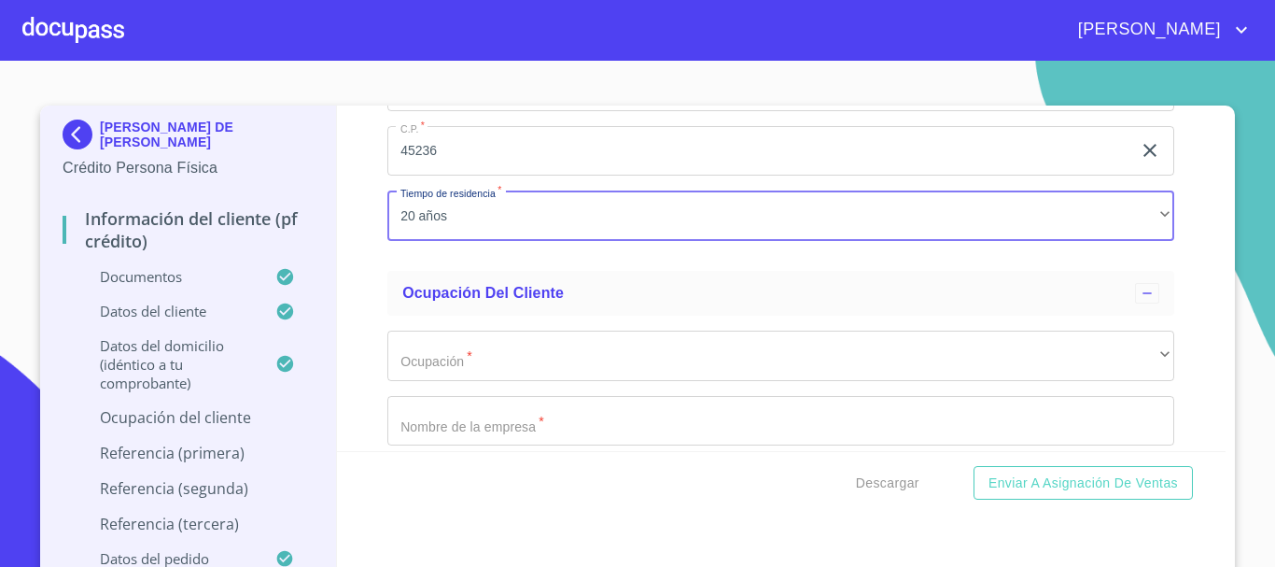
click at [360, 393] on div "Información del cliente (PF crédito) Documentos Documento de identificación.   …" at bounding box center [782, 278] width 890 height 345
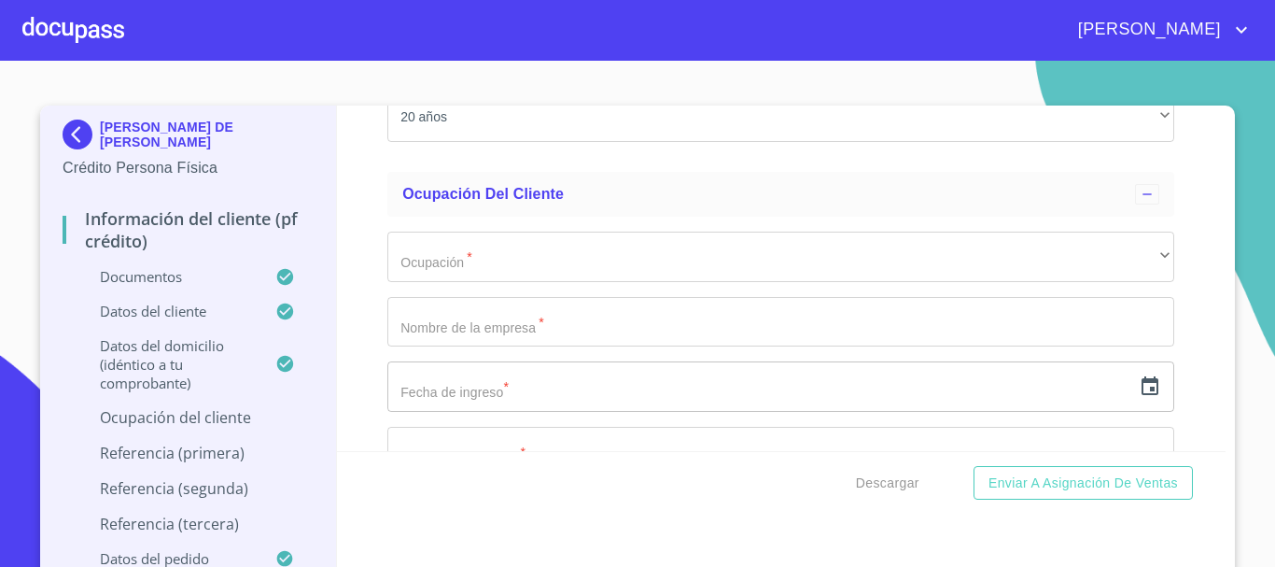
scroll to position [7187, 0]
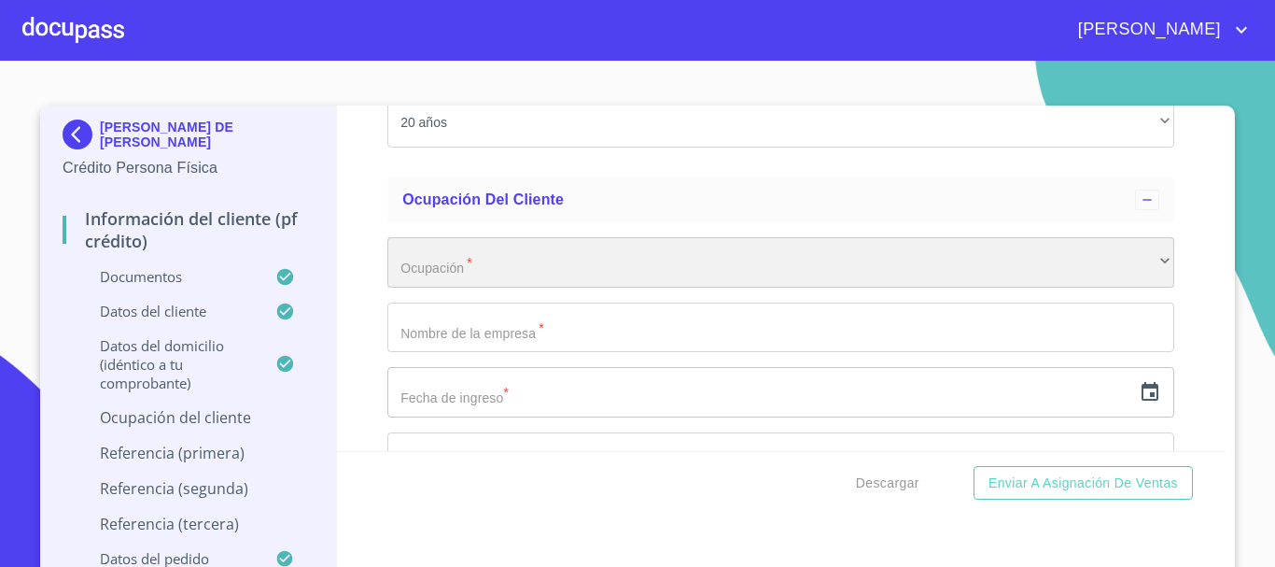
click at [448, 288] on div "​" at bounding box center [780, 262] width 787 height 50
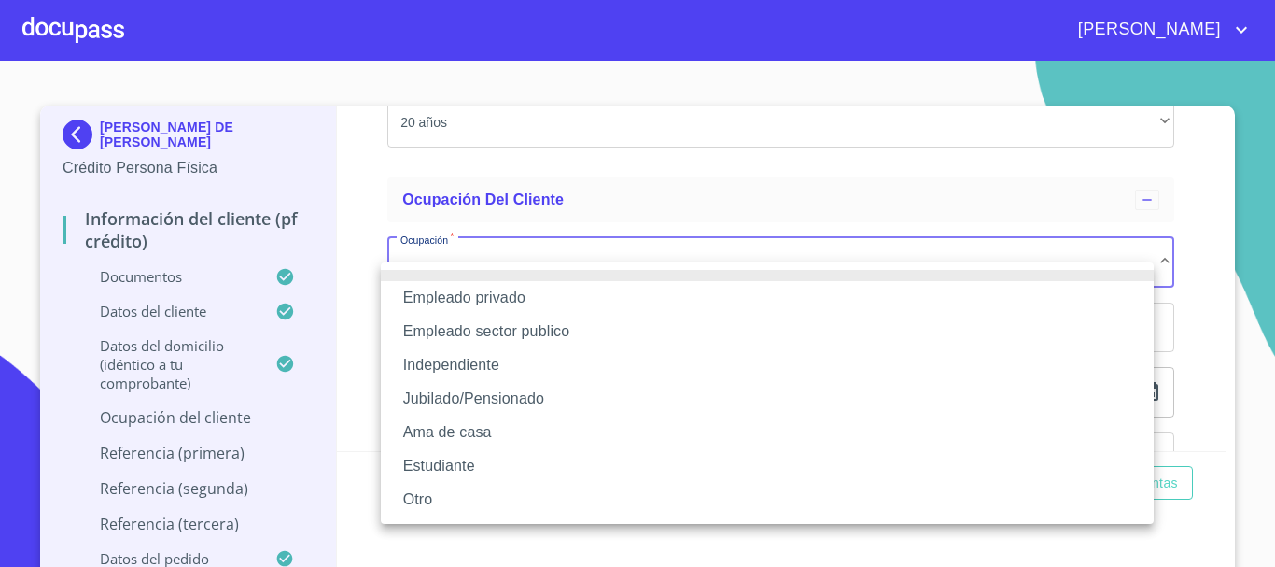
click at [528, 394] on li "Jubilado/Pensionado" at bounding box center [767, 399] width 773 height 34
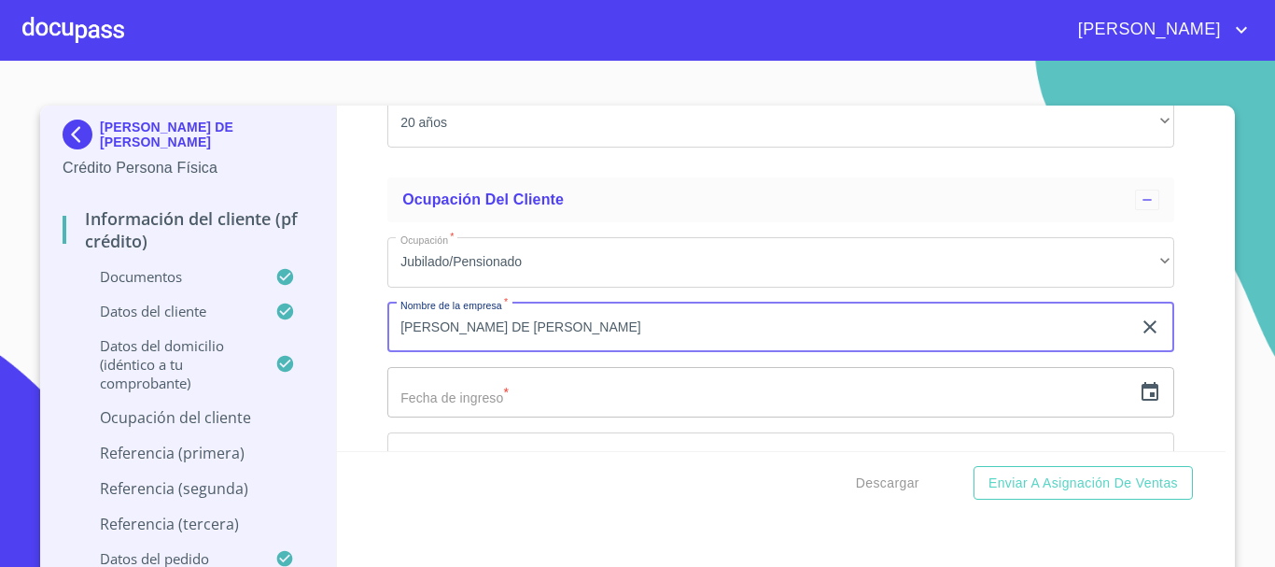
type input "[PERSON_NAME] DE [PERSON_NAME]"
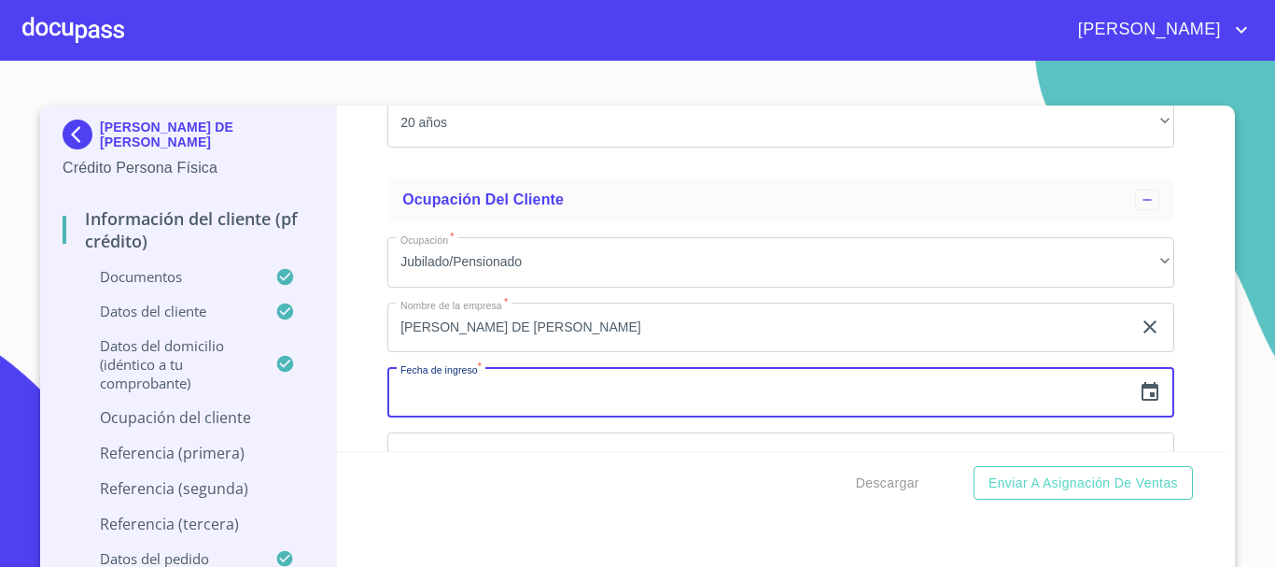
click at [1139, 403] on icon "button" at bounding box center [1150, 392] width 22 height 22
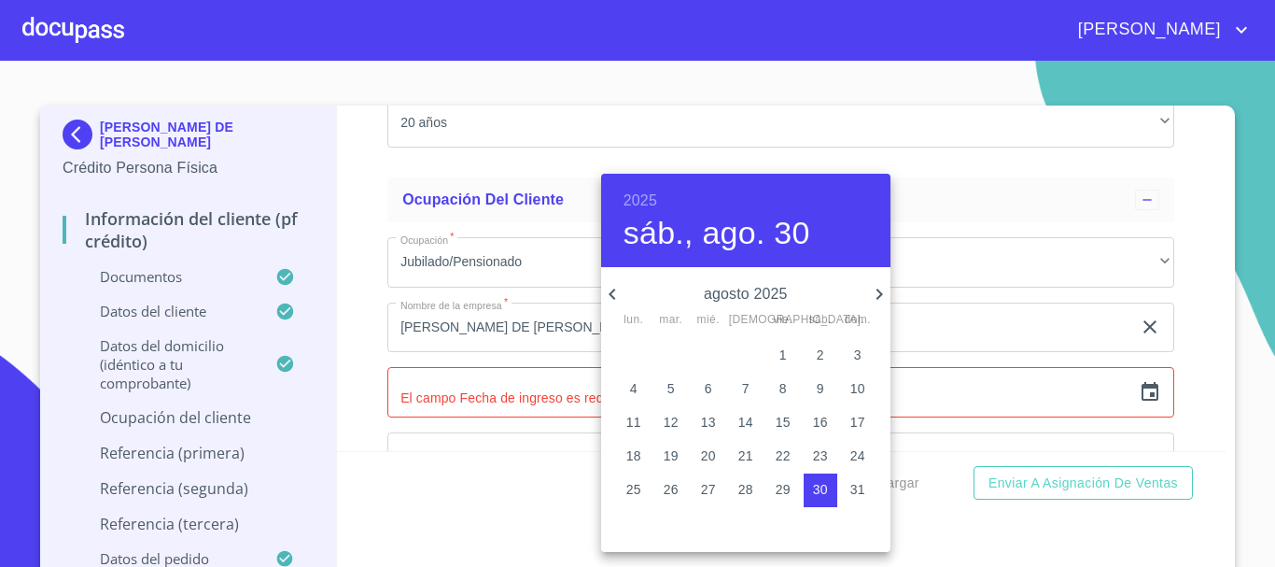
click at [638, 209] on h6 "2025" at bounding box center [641, 201] width 34 height 26
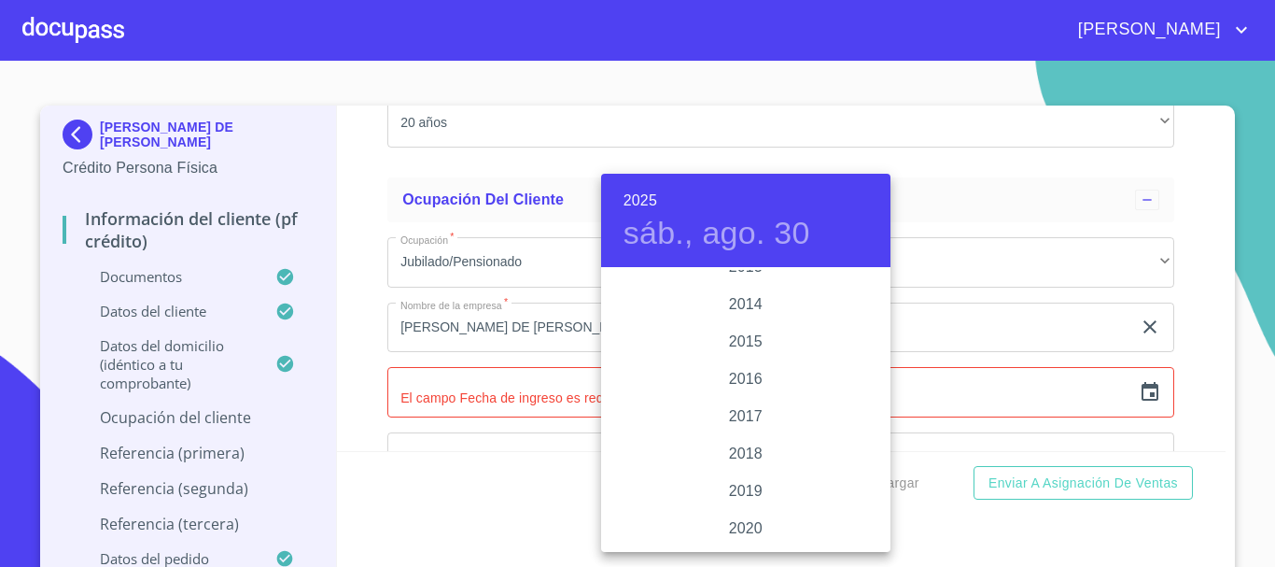
scroll to position [3249, 0]
click at [747, 397] on div "2015" at bounding box center [745, 400] width 289 height 37
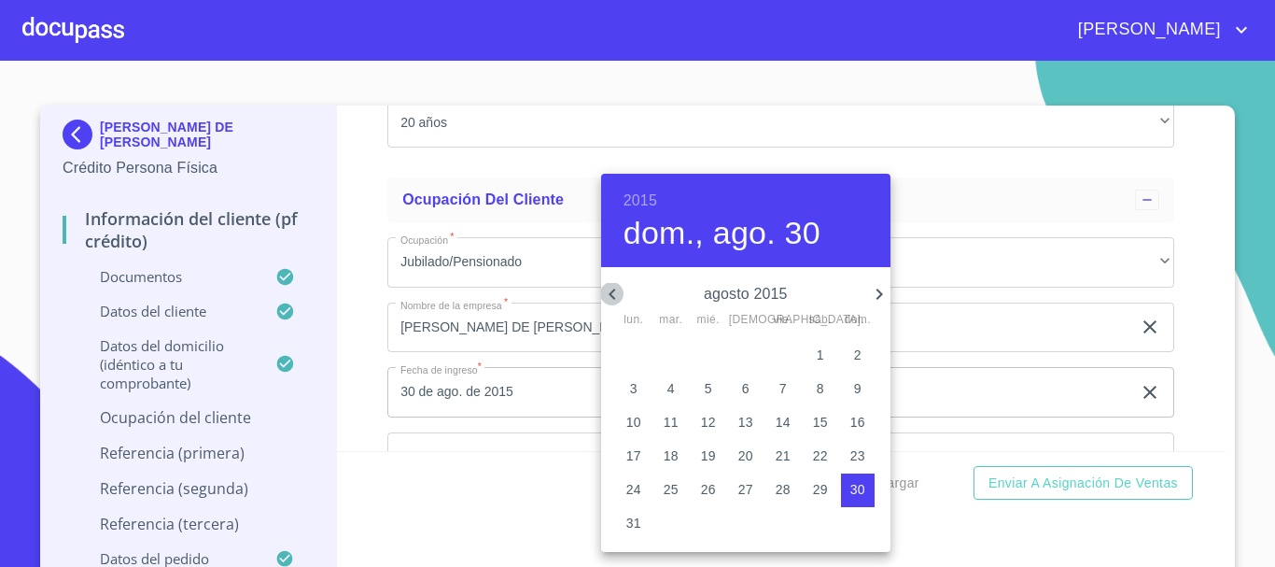
click at [616, 291] on icon "button" at bounding box center [612, 294] width 22 height 22
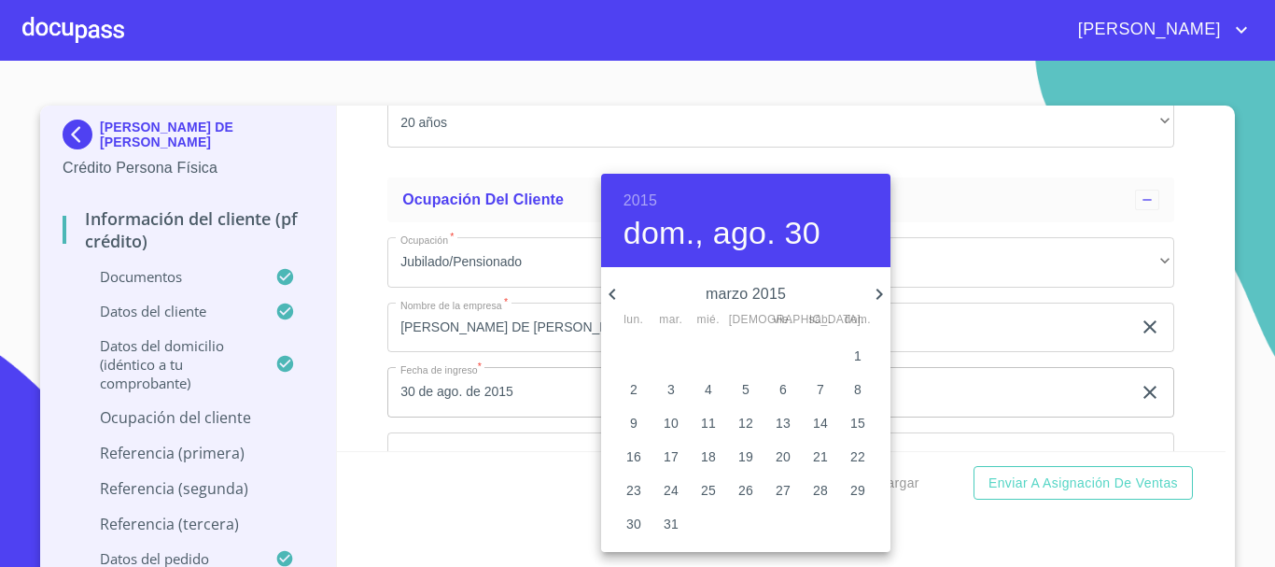
click at [616, 291] on icon "button" at bounding box center [612, 294] width 22 height 22
click at [618, 291] on icon "button" at bounding box center [612, 294] width 22 height 22
click at [752, 356] on span "1" at bounding box center [746, 354] width 34 height 19
type input "1 de ene. de 2015"
click at [349, 374] on div at bounding box center [637, 283] width 1275 height 567
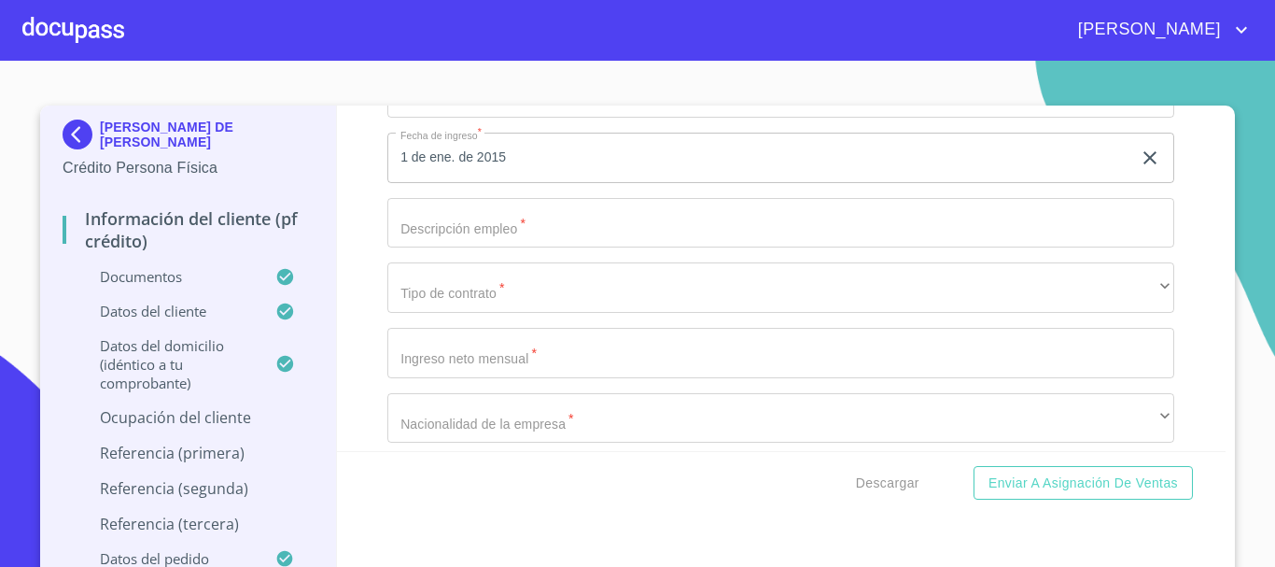
scroll to position [7467, 0]
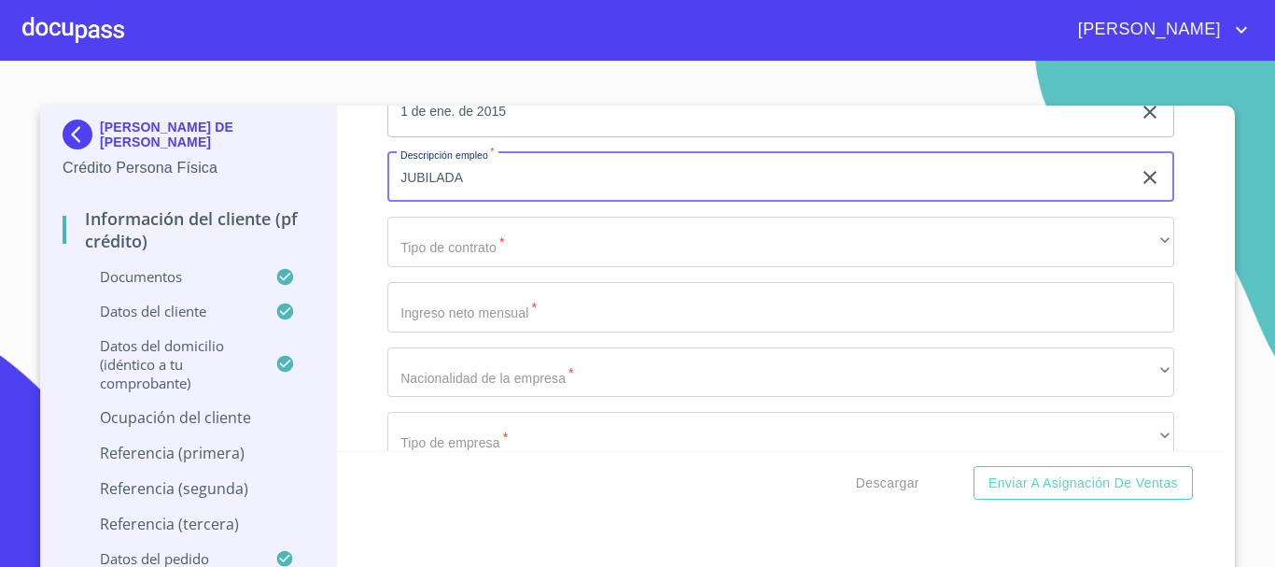
type input "JUBILADA"
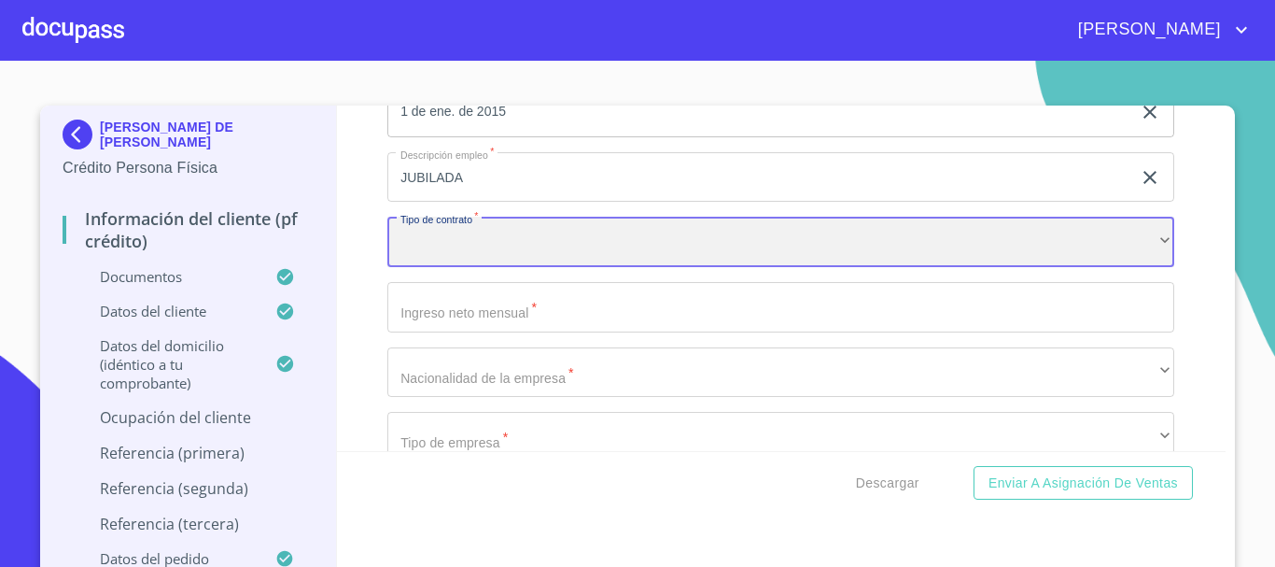
click at [502, 267] on div "​" at bounding box center [780, 242] width 787 height 50
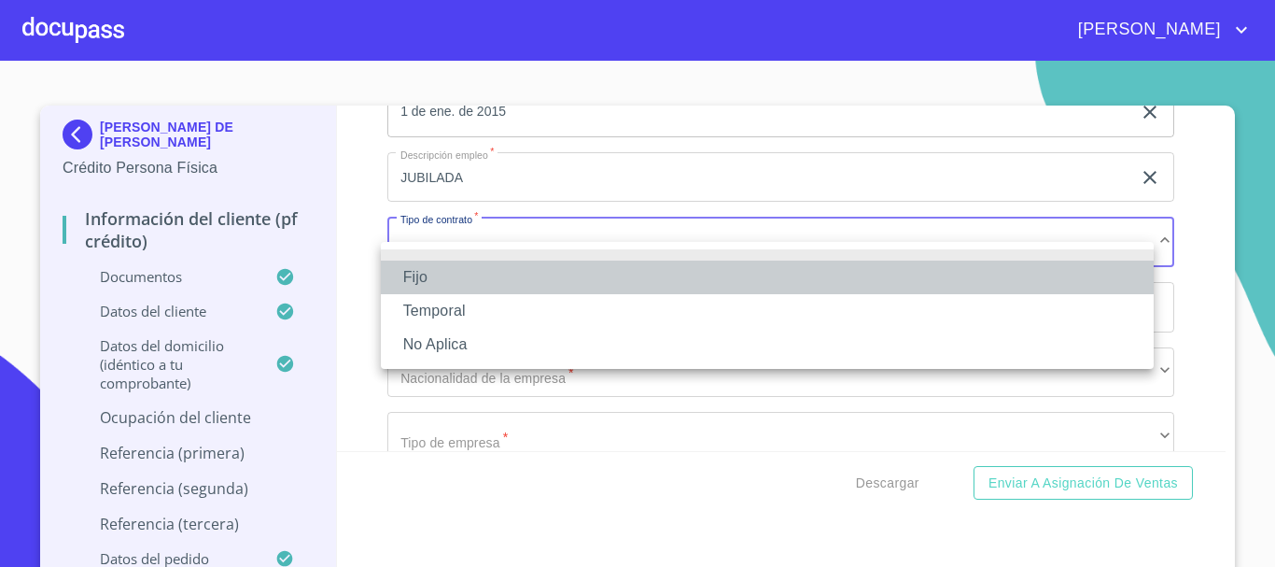
click at [485, 279] on li "Fijo" at bounding box center [767, 277] width 773 height 34
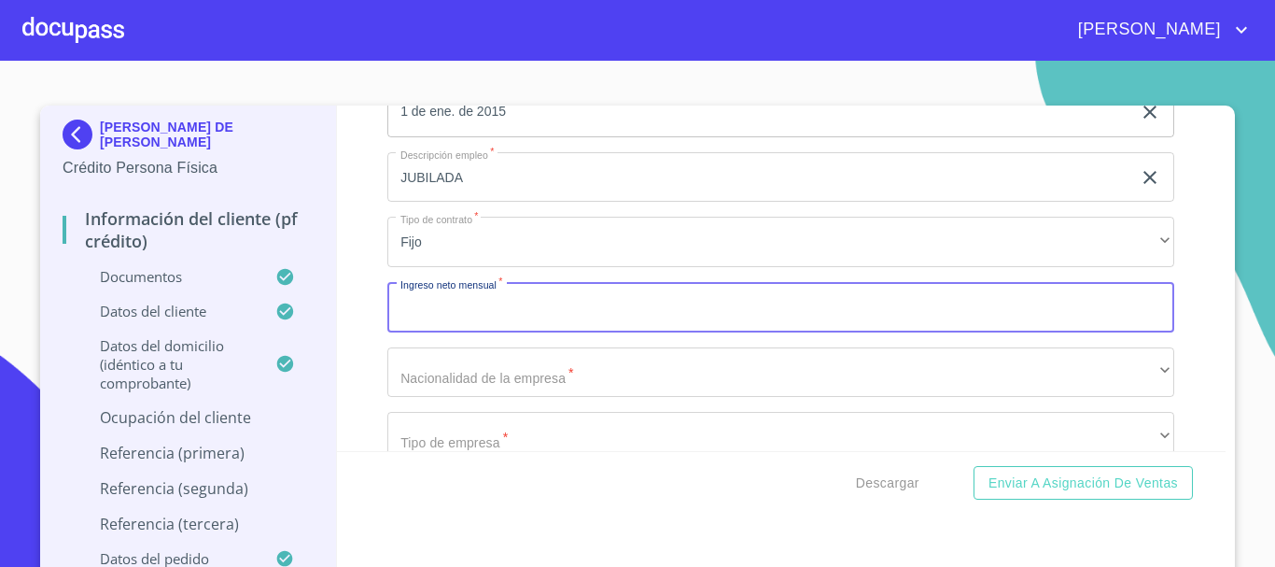
click at [476, 331] on input "Documento de identificación.   *" at bounding box center [780, 307] width 787 height 50
type input "32000"
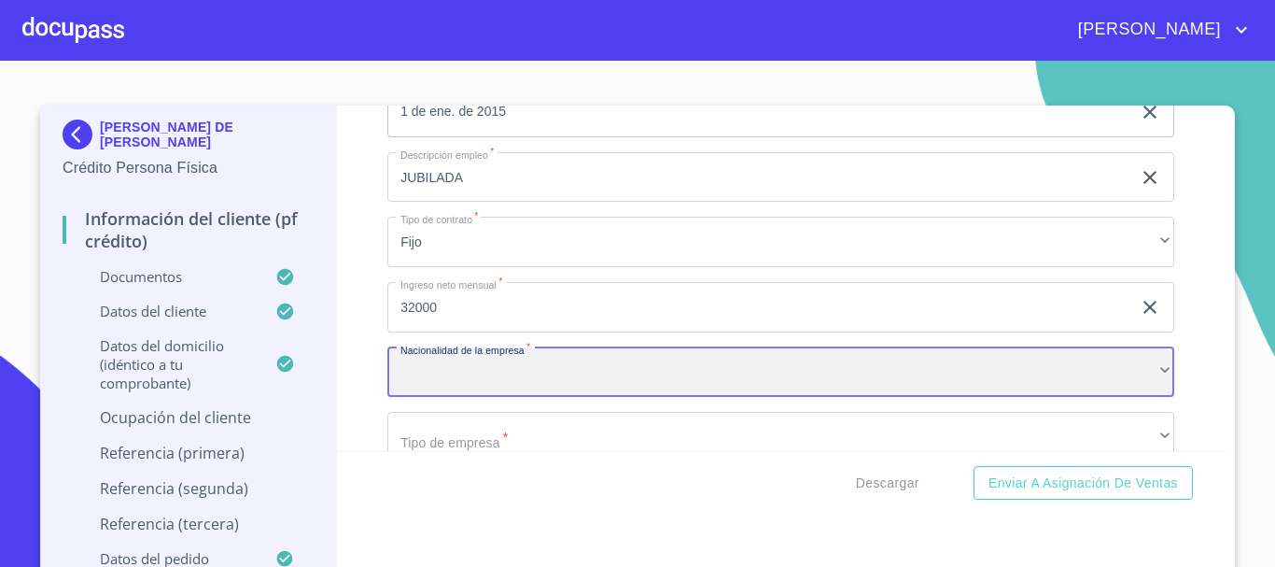
click at [491, 390] on div "​" at bounding box center [780, 372] width 787 height 50
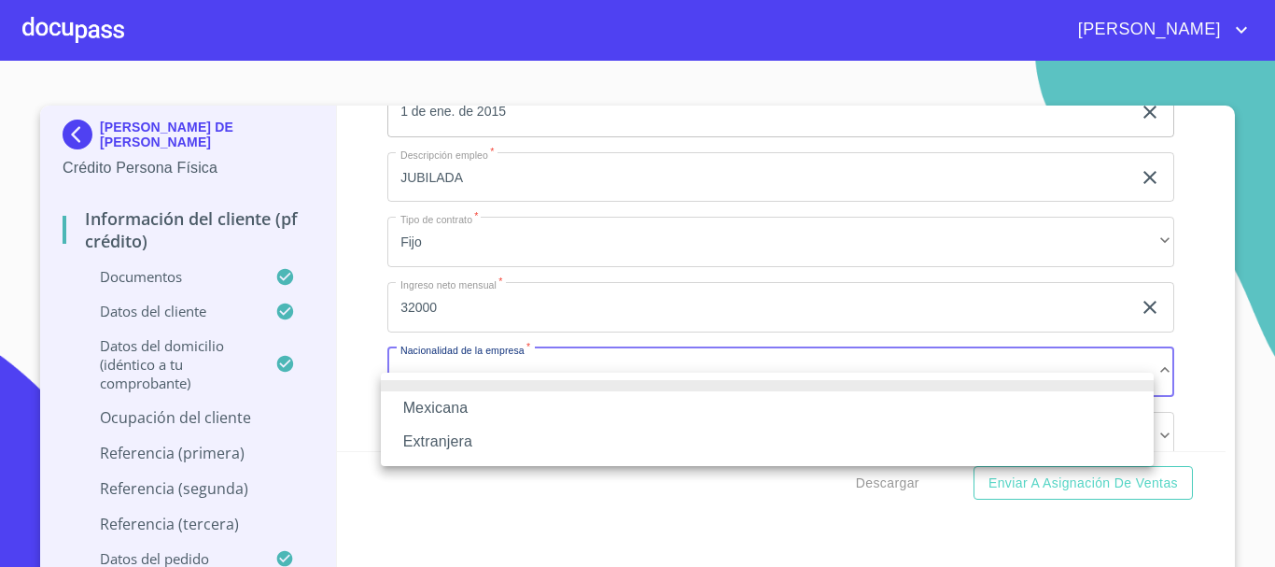
click at [489, 411] on li "Mexicana" at bounding box center [767, 408] width 773 height 34
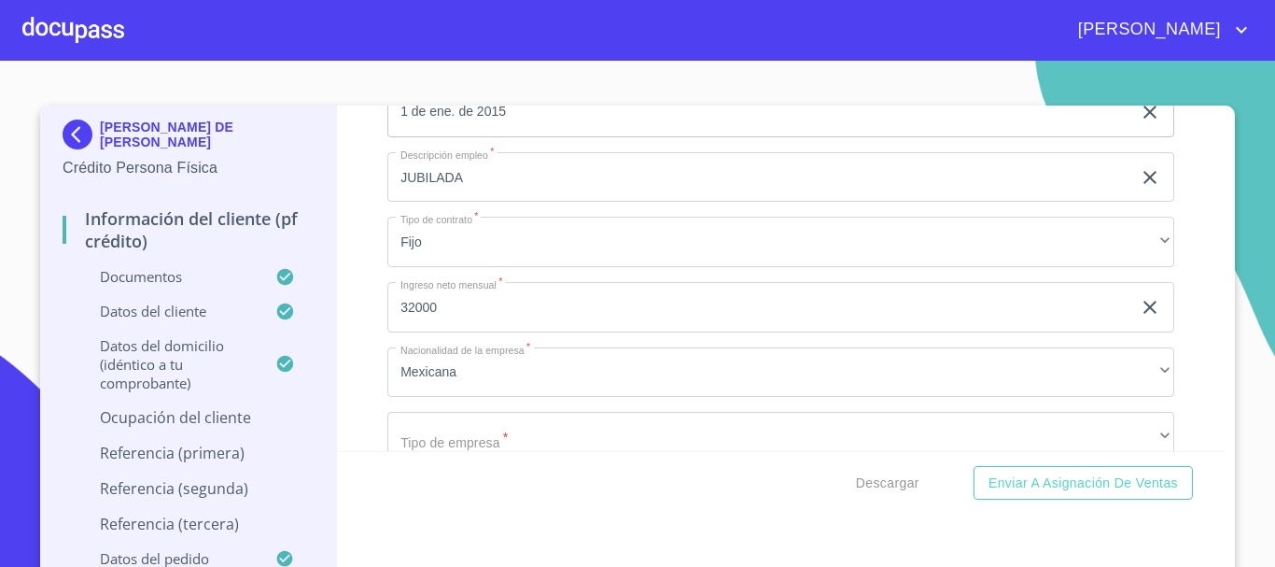
click at [366, 401] on div "Información del cliente (PF crédito) Documentos Documento de identificación.   …" at bounding box center [782, 278] width 890 height 345
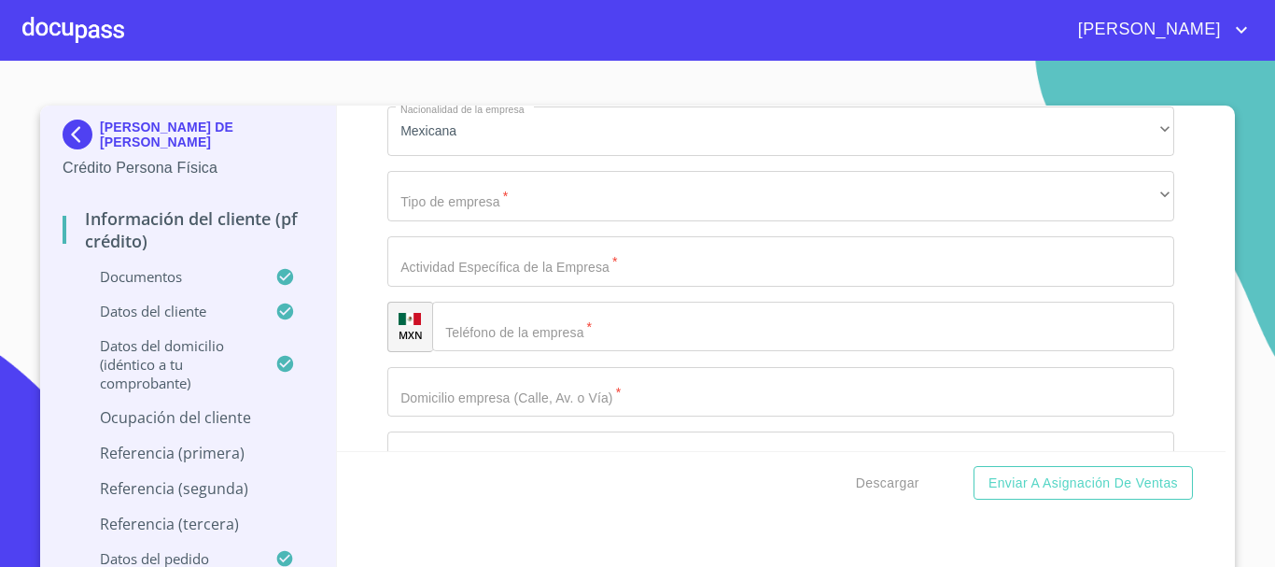
scroll to position [7747, 0]
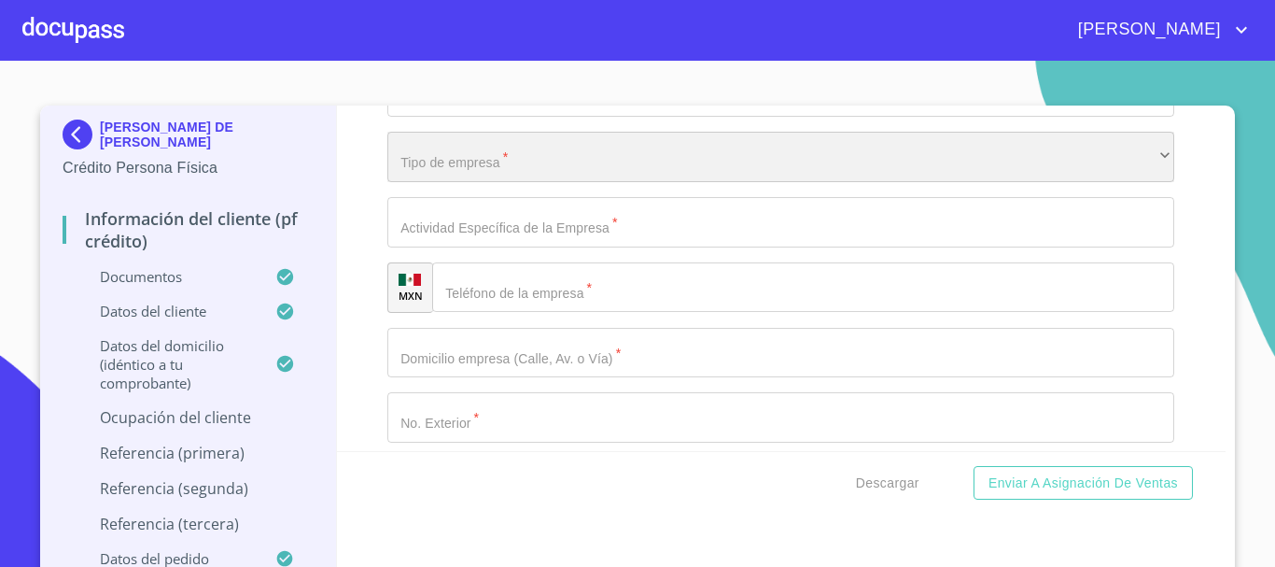
click at [496, 182] on div "​" at bounding box center [780, 157] width 787 height 50
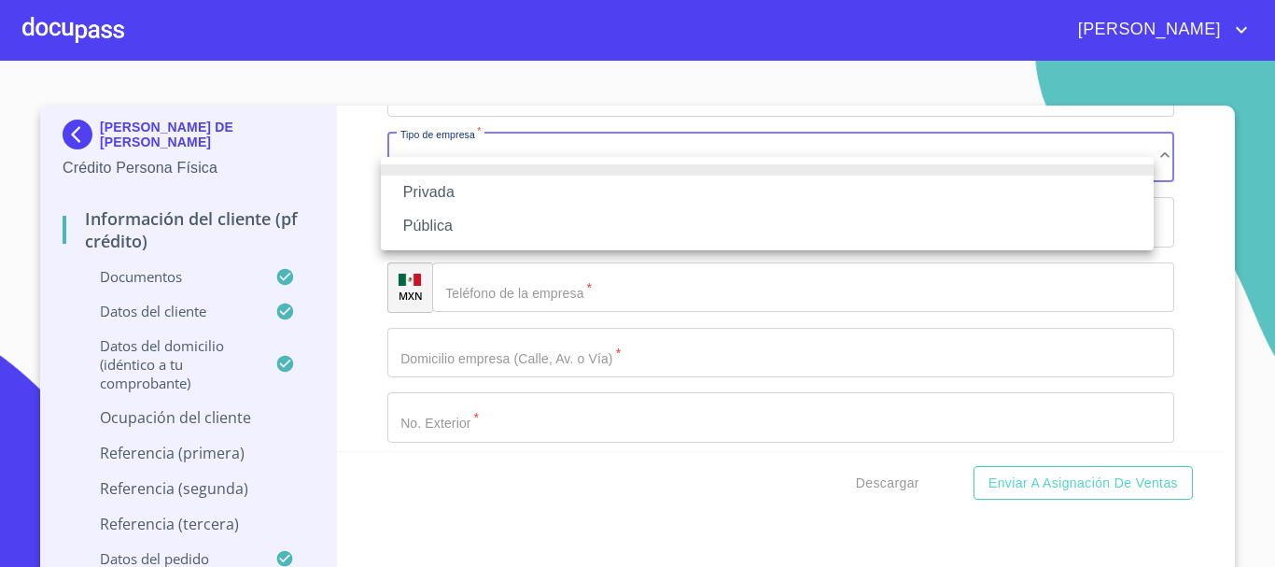
click at [484, 195] on li "Privada" at bounding box center [767, 193] width 773 height 34
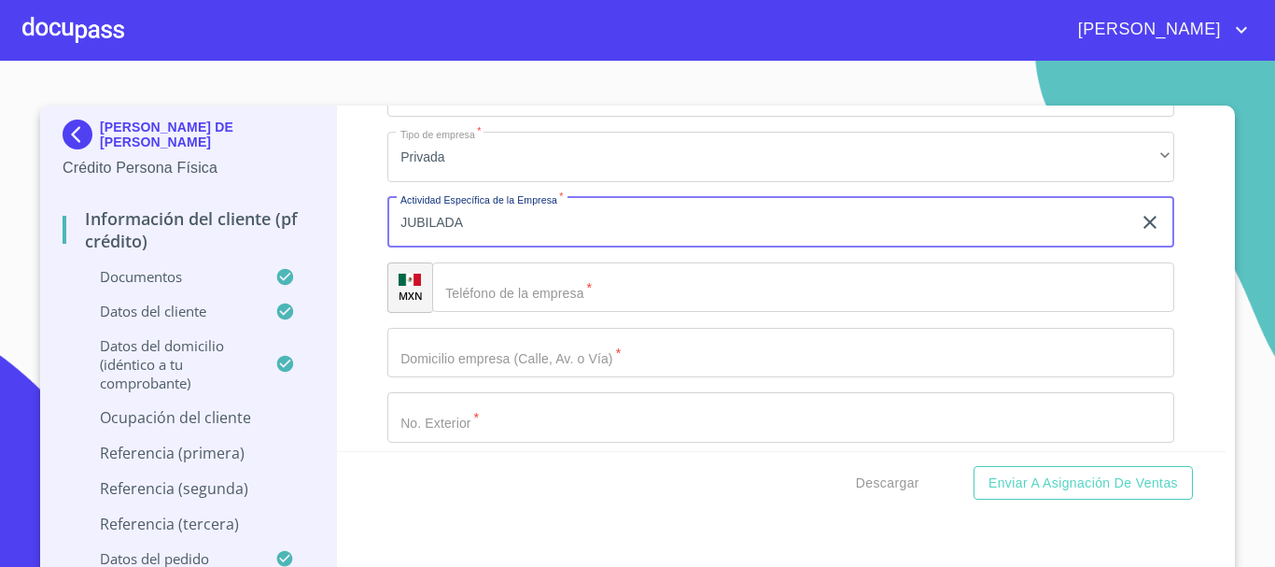
type input "JUBILADA"
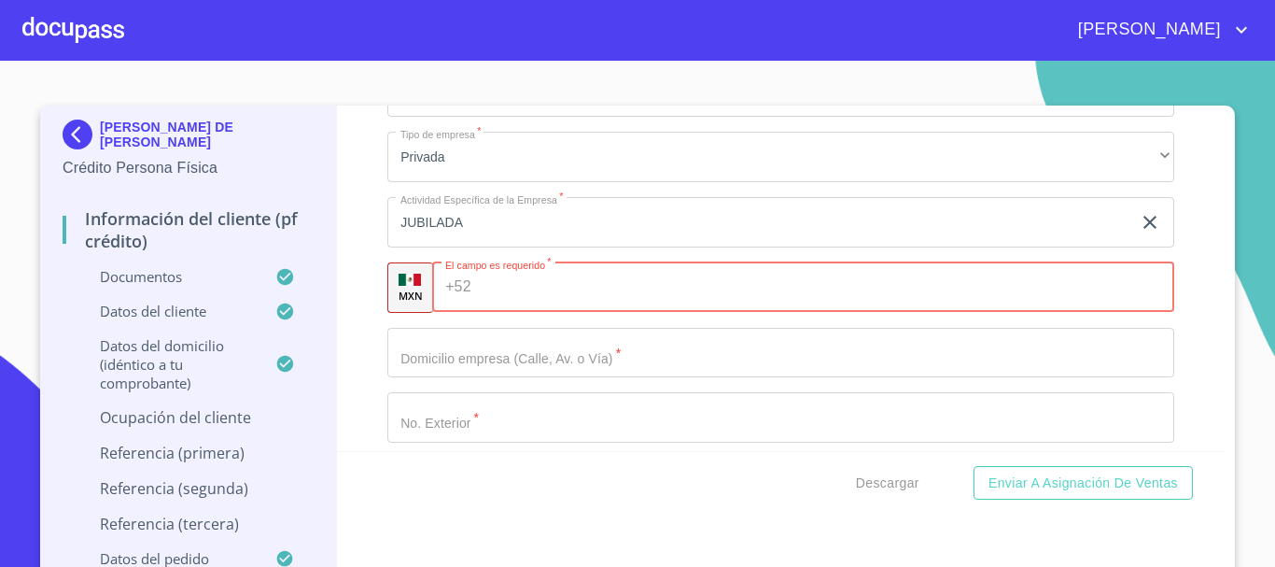
paste input "[PHONE_NUMBER]"
type input "[PHONE_NUMBER]"
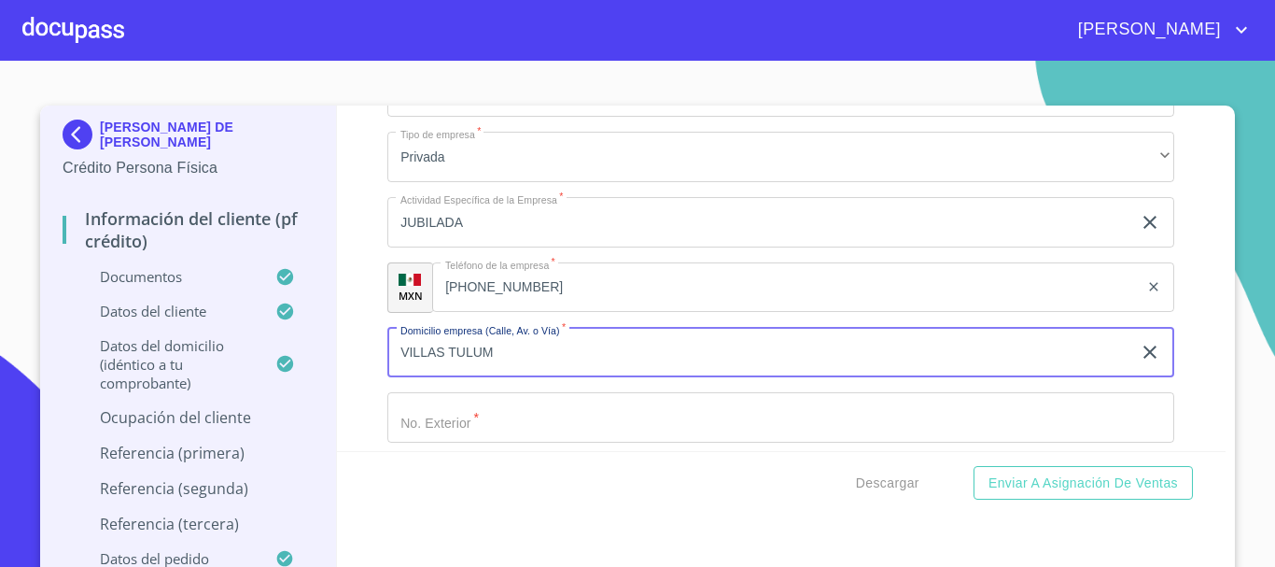
type input "VILLAS TULUM"
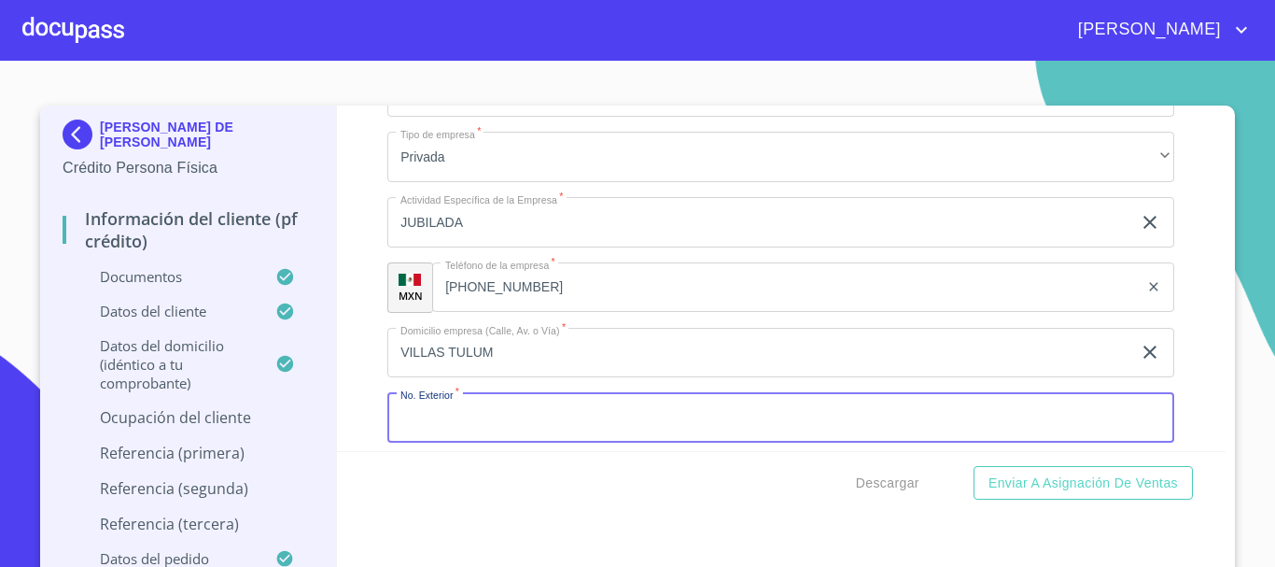
scroll to position [7761, 0]
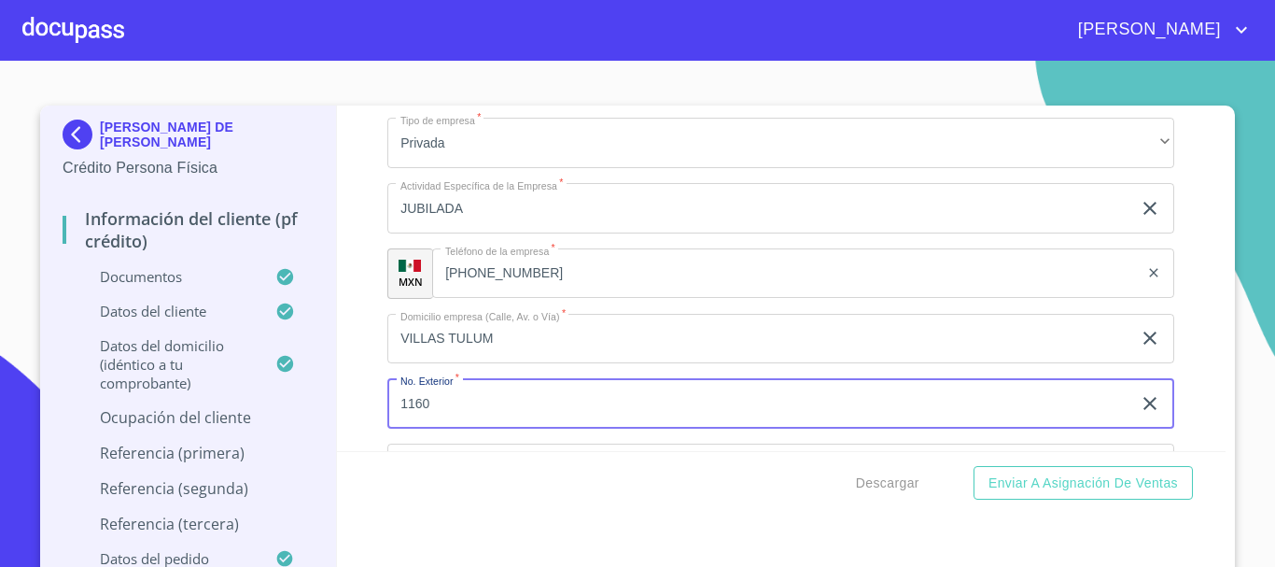
type input "1160"
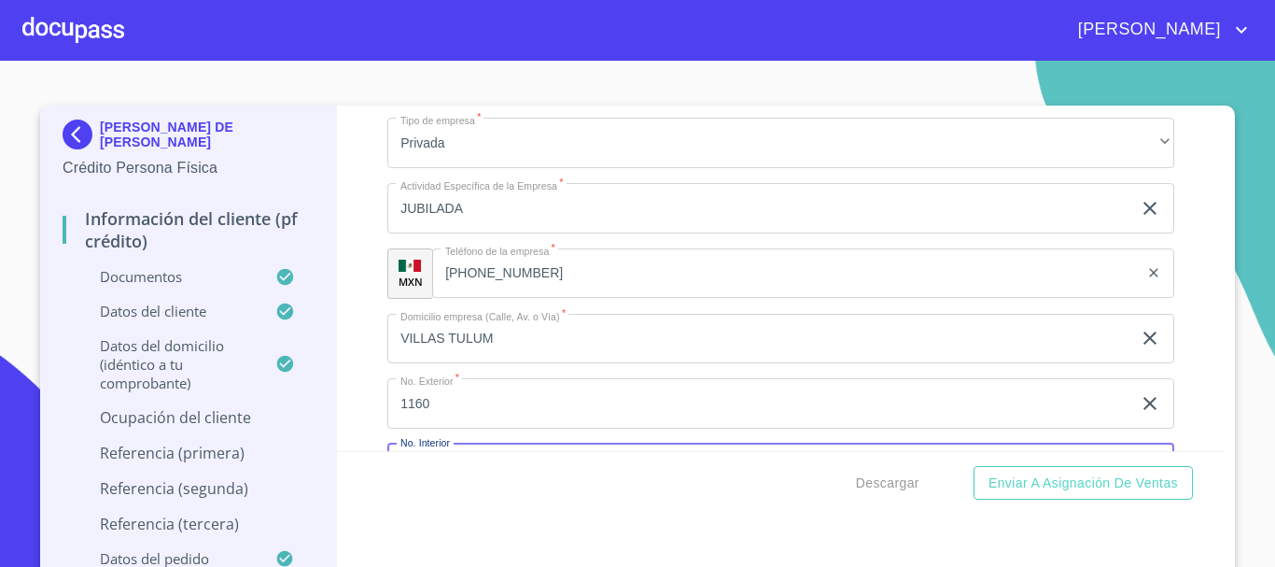
scroll to position [7974, 0]
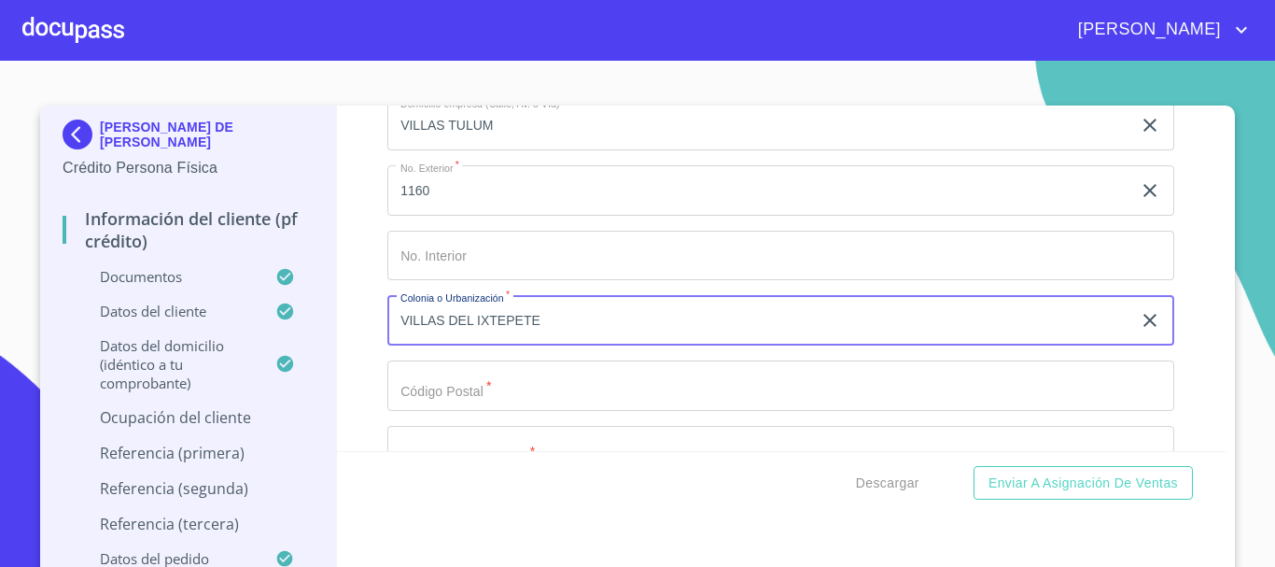
type input "VILLAS DEL IXTEPETE"
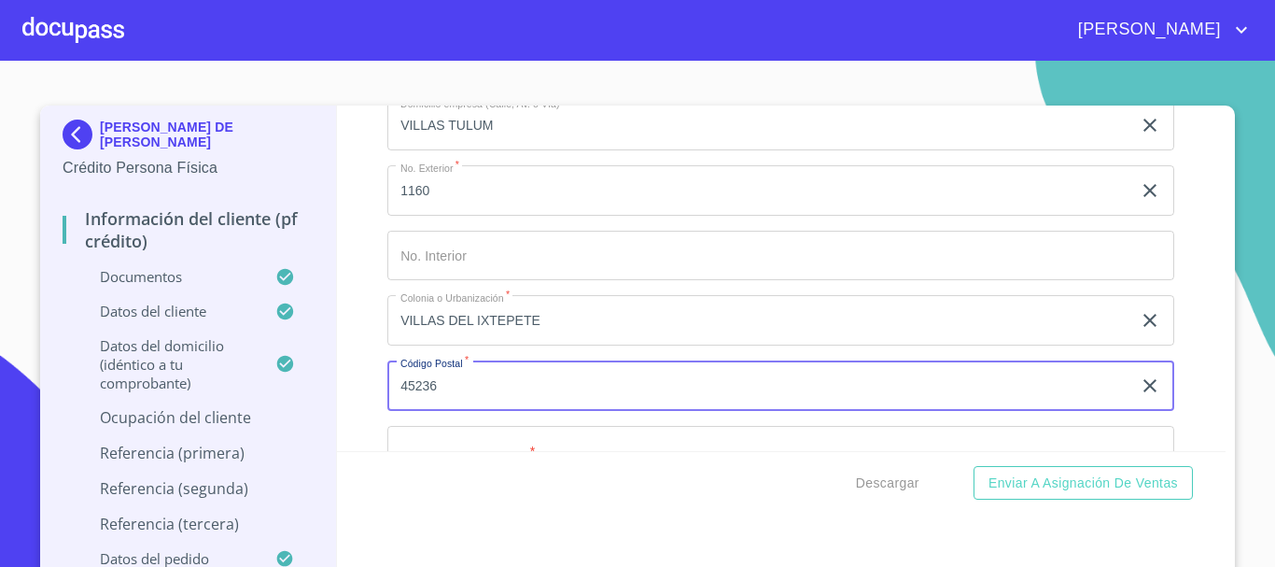
type input "45236"
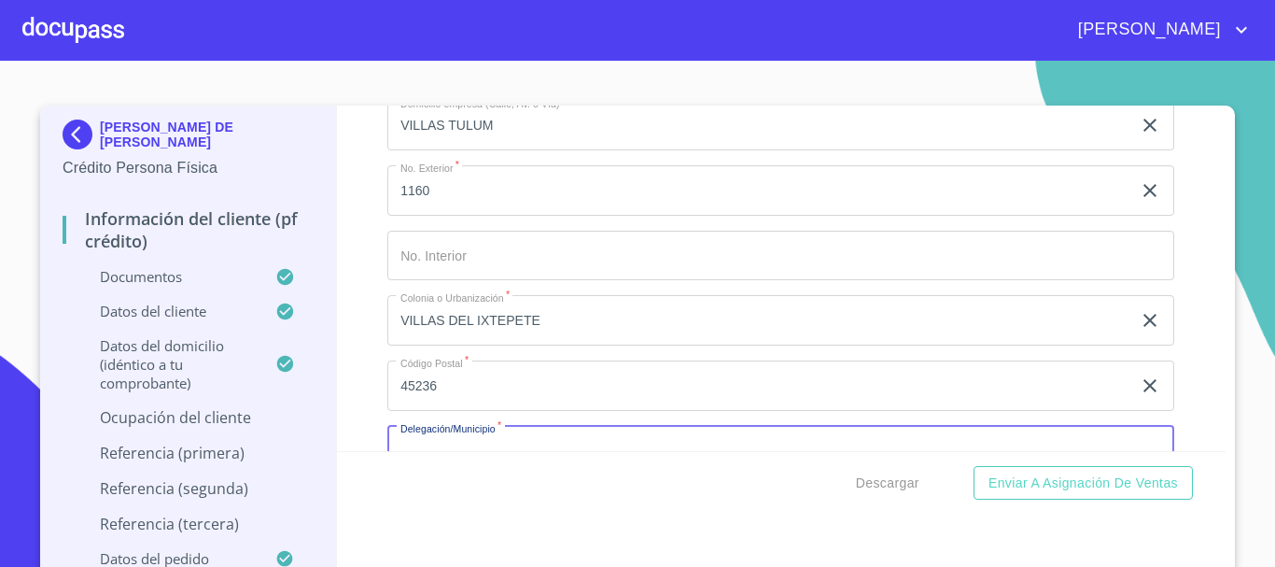
scroll to position [8022, 0]
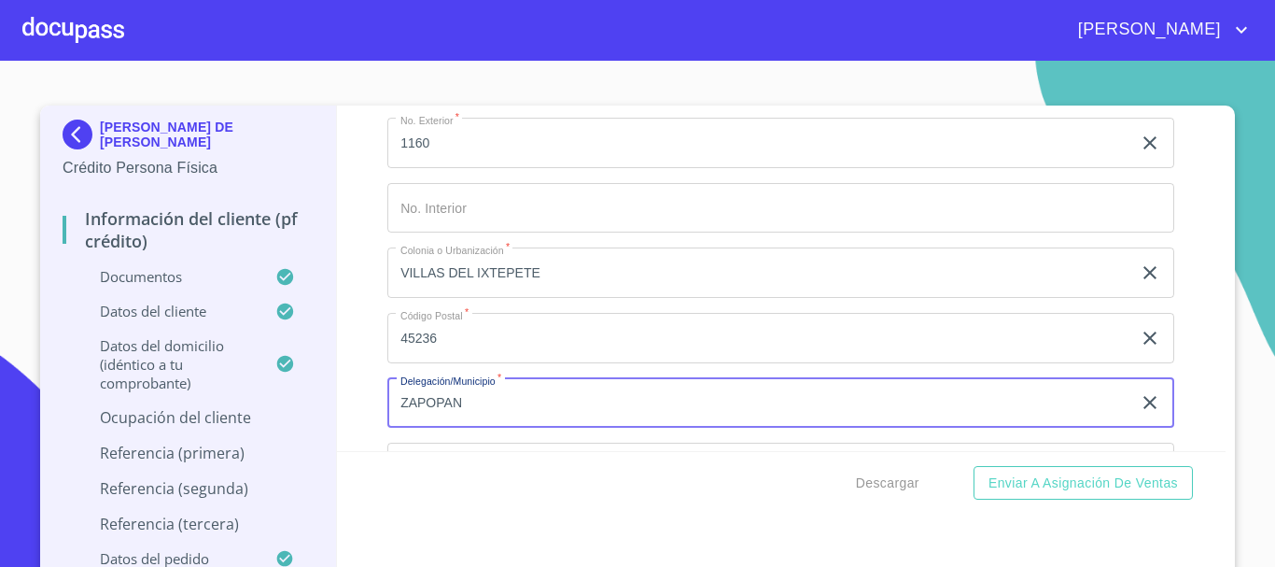
type input "ZAPOPAN"
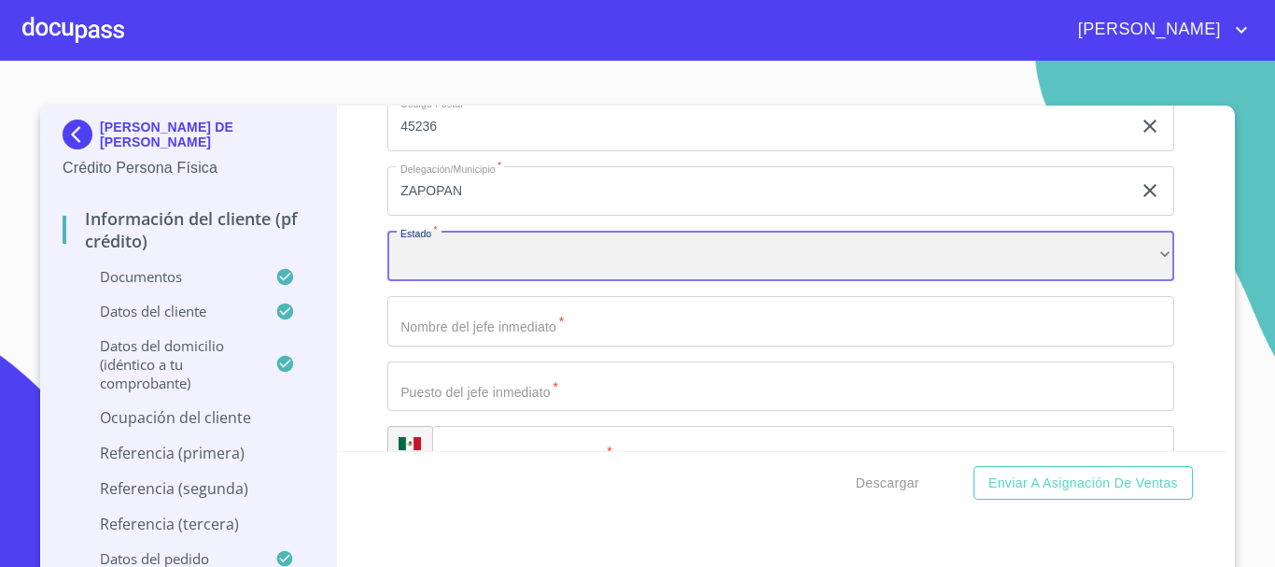
click at [451, 281] on div "​" at bounding box center [780, 256] width 787 height 50
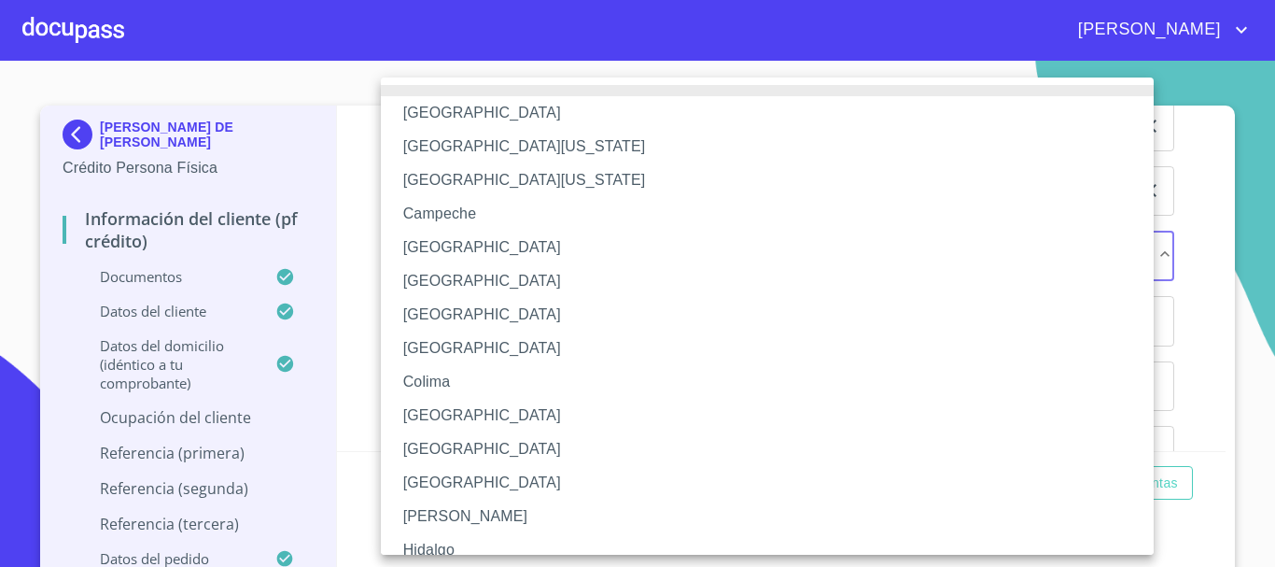
scroll to position [268, 0]
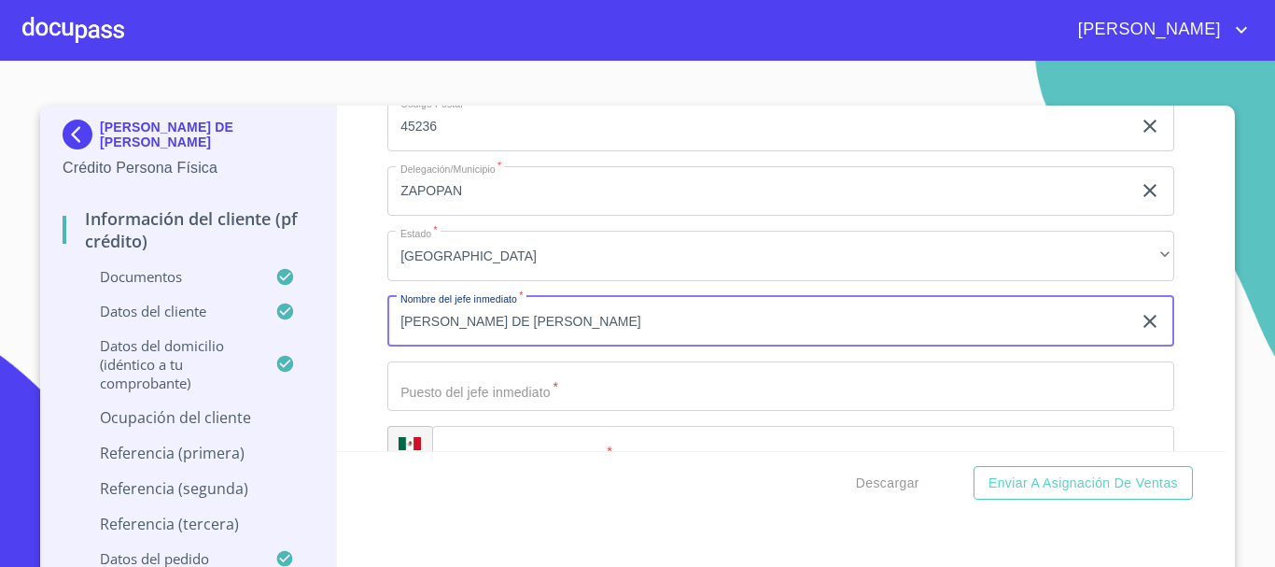
type input "[PERSON_NAME] DE [PERSON_NAME]"
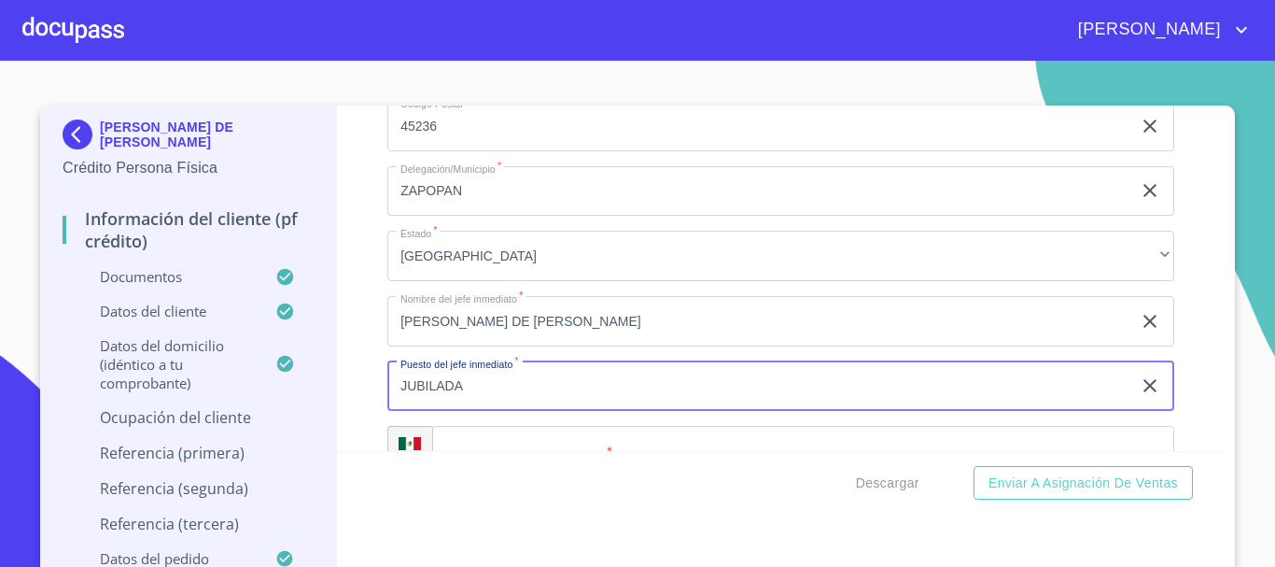
type input "JUBILADA"
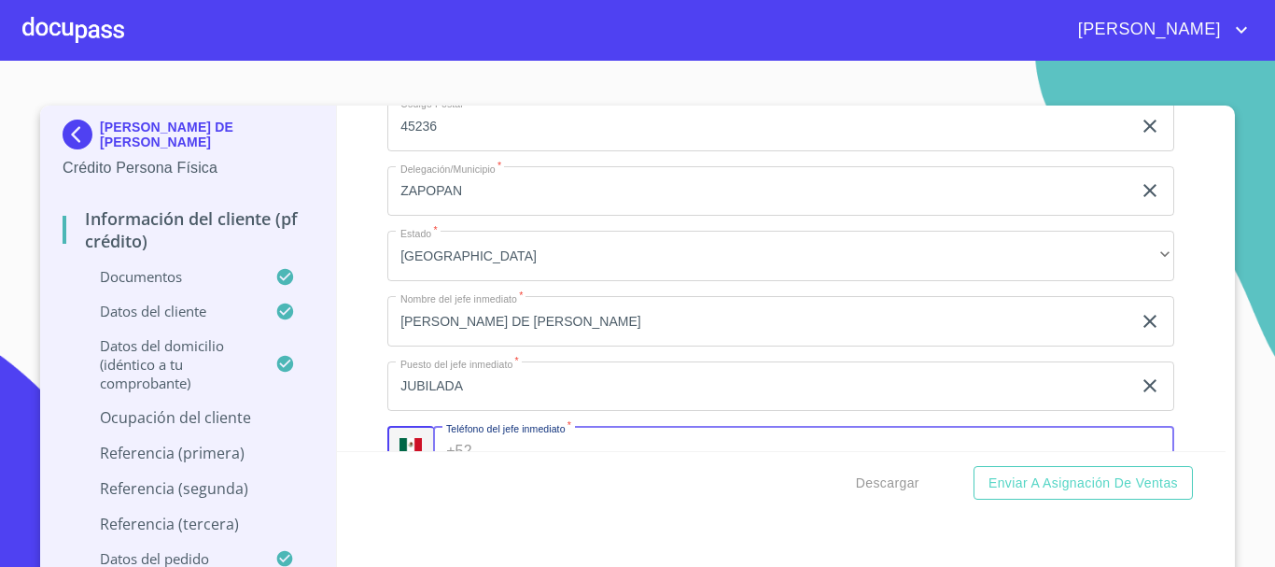
scroll to position [8281, 0]
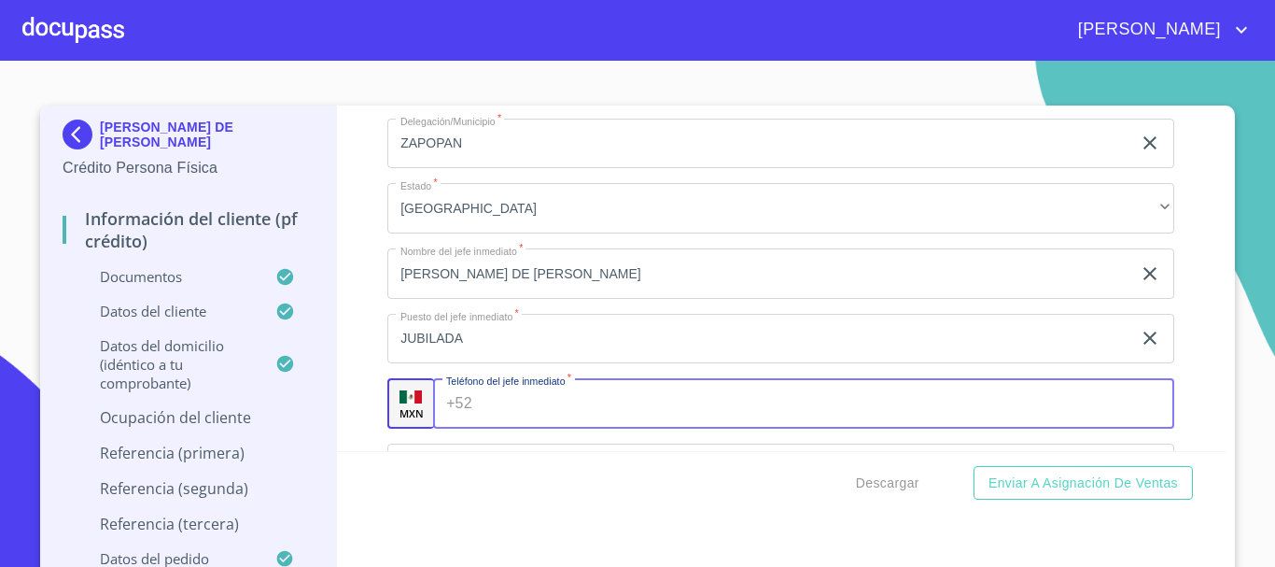
paste input "[PHONE_NUMBER]"
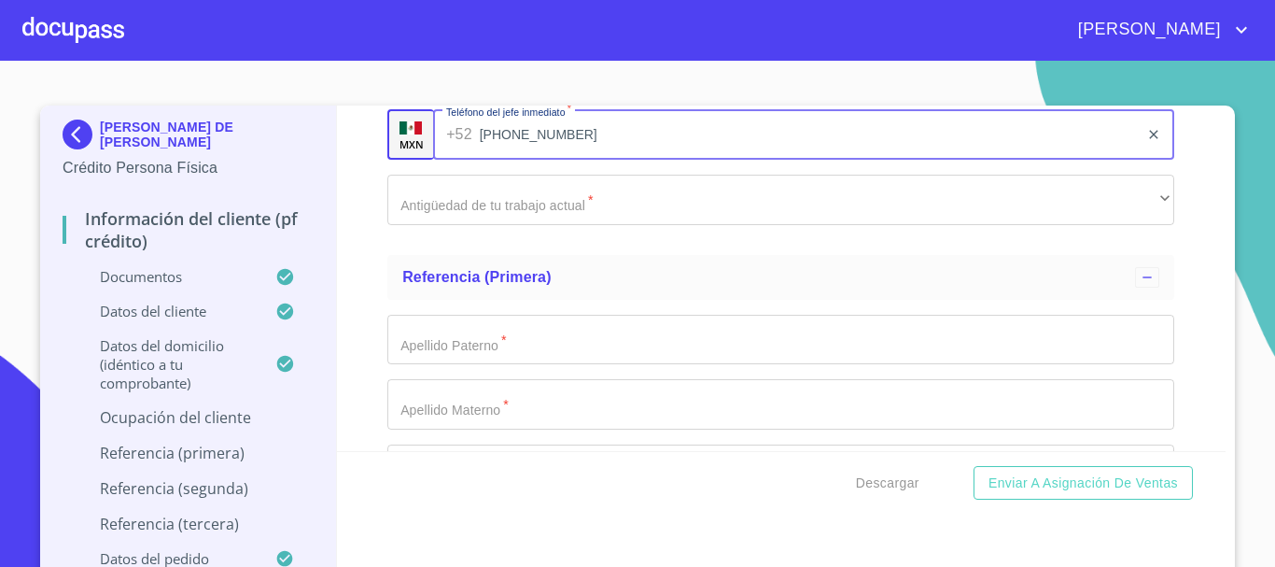
scroll to position [8562, 0]
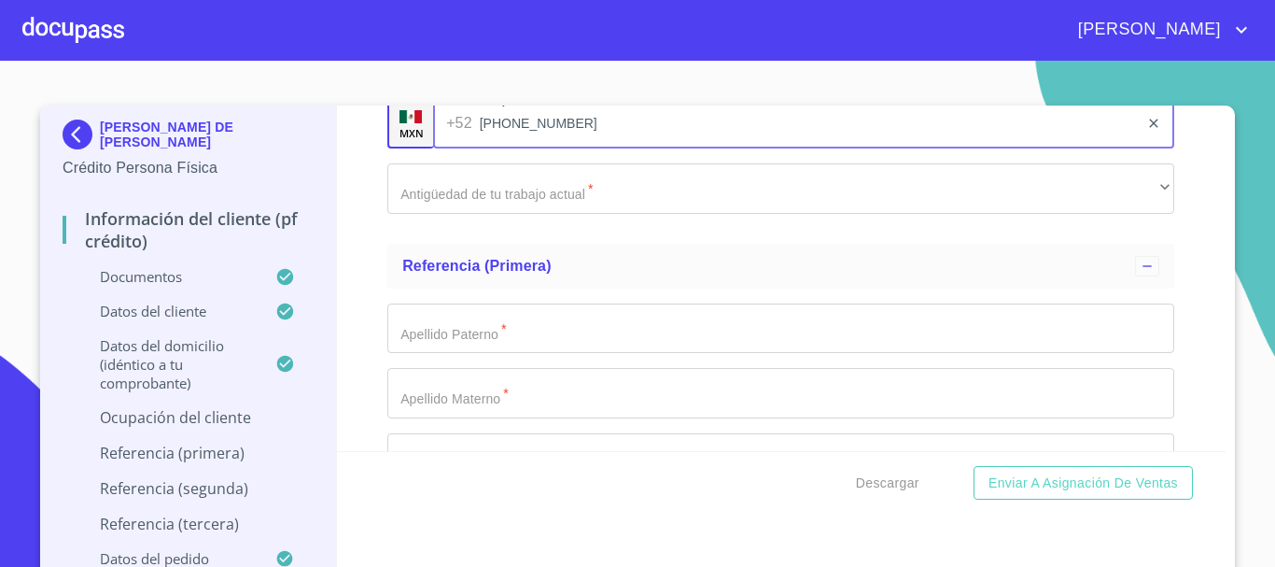
type input "[PHONE_NUMBER]"
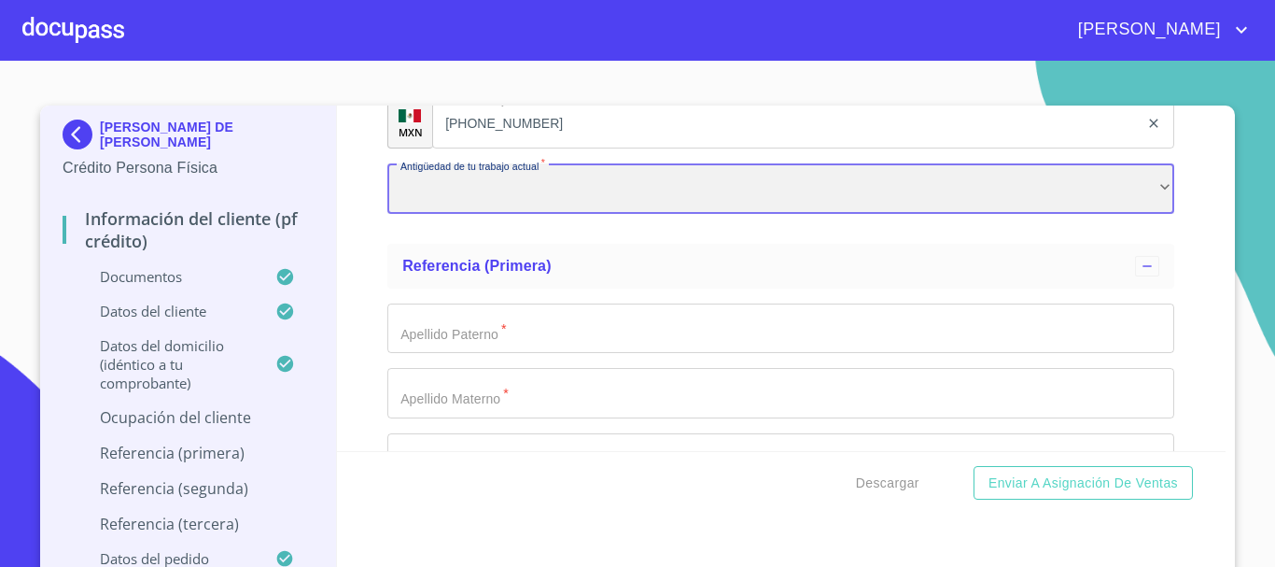
click at [512, 210] on div "​" at bounding box center [780, 188] width 787 height 50
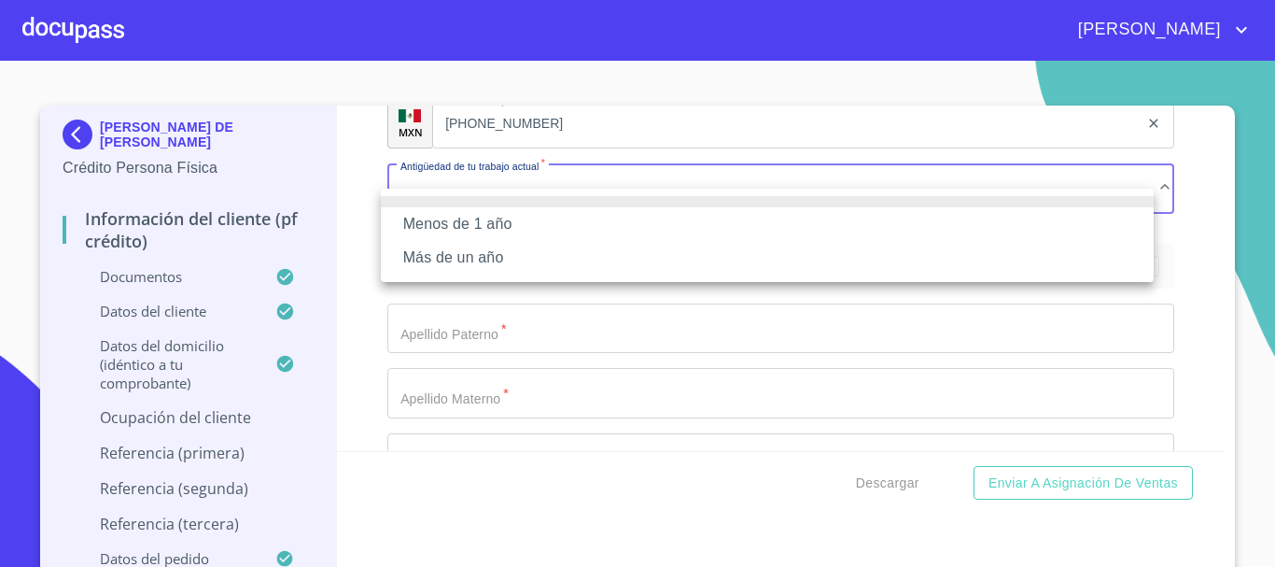
click at [497, 258] on li "Más de un año" at bounding box center [767, 258] width 773 height 34
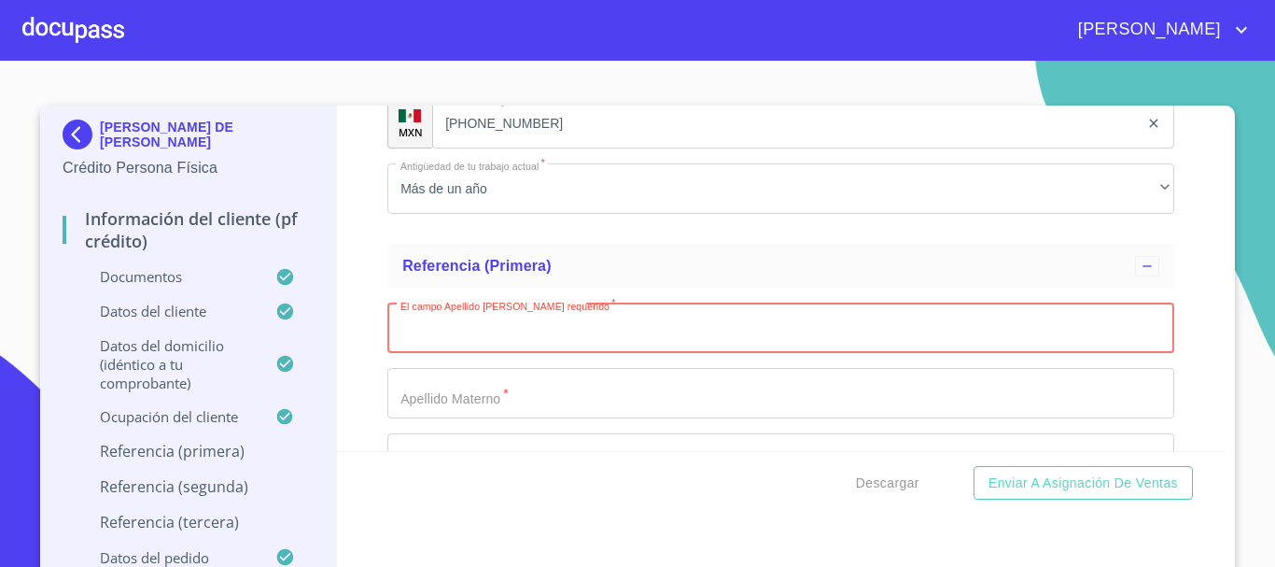
click at [84, 33] on div at bounding box center [73, 30] width 102 height 60
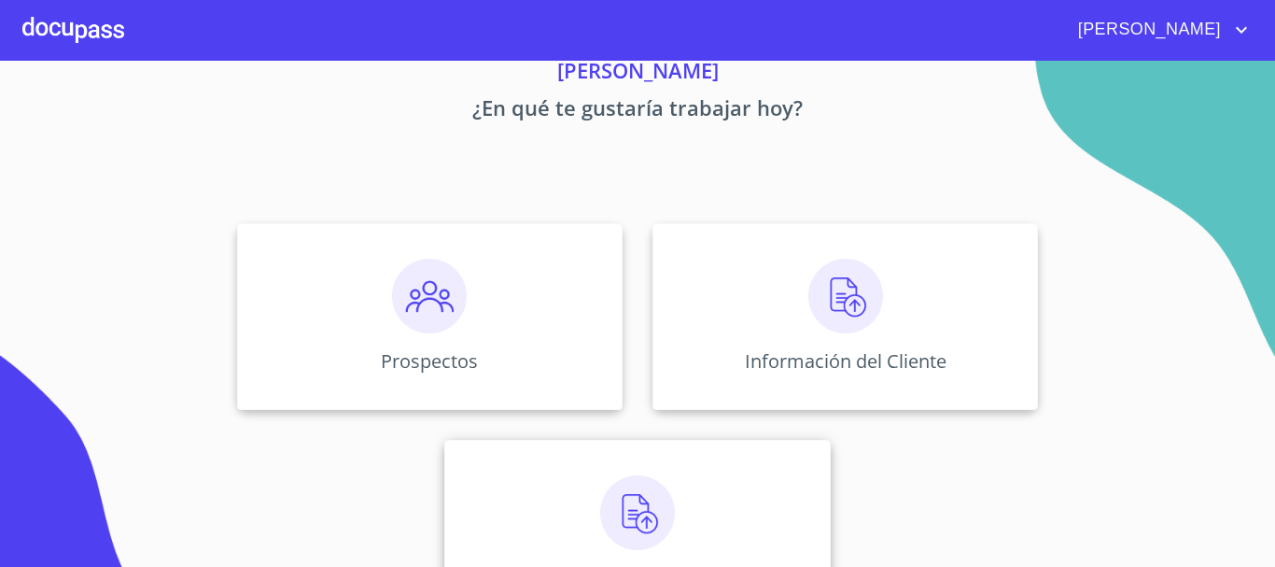
scroll to position [155, 0]
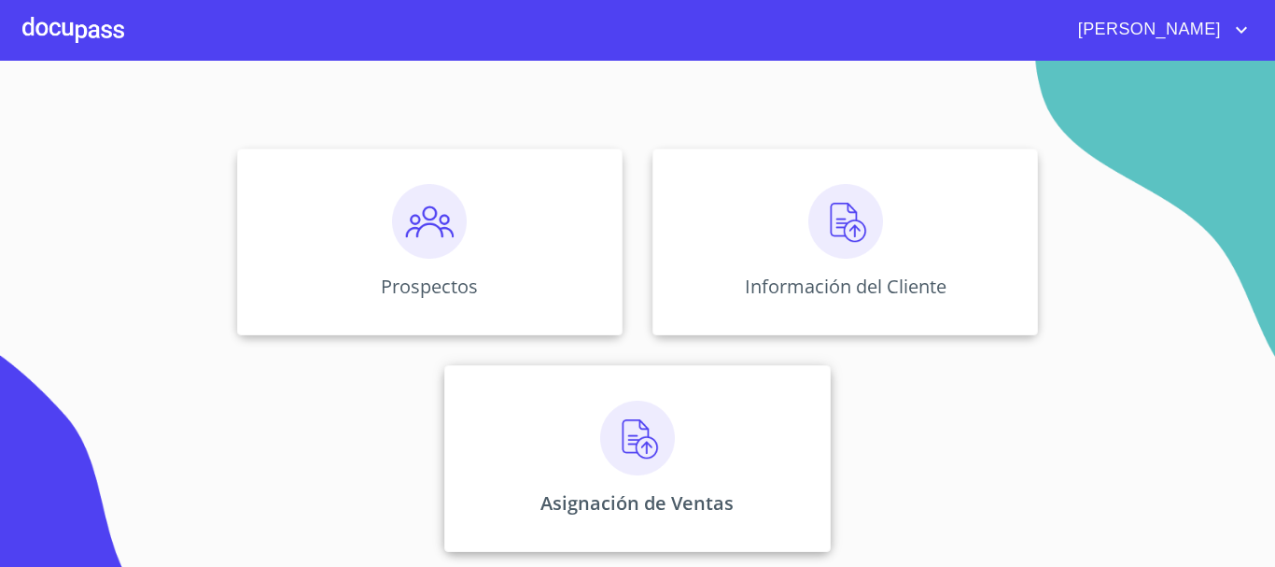
click at [609, 464] on img at bounding box center [637, 438] width 75 height 75
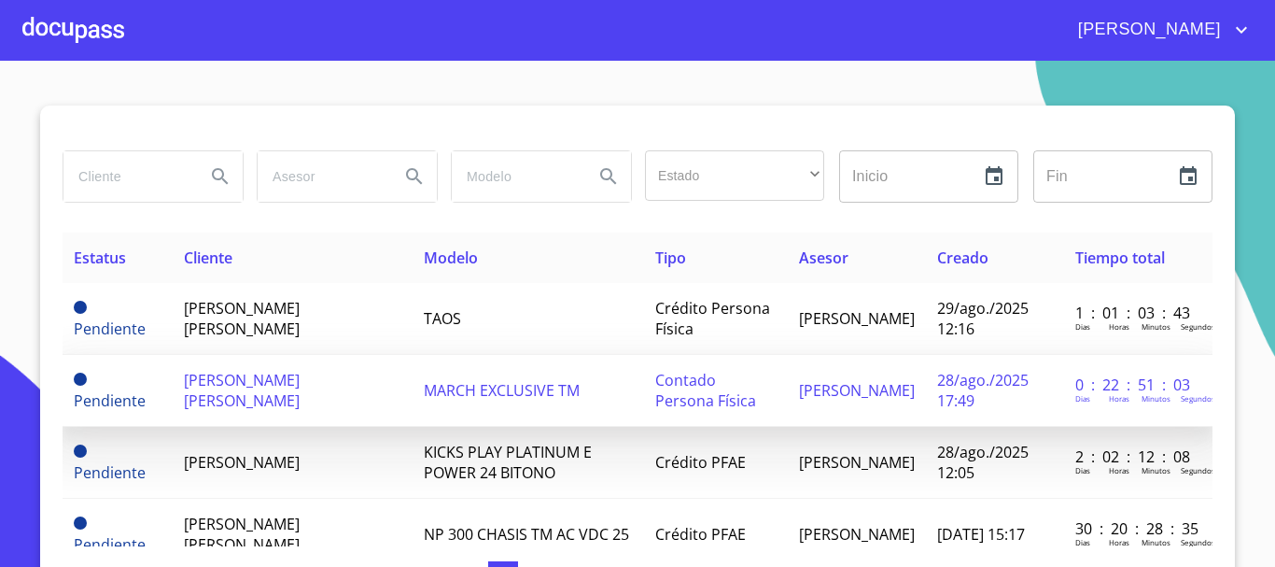
click at [242, 382] on span "[PERSON_NAME] [PERSON_NAME]" at bounding box center [242, 390] width 116 height 41
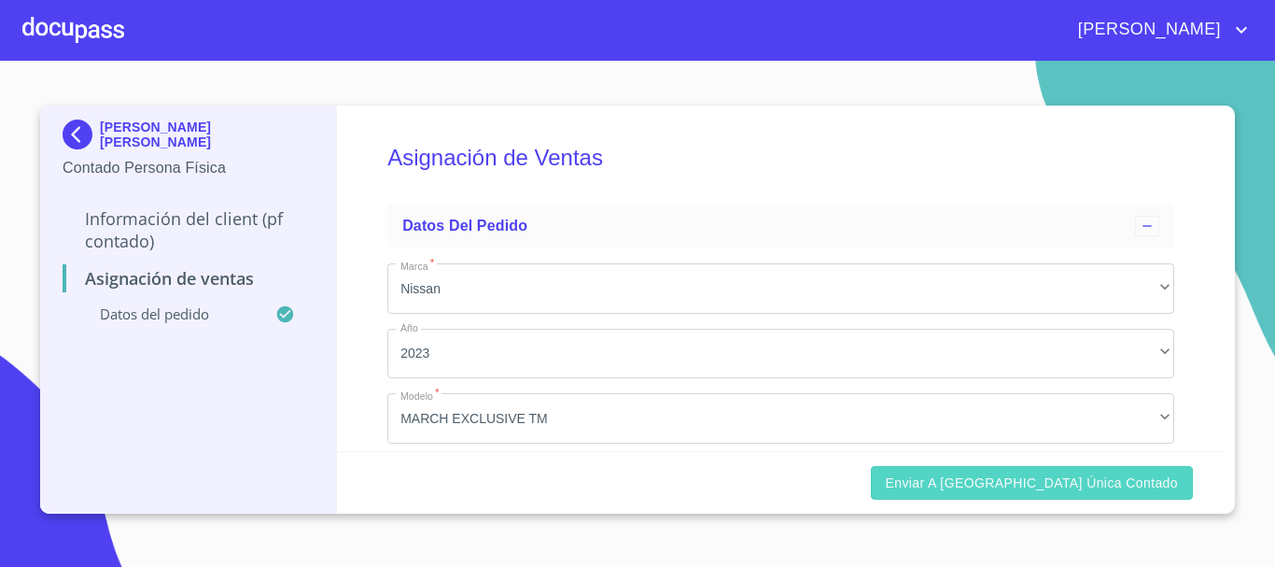
click at [1074, 485] on span "Enviar a [GEOGRAPHIC_DATA] única contado" at bounding box center [1032, 482] width 293 height 23
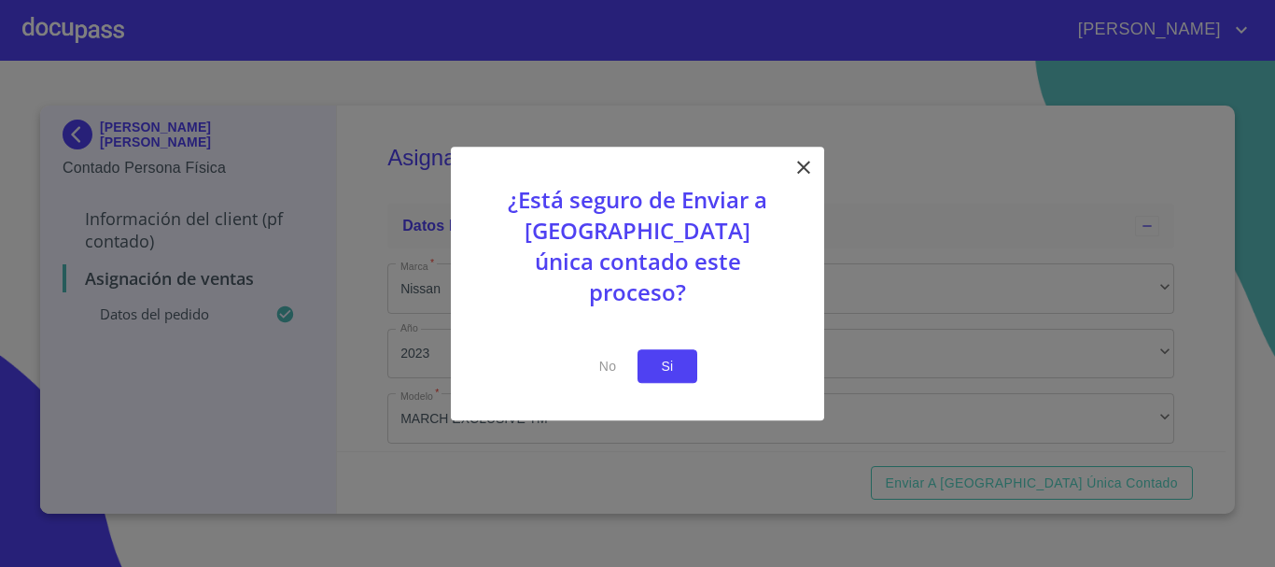
click at [676, 349] on button "Si" at bounding box center [668, 366] width 60 height 35
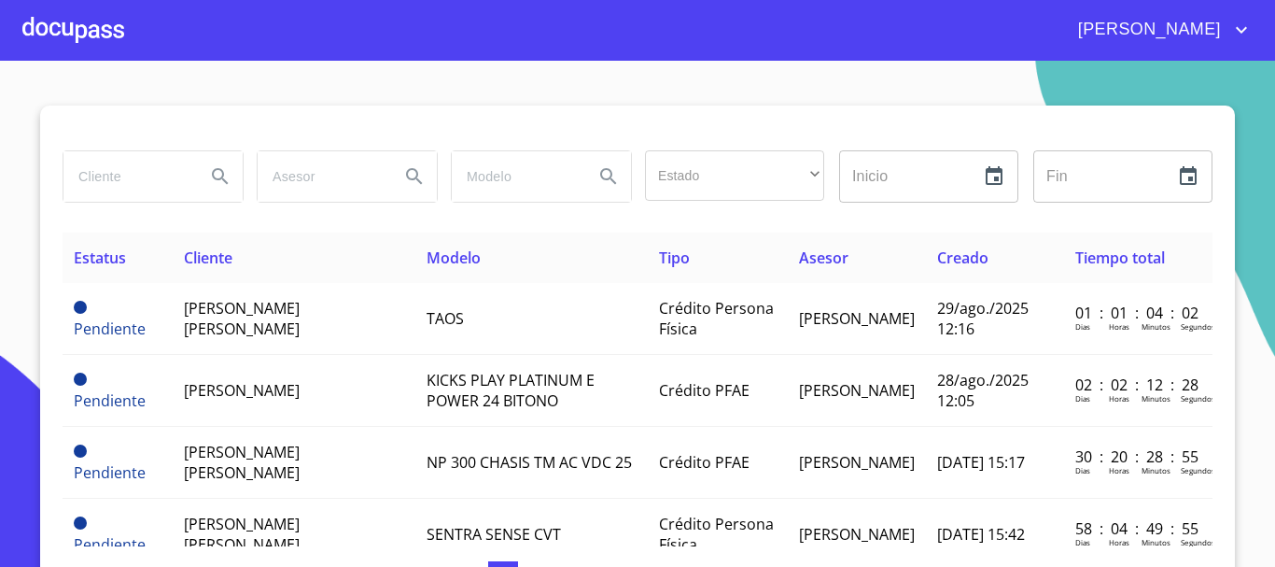
click at [135, 184] on input "search" at bounding box center [126, 176] width 127 height 50
type input "beatri"
